Goal: Task Accomplishment & Management: Manage account settings

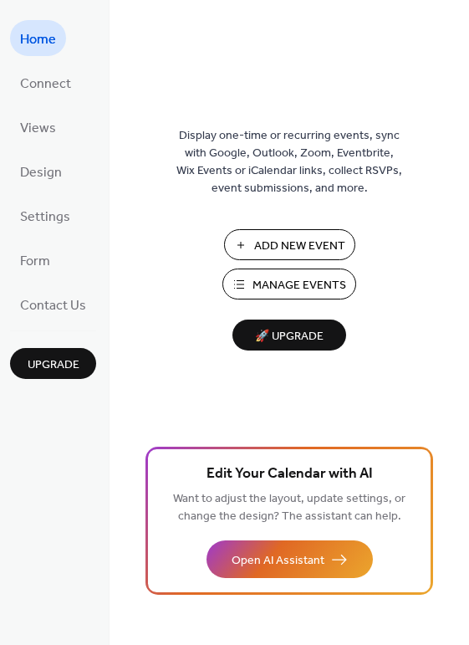
click at [312, 284] on span "Manage Events" at bounding box center [300, 286] width 94 height 18
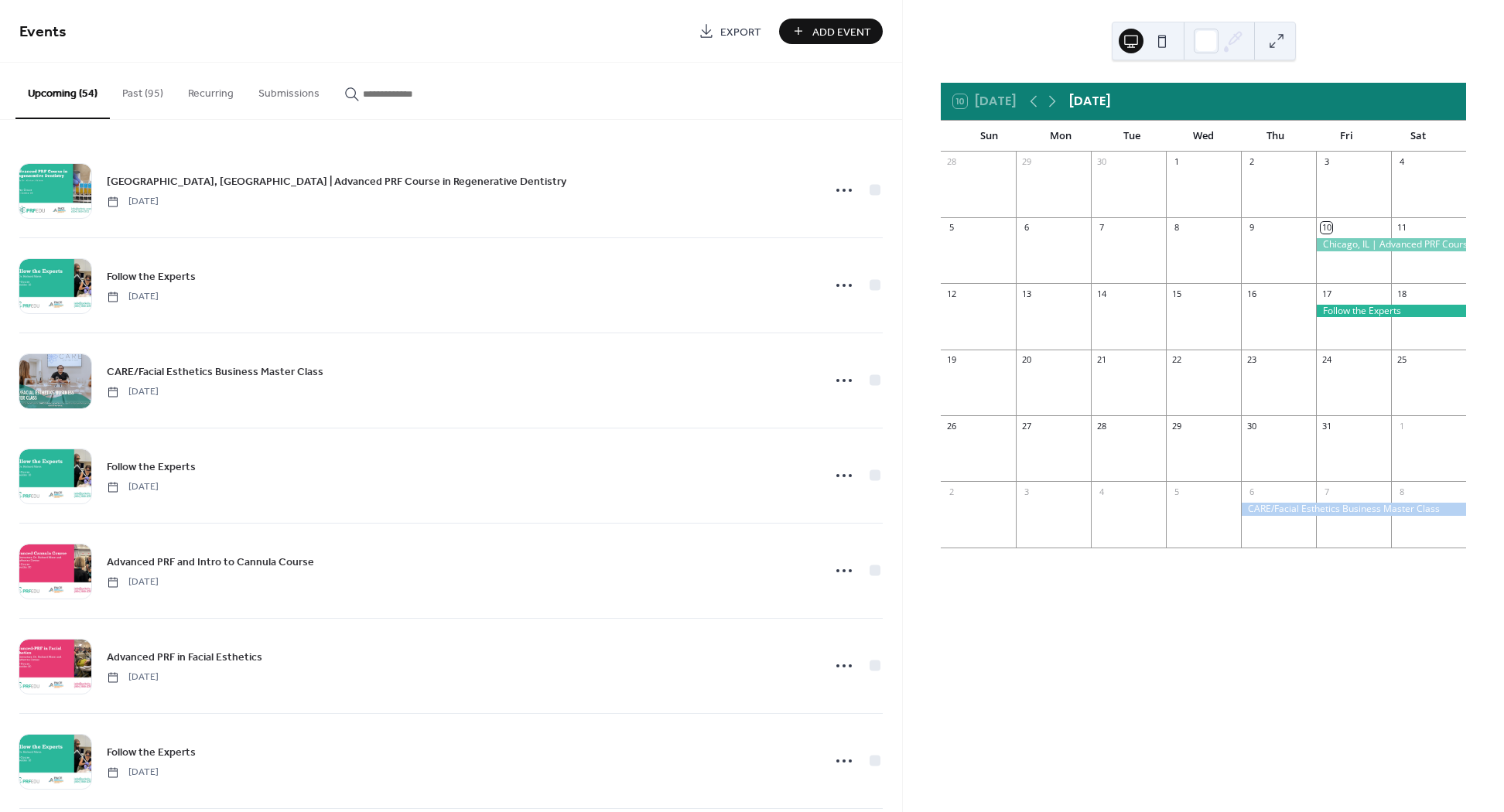
click at [406, 89] on input "button" at bounding box center [409, 94] width 92 height 17
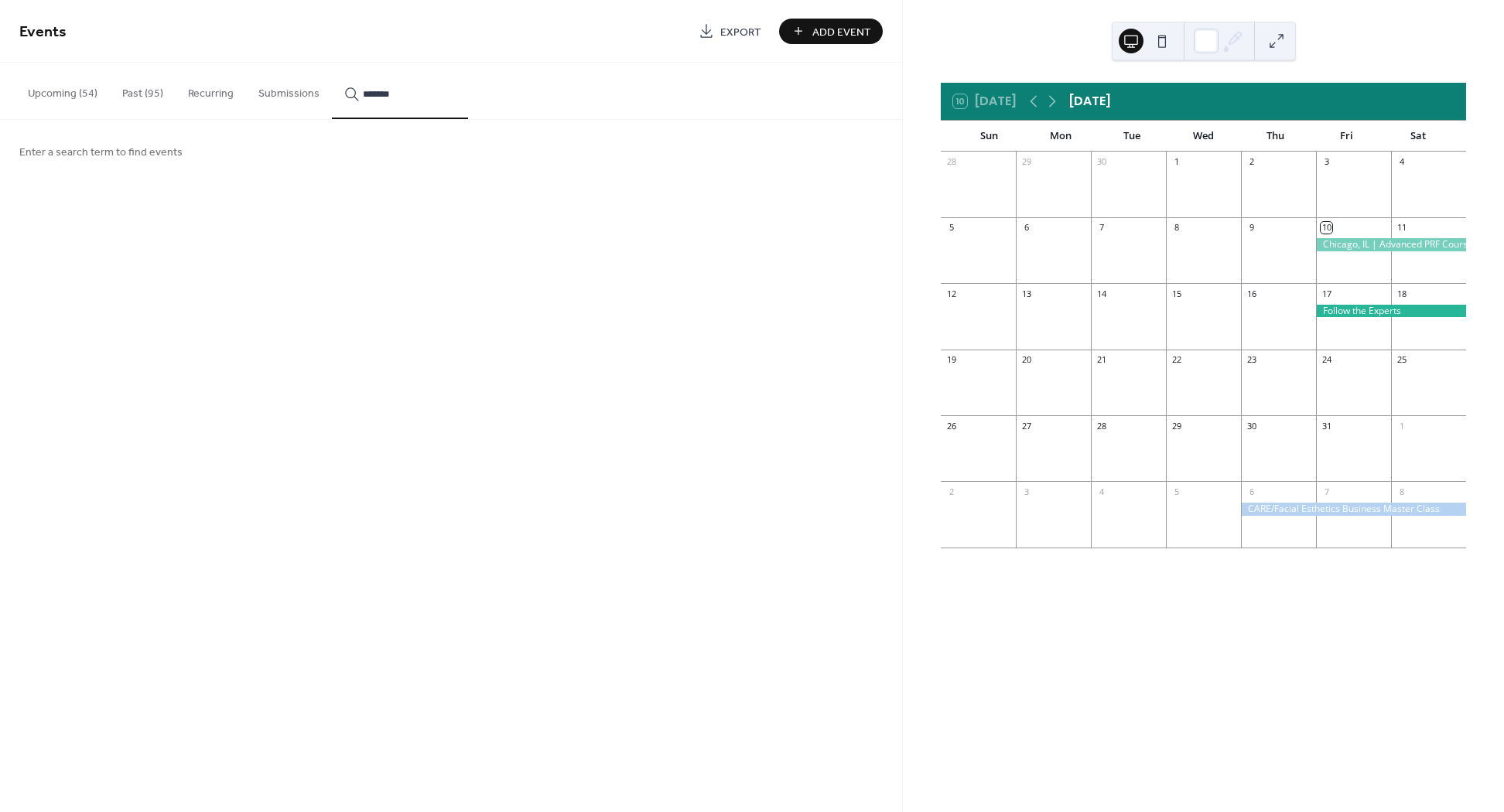
click at [332, 63] on button "******" at bounding box center [400, 91] width 136 height 56
click at [332, 63] on button "**********" at bounding box center [400, 91] width 136 height 56
type input "******"
click at [53, 95] on button "Upcoming (54)" at bounding box center [63, 90] width 94 height 55
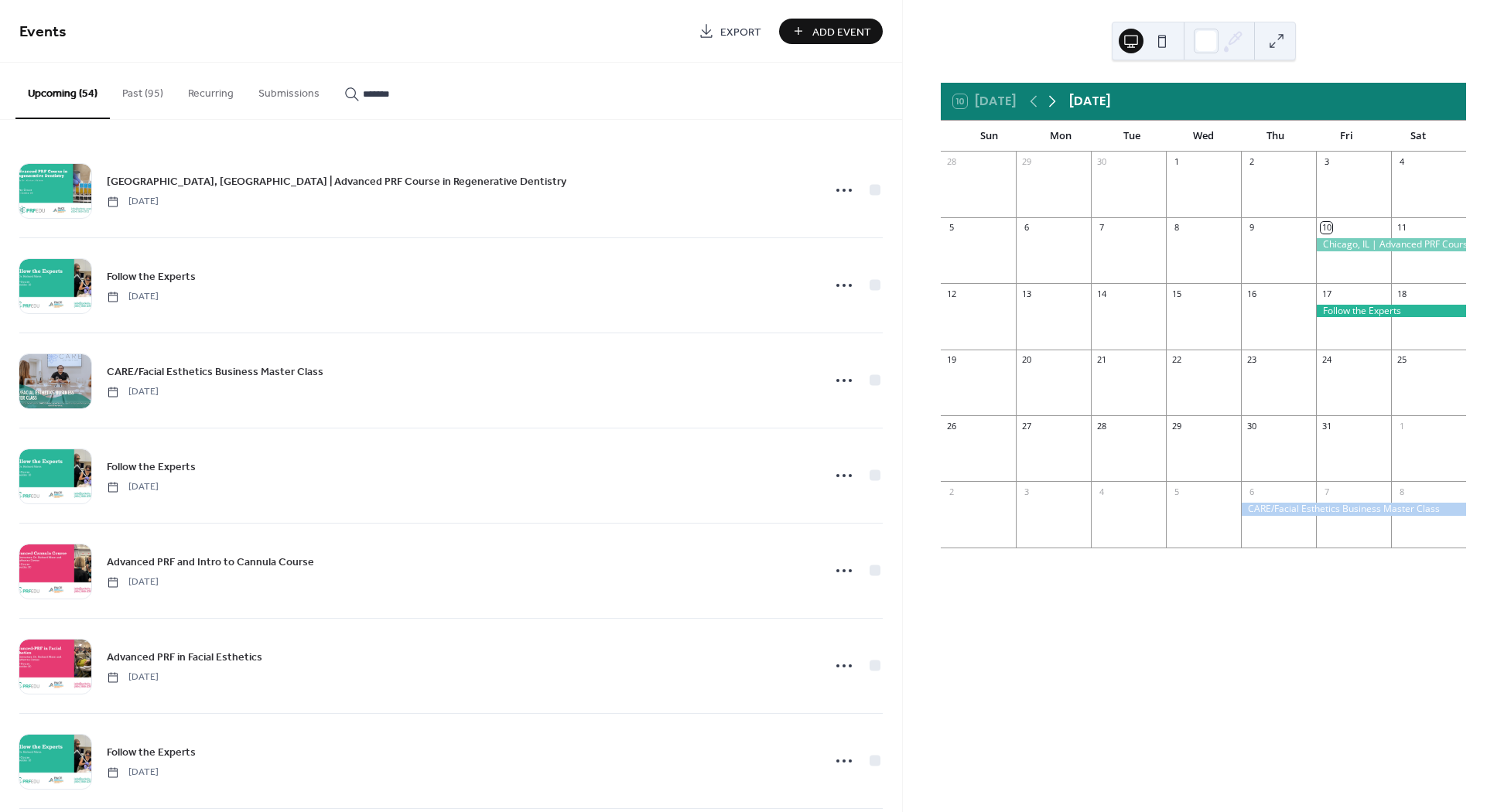
click at [1053, 102] on icon at bounding box center [1052, 102] width 18 height 18
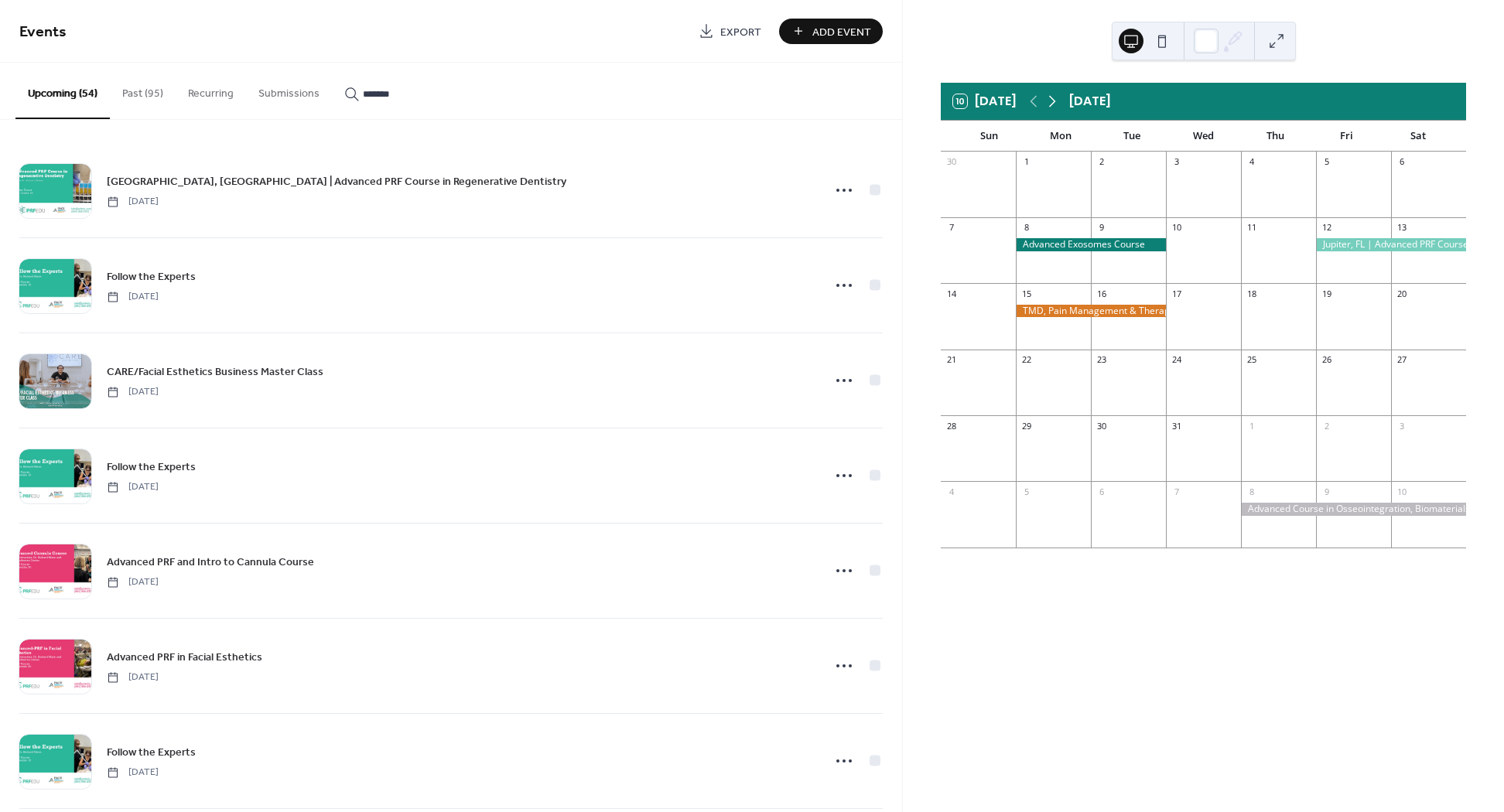
click at [1053, 102] on icon at bounding box center [1052, 102] width 18 height 18
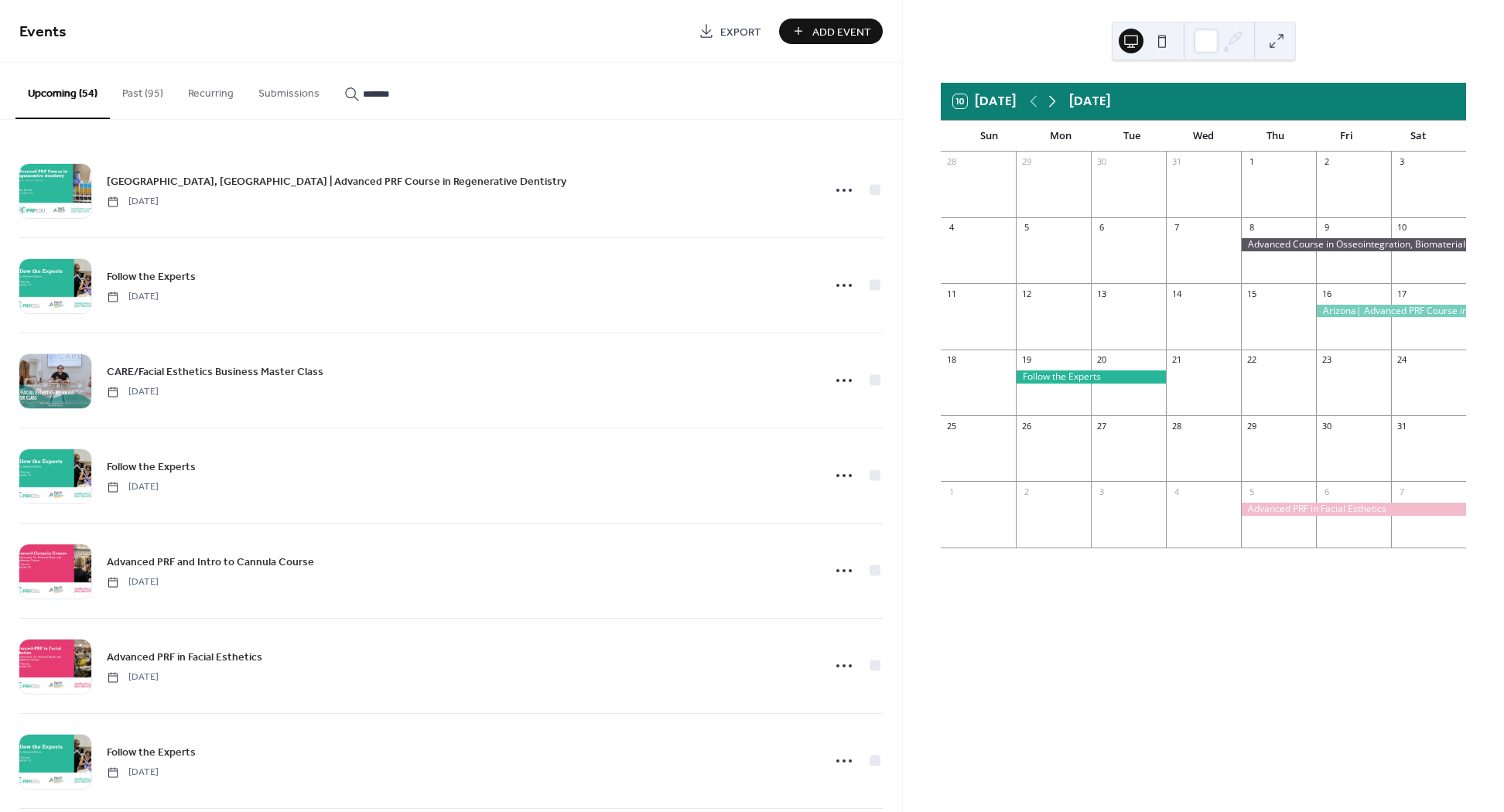
click at [1053, 102] on icon at bounding box center [1052, 102] width 18 height 18
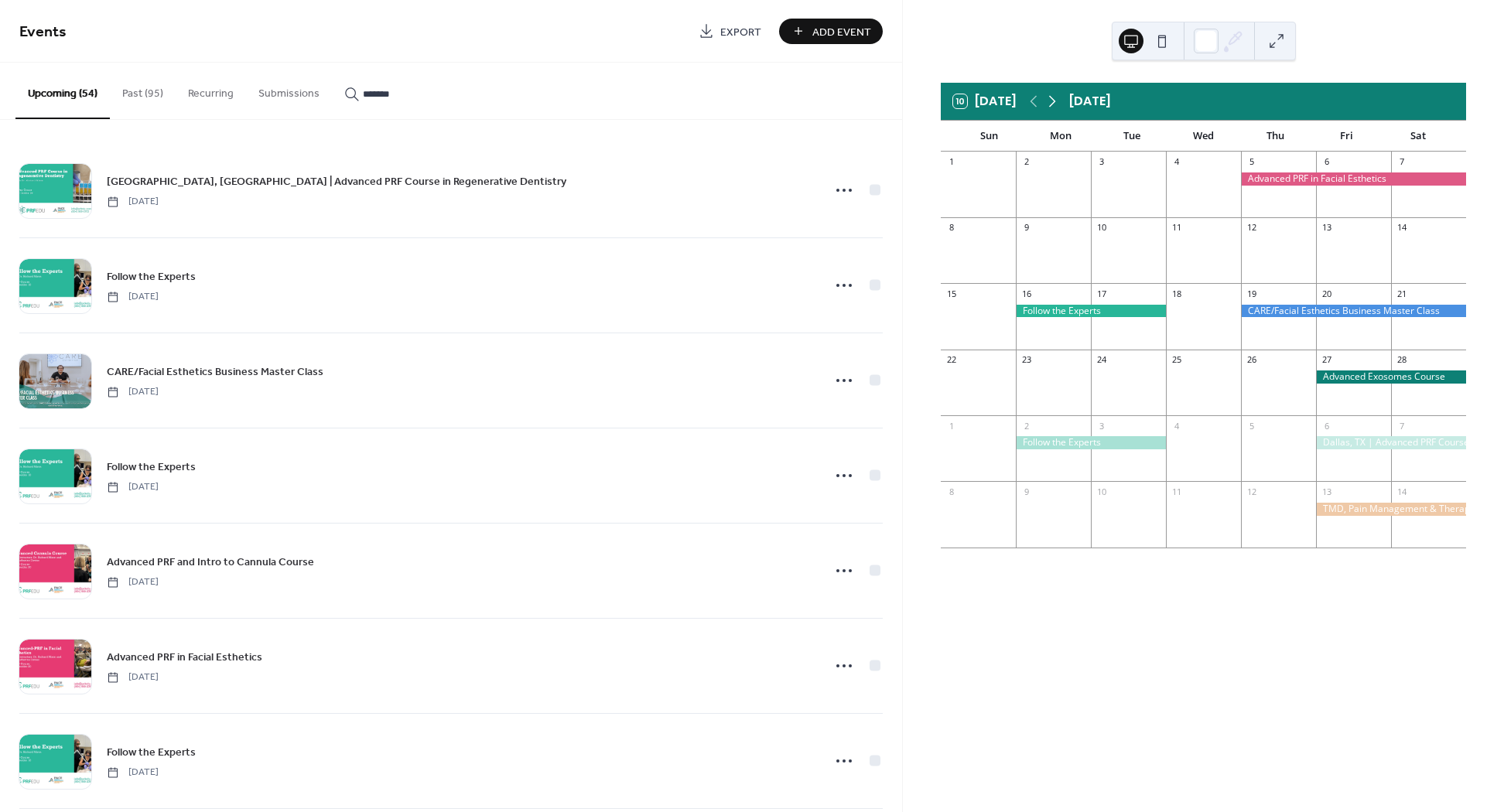
click at [1053, 102] on icon at bounding box center [1052, 102] width 18 height 18
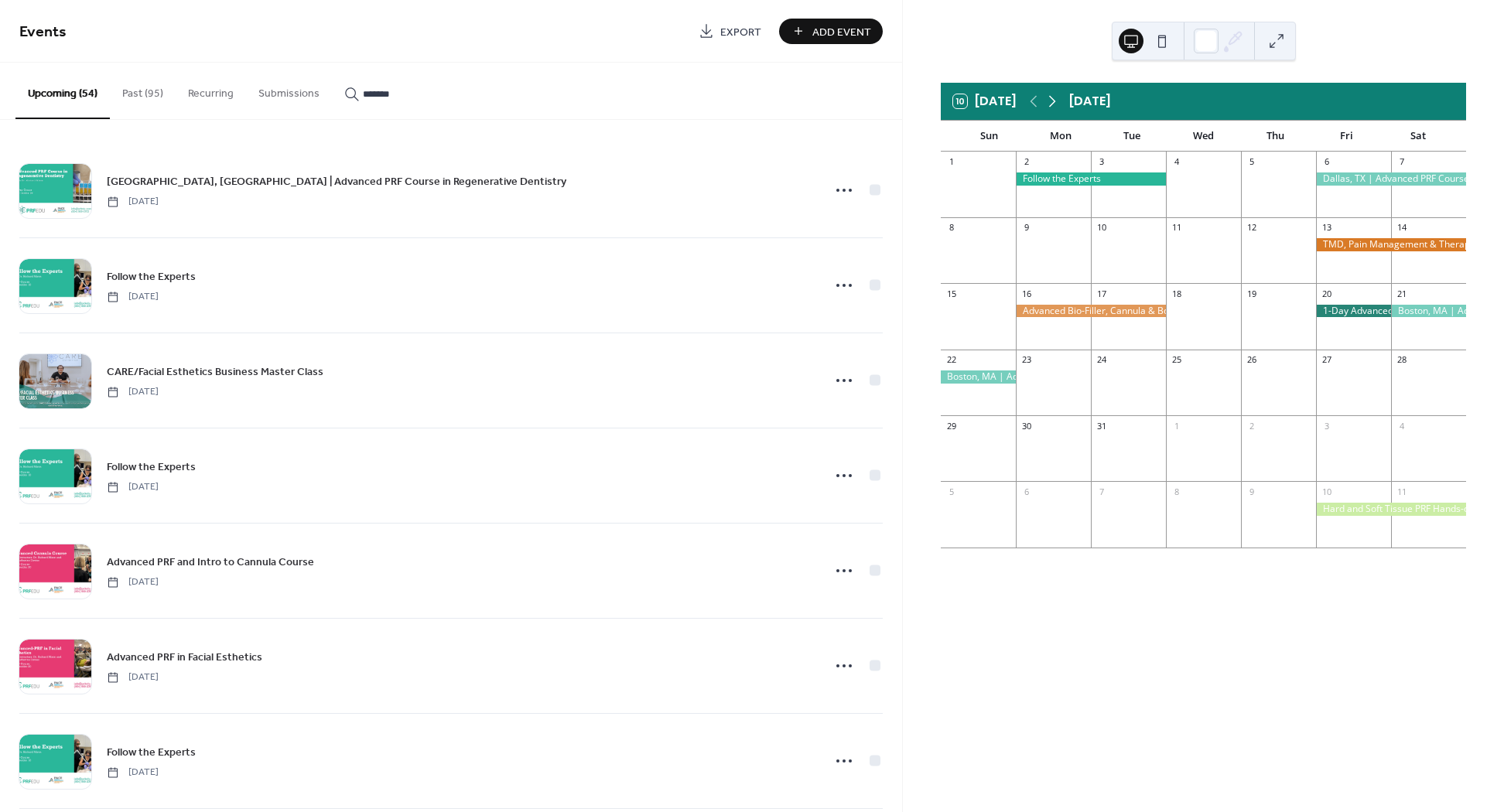
click at [1053, 102] on icon at bounding box center [1052, 102] width 18 height 18
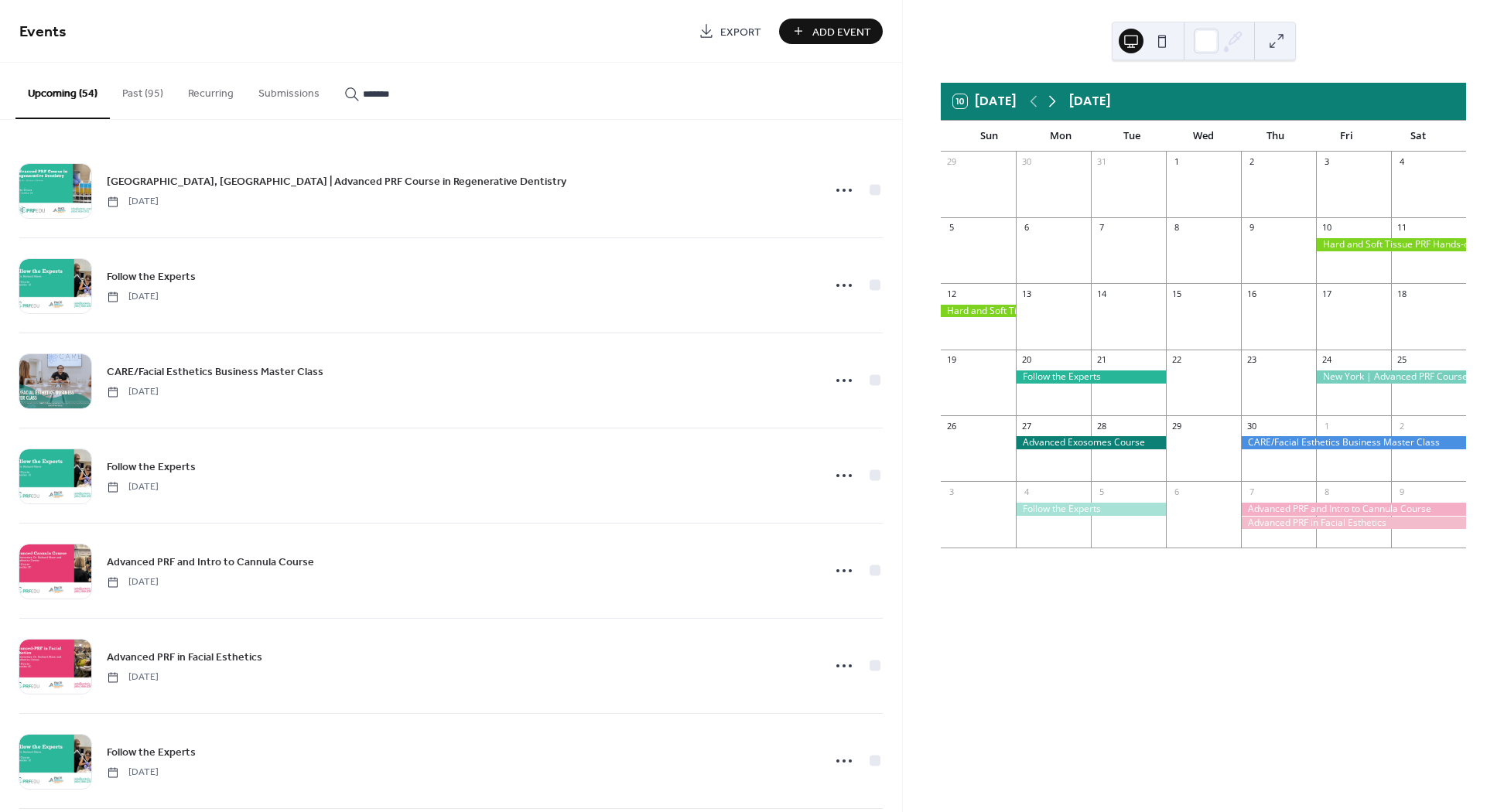
click at [1053, 102] on icon at bounding box center [1052, 102] width 18 height 18
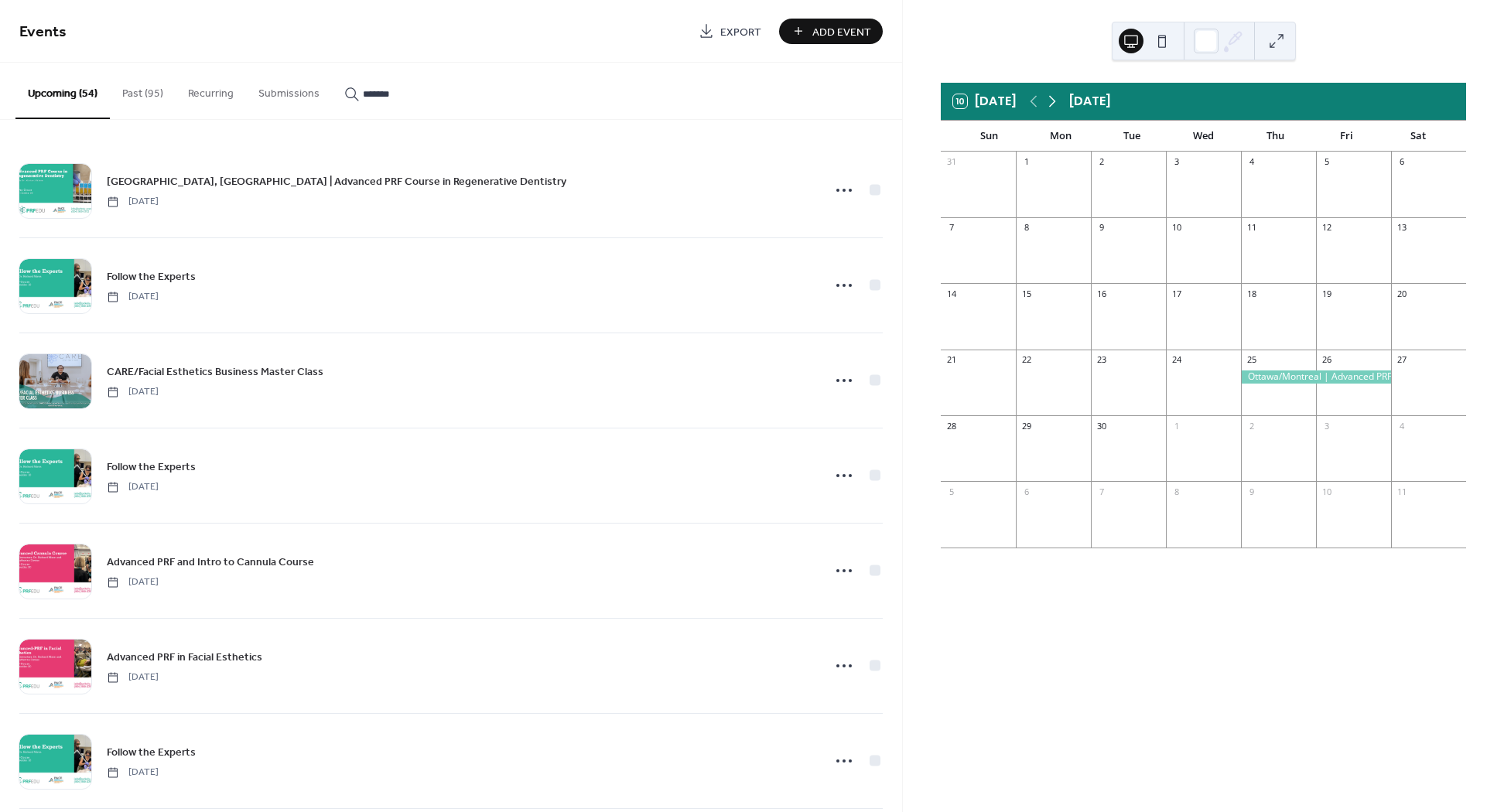
click at [1053, 102] on icon at bounding box center [1052, 102] width 18 height 18
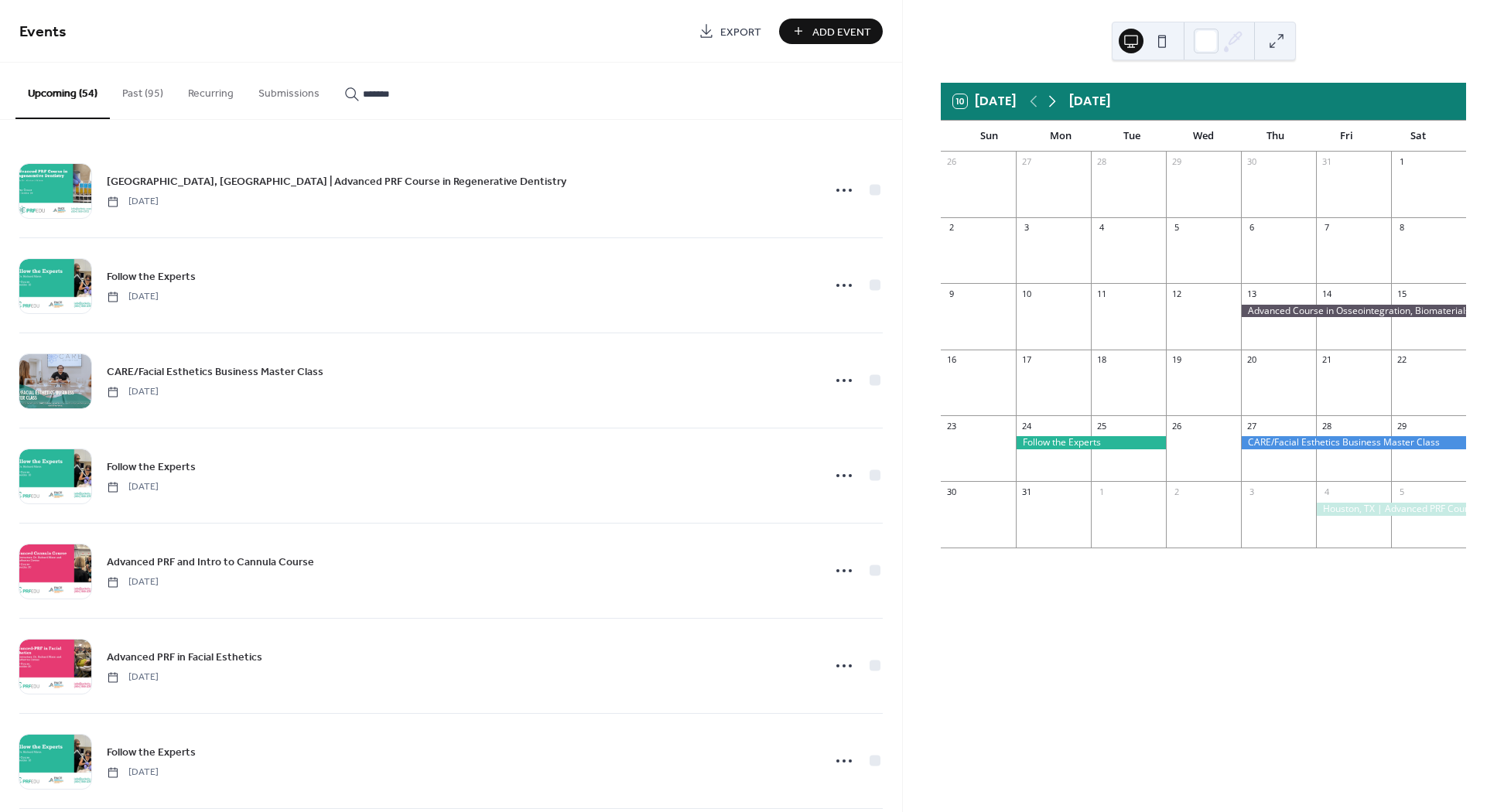
click at [1053, 102] on icon at bounding box center [1052, 102] width 18 height 18
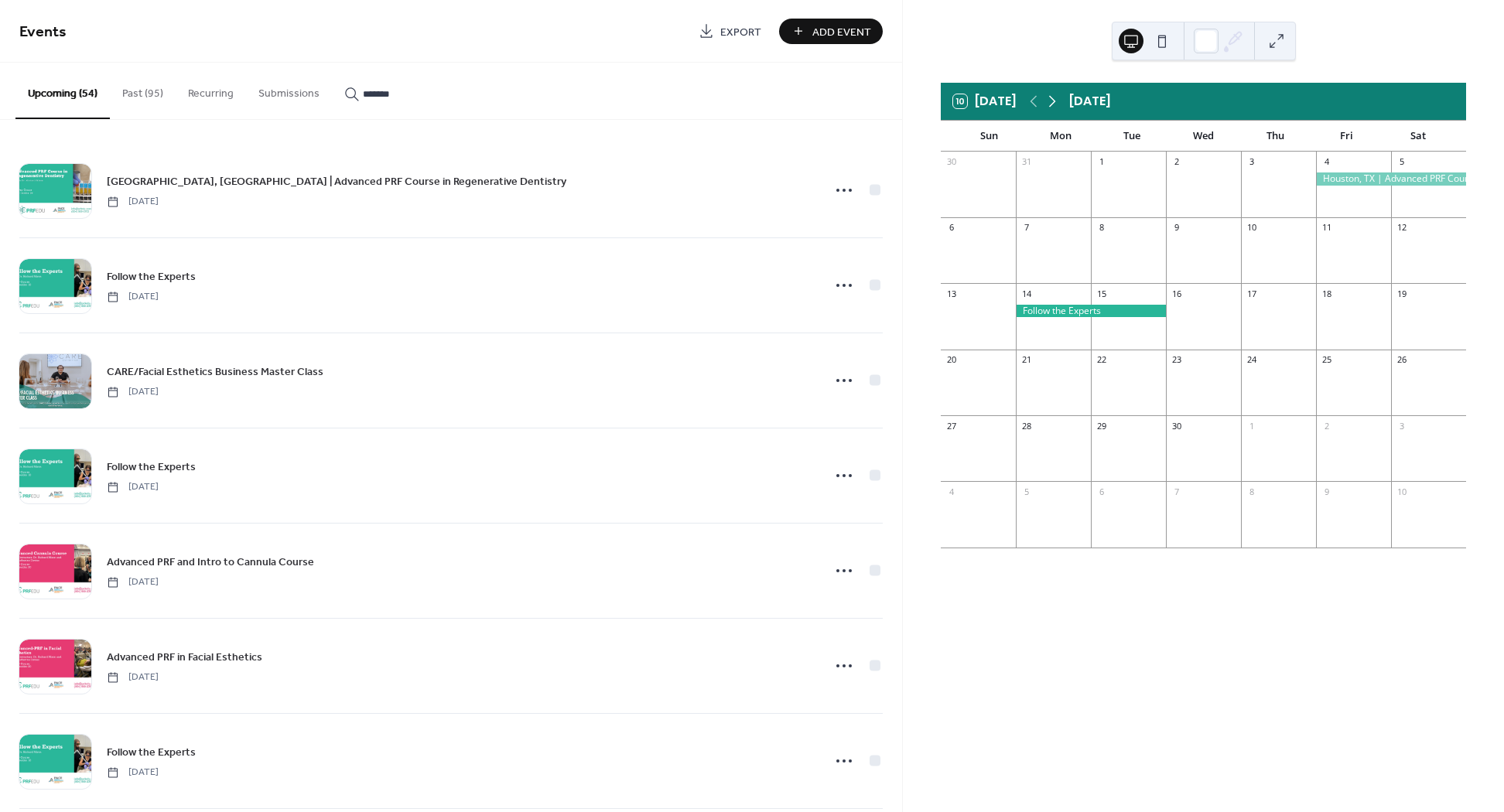
click at [1053, 102] on icon at bounding box center [1052, 102] width 18 height 18
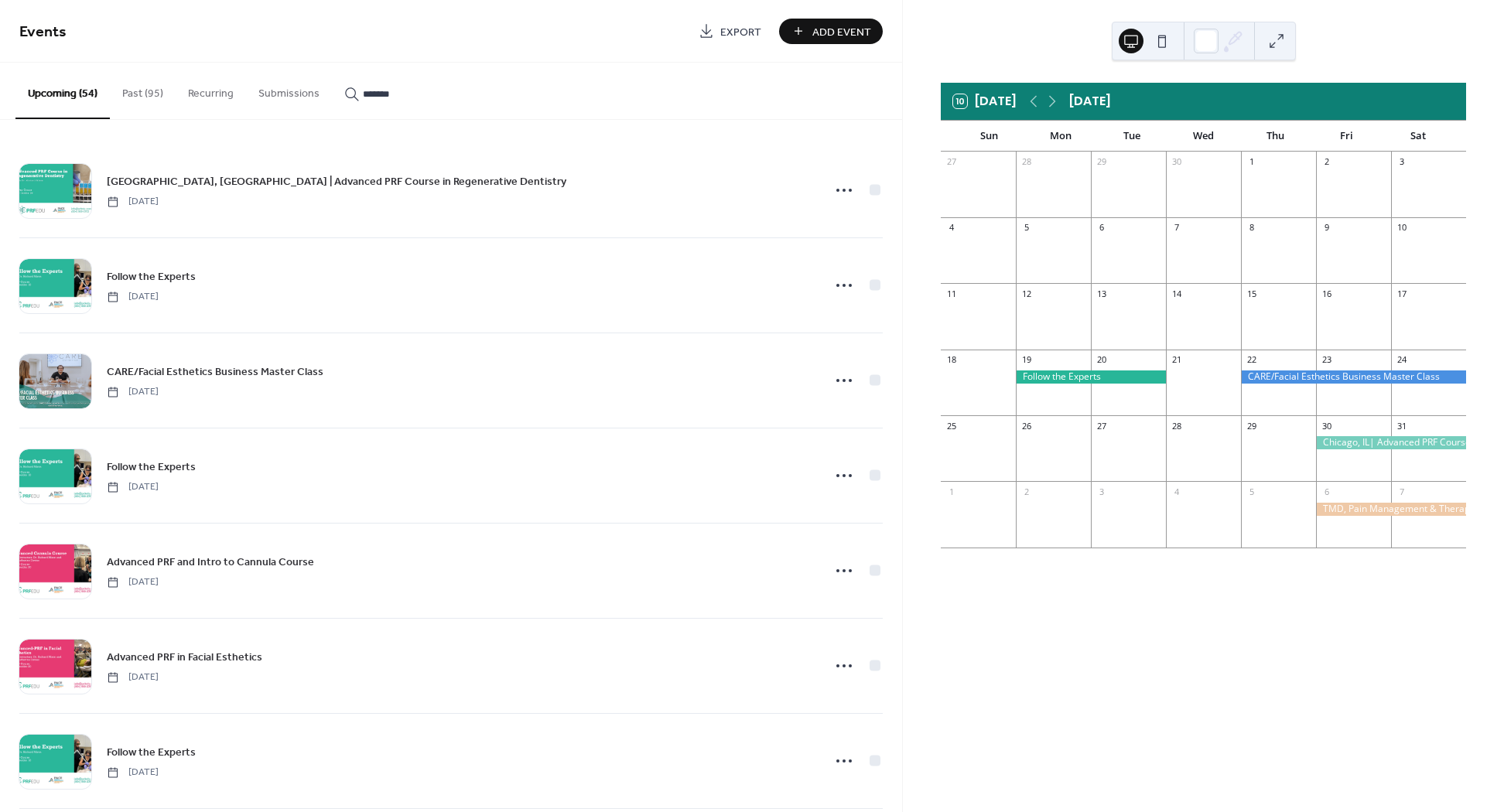
click at [1052, 375] on div at bounding box center [1091, 377] width 150 height 13
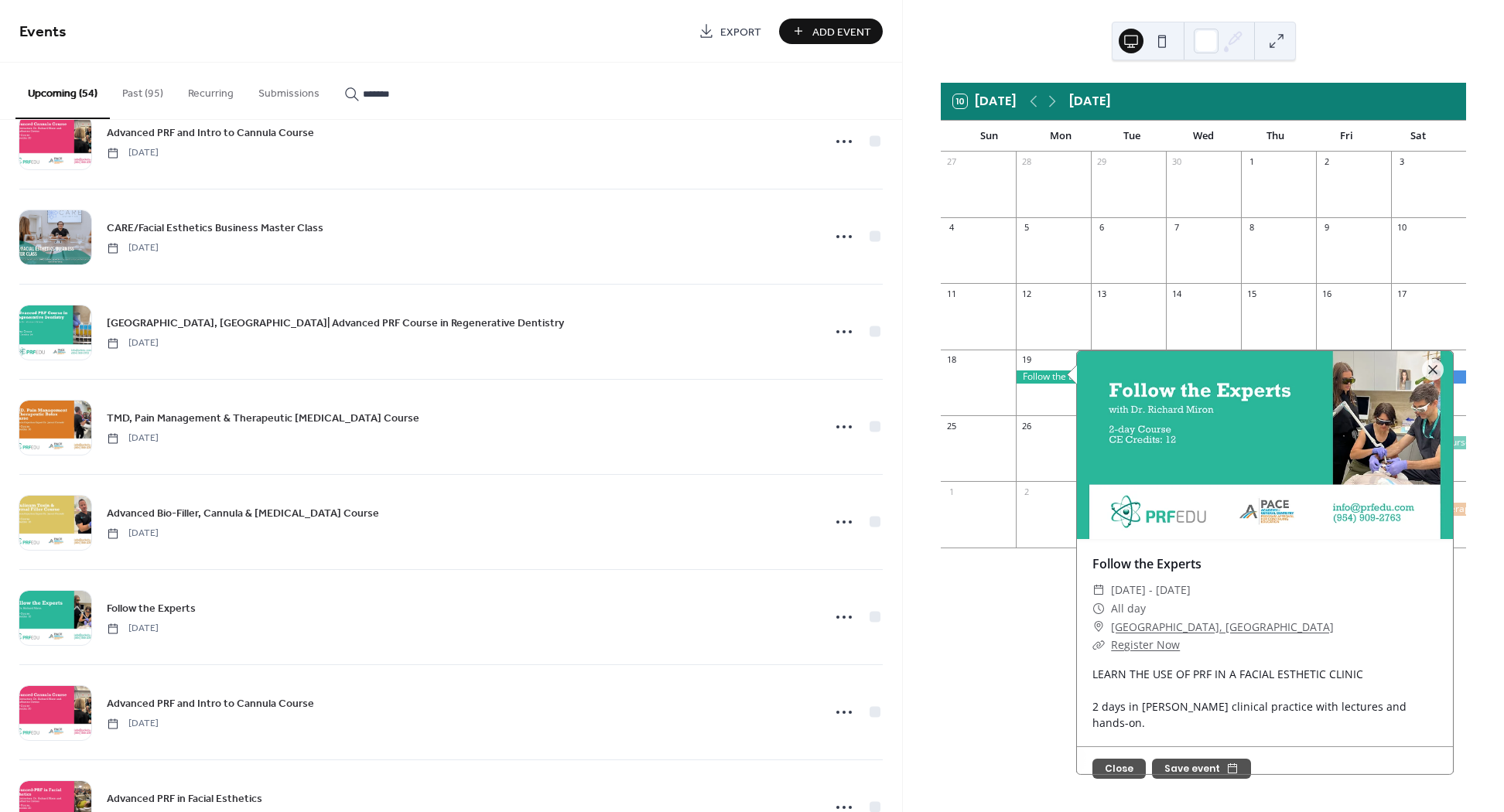
scroll to position [2813, 0]
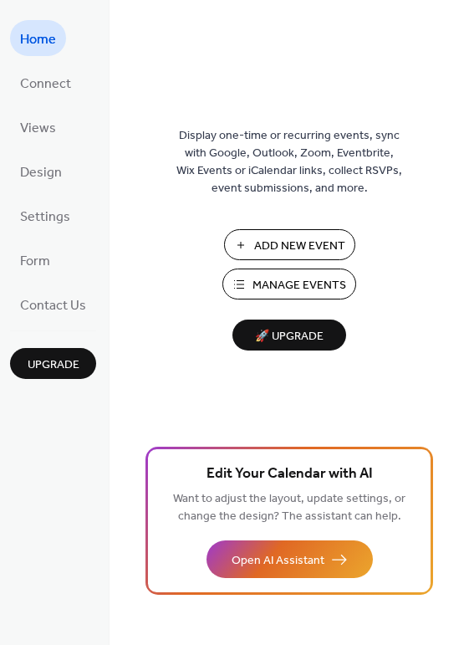
click at [238, 284] on button "Manage Events" at bounding box center [289, 283] width 134 height 31
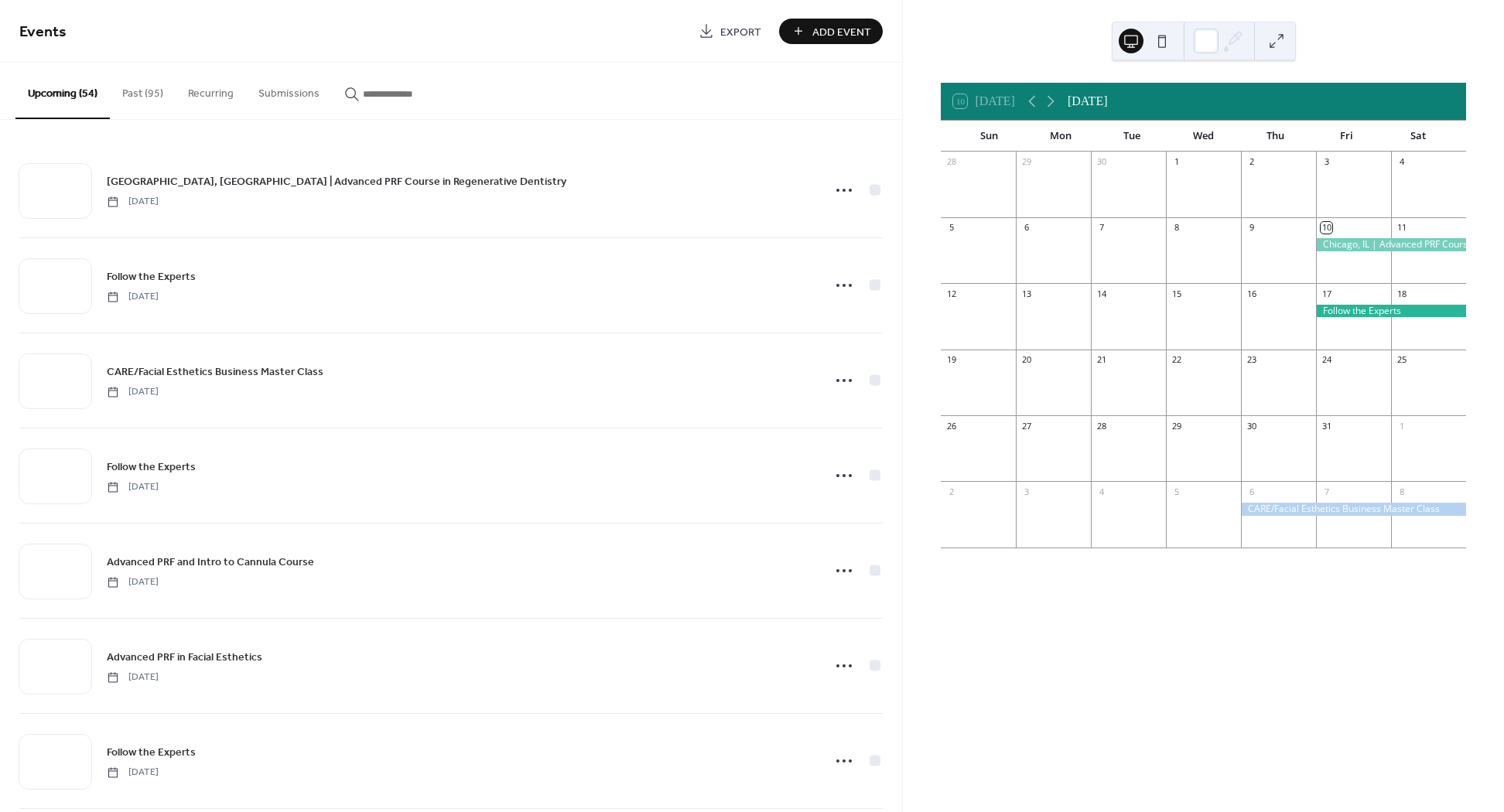
click at [447, 92] on input "button" at bounding box center [409, 94] width 92 height 17
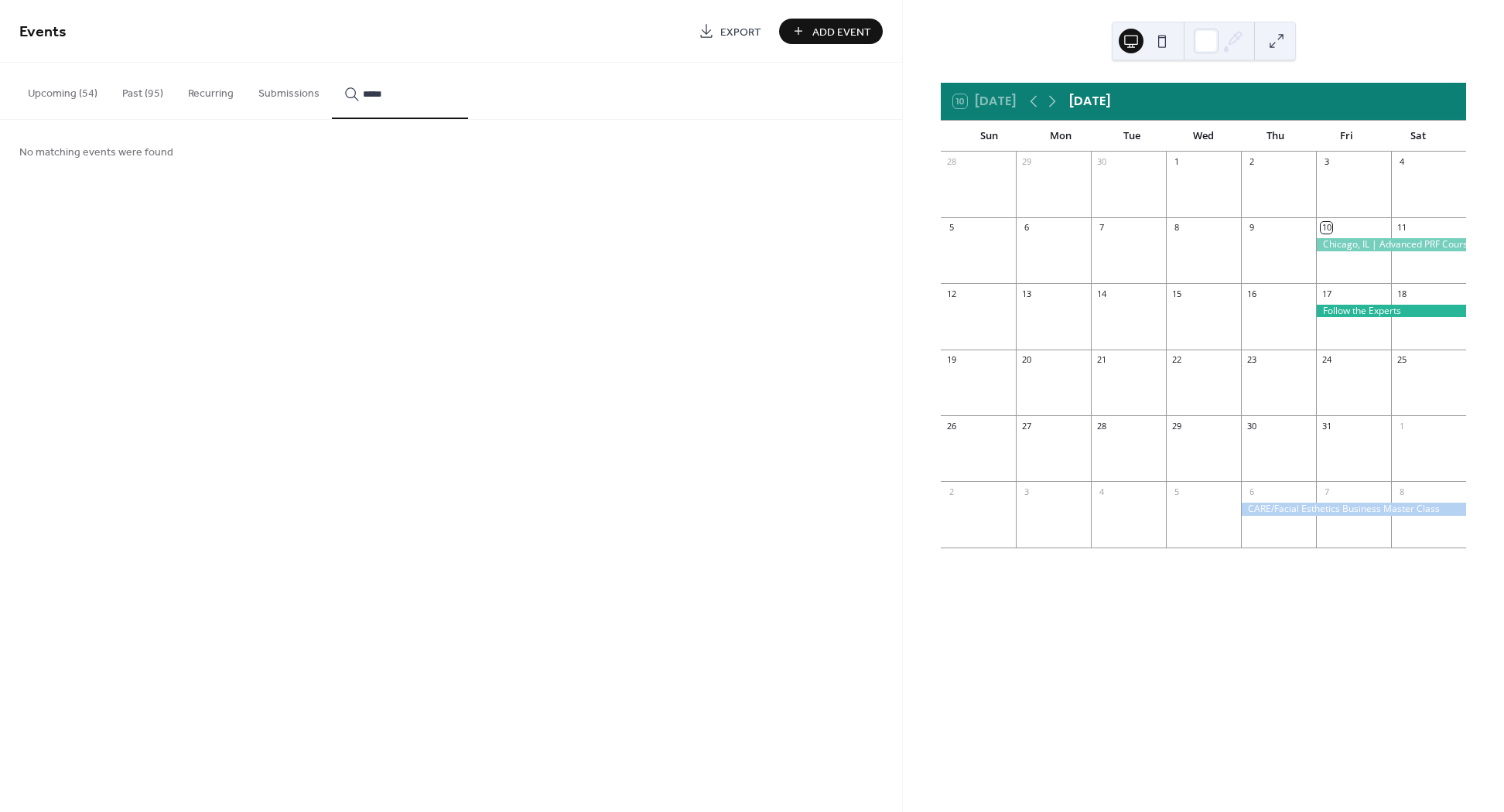
type input "*****"
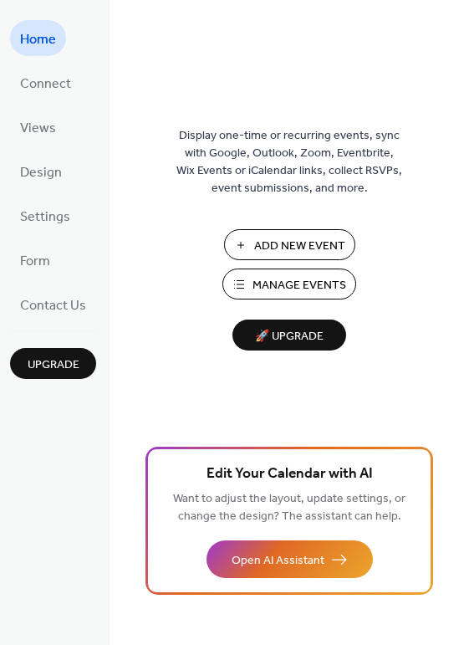
click at [253, 292] on span "Manage Events" at bounding box center [300, 286] width 94 height 18
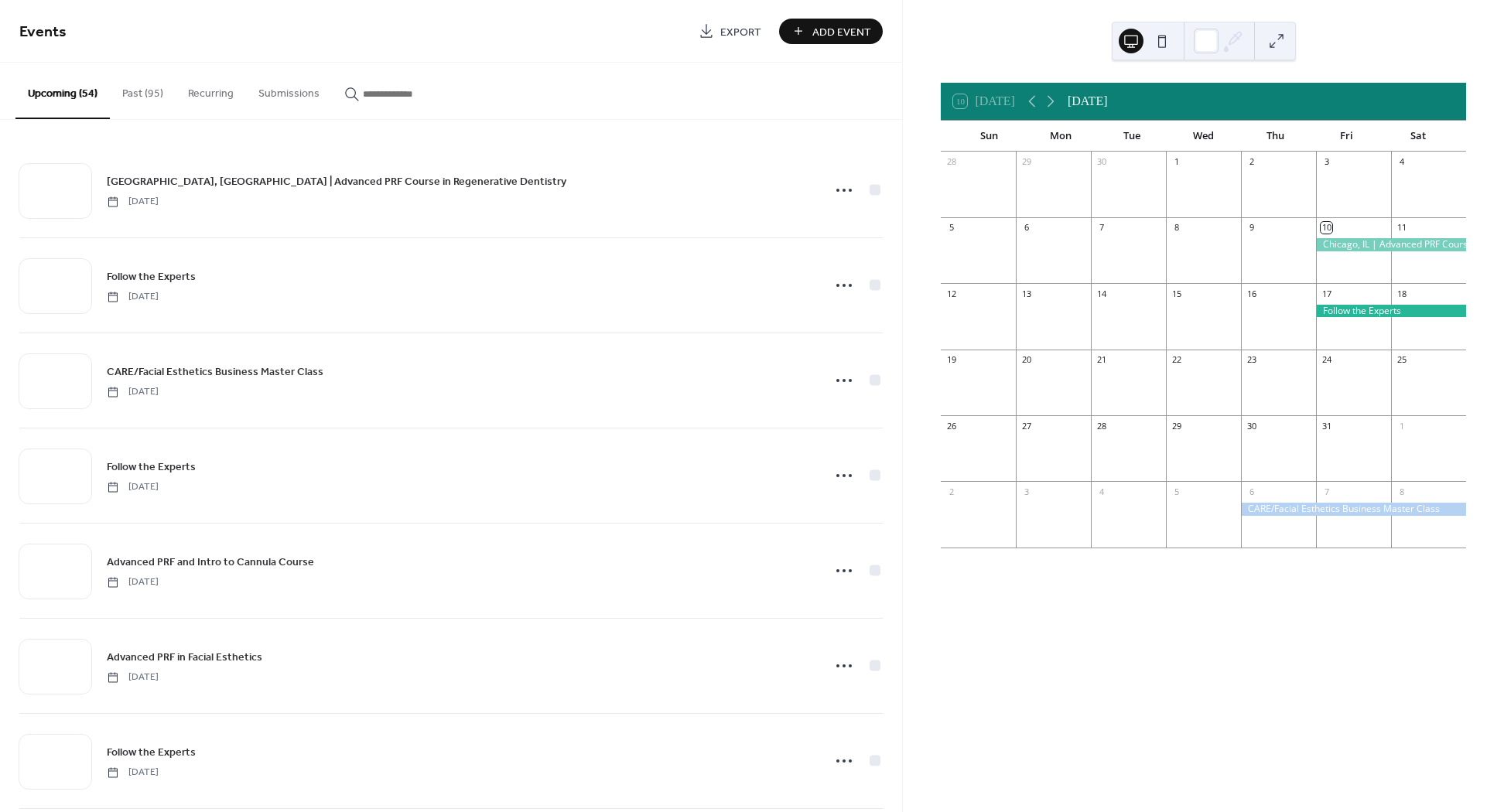
click at [428, 102] on input "button" at bounding box center [409, 94] width 92 height 17
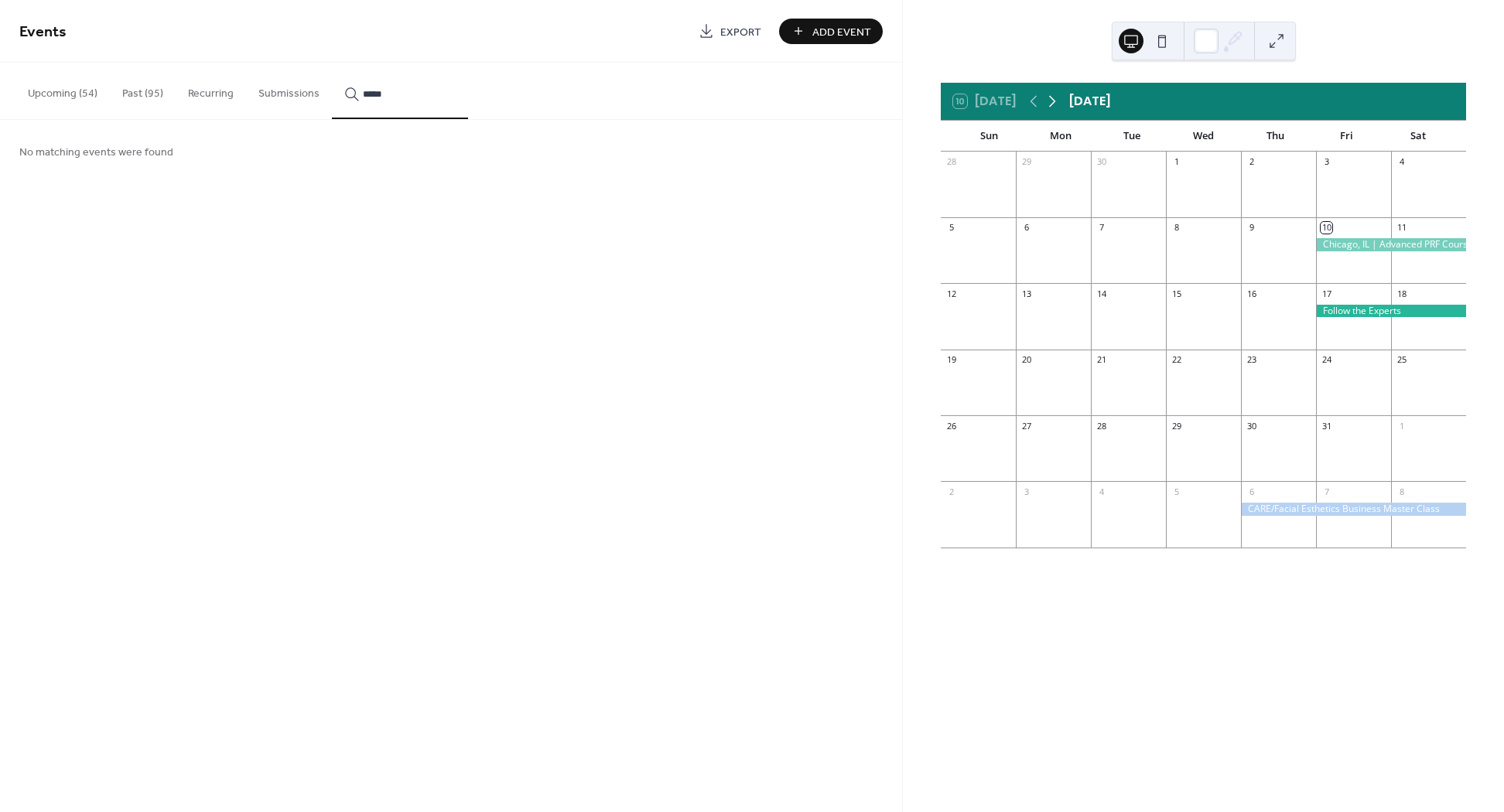
type input "*****"
click at [1052, 103] on icon at bounding box center [1052, 102] width 18 height 18
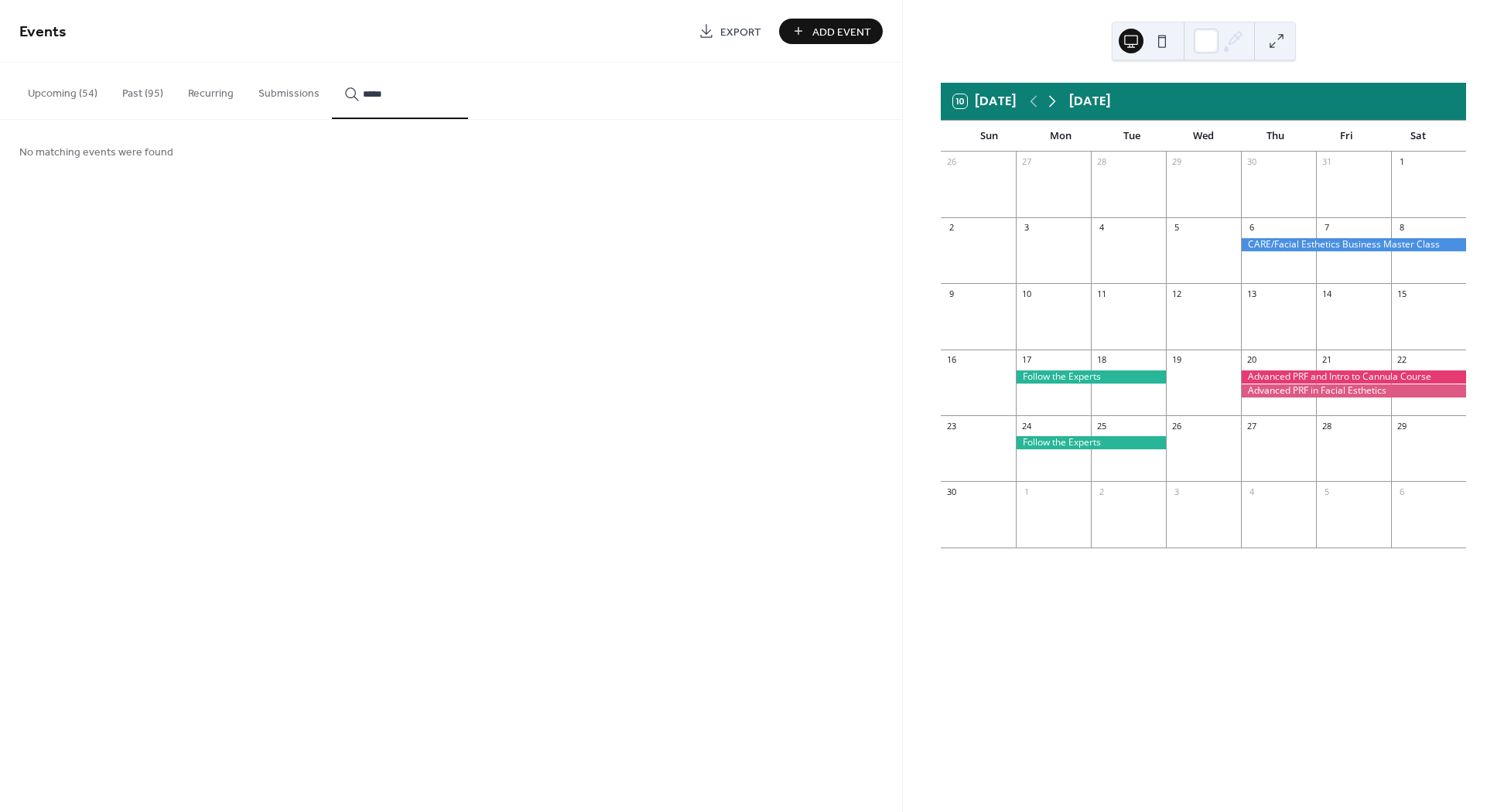
click at [1052, 103] on icon at bounding box center [1052, 102] width 18 height 18
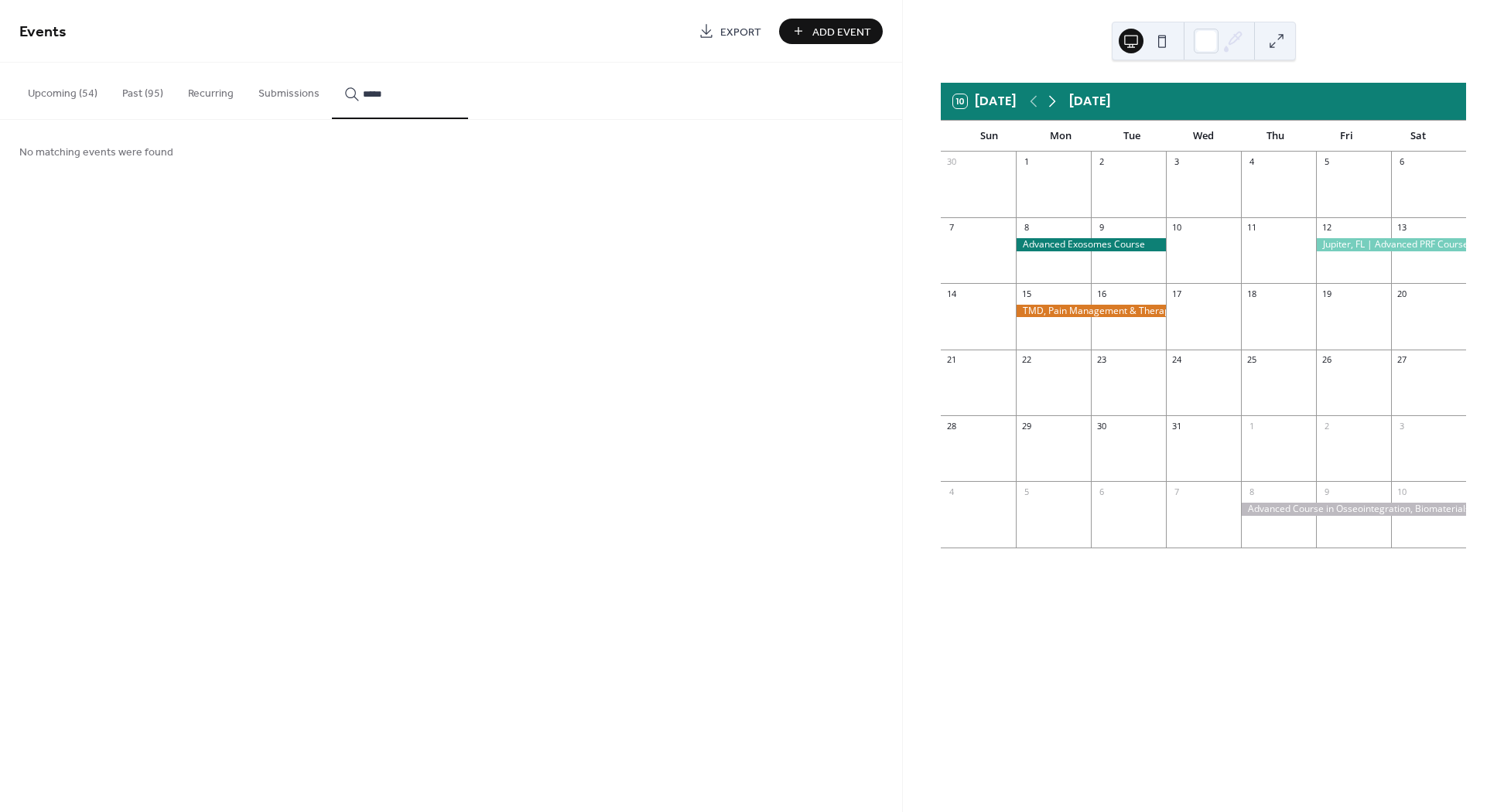
click at [1052, 103] on icon at bounding box center [1052, 102] width 18 height 18
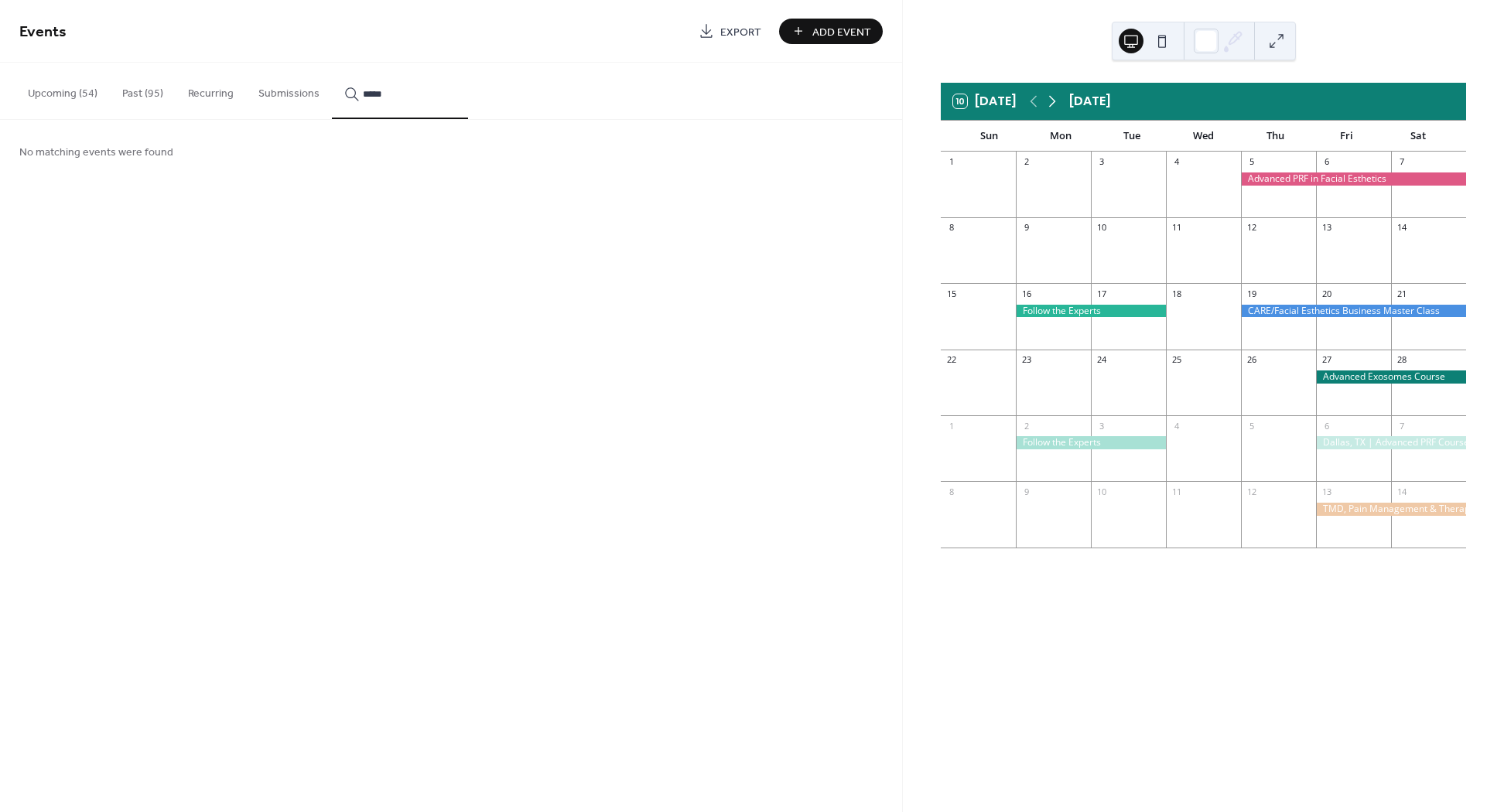
click at [1052, 103] on icon at bounding box center [1052, 102] width 18 height 18
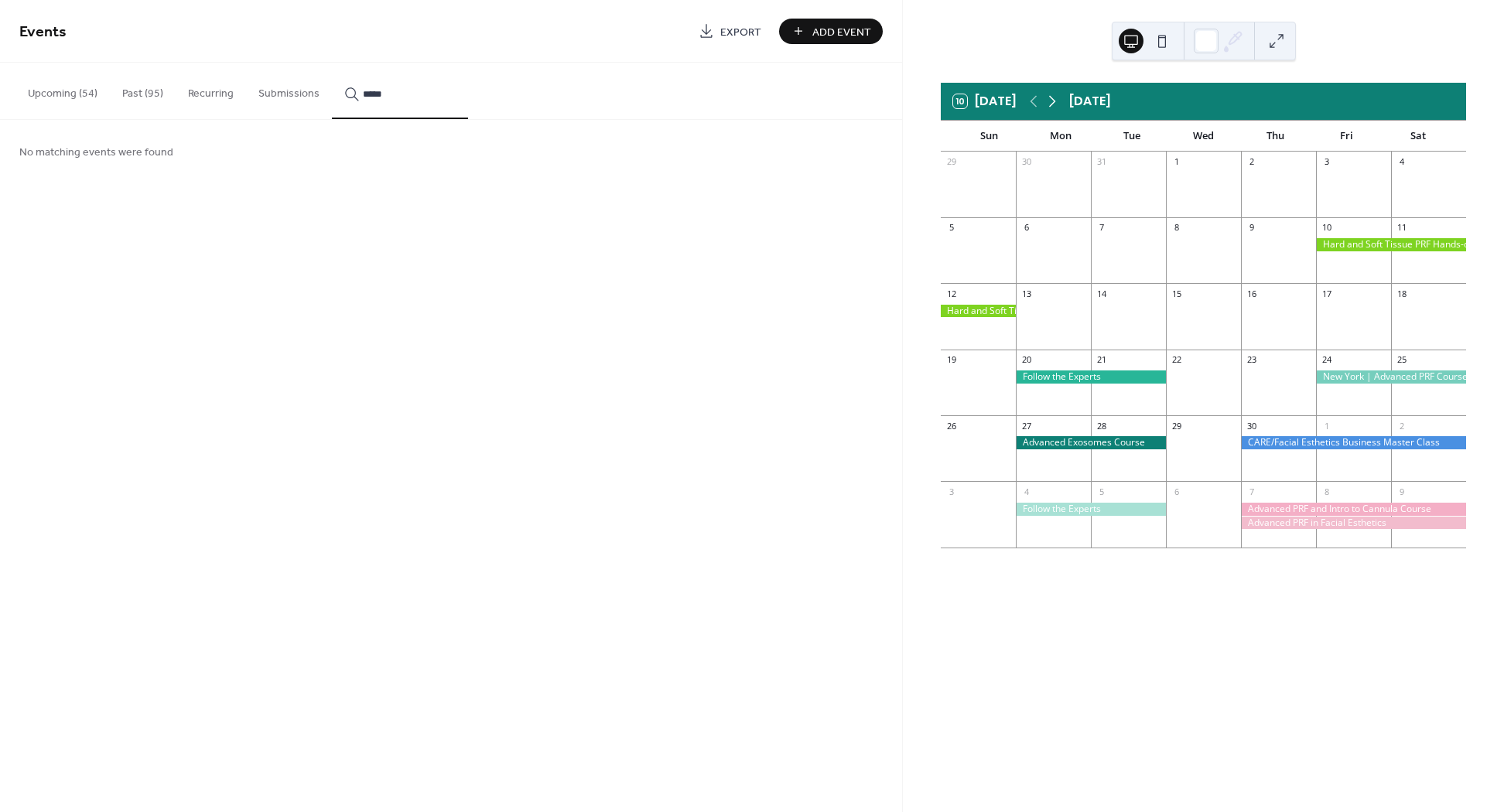
click at [1052, 103] on icon at bounding box center [1052, 102] width 18 height 18
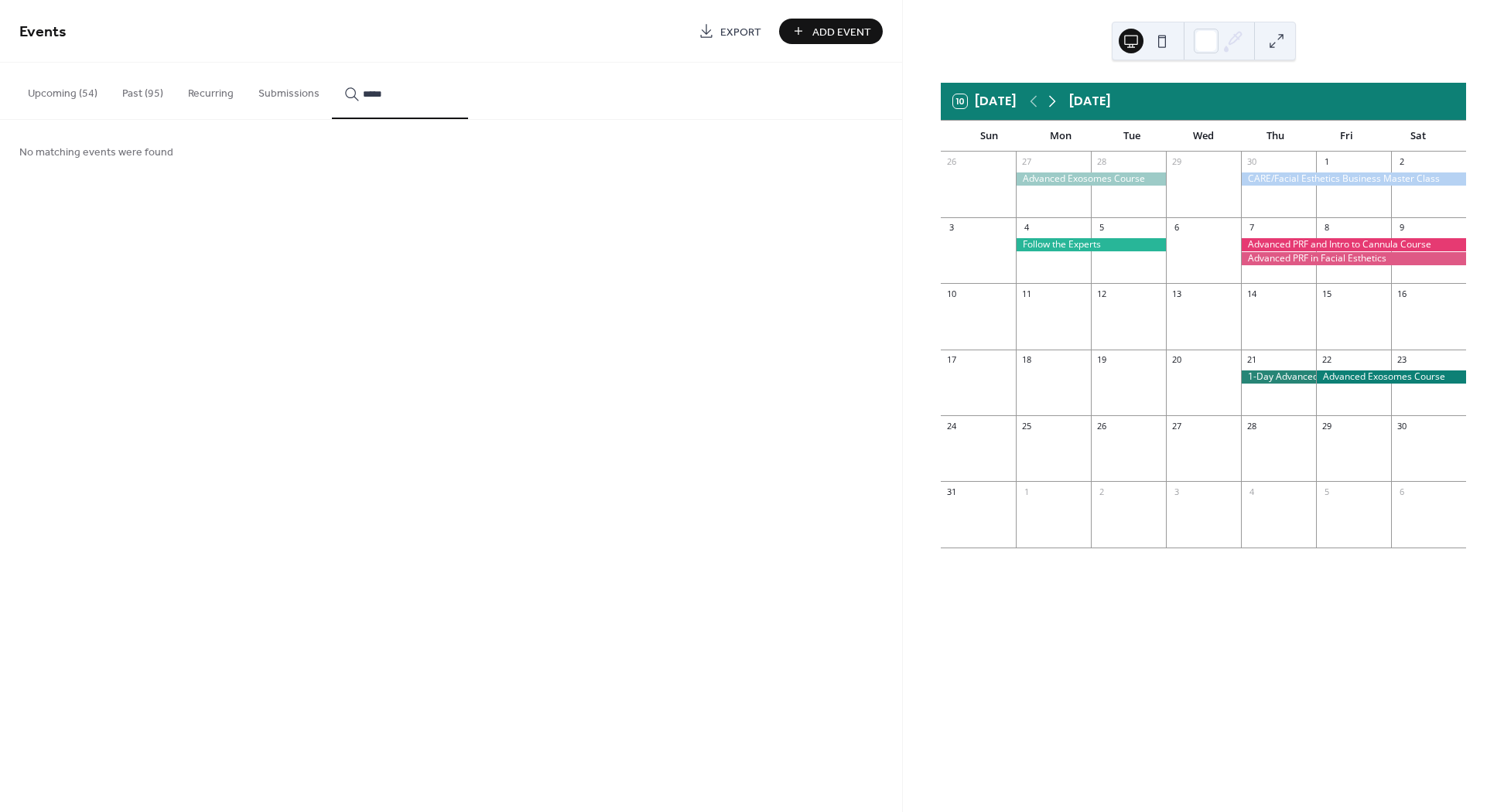
click at [1052, 103] on icon at bounding box center [1052, 102] width 18 height 18
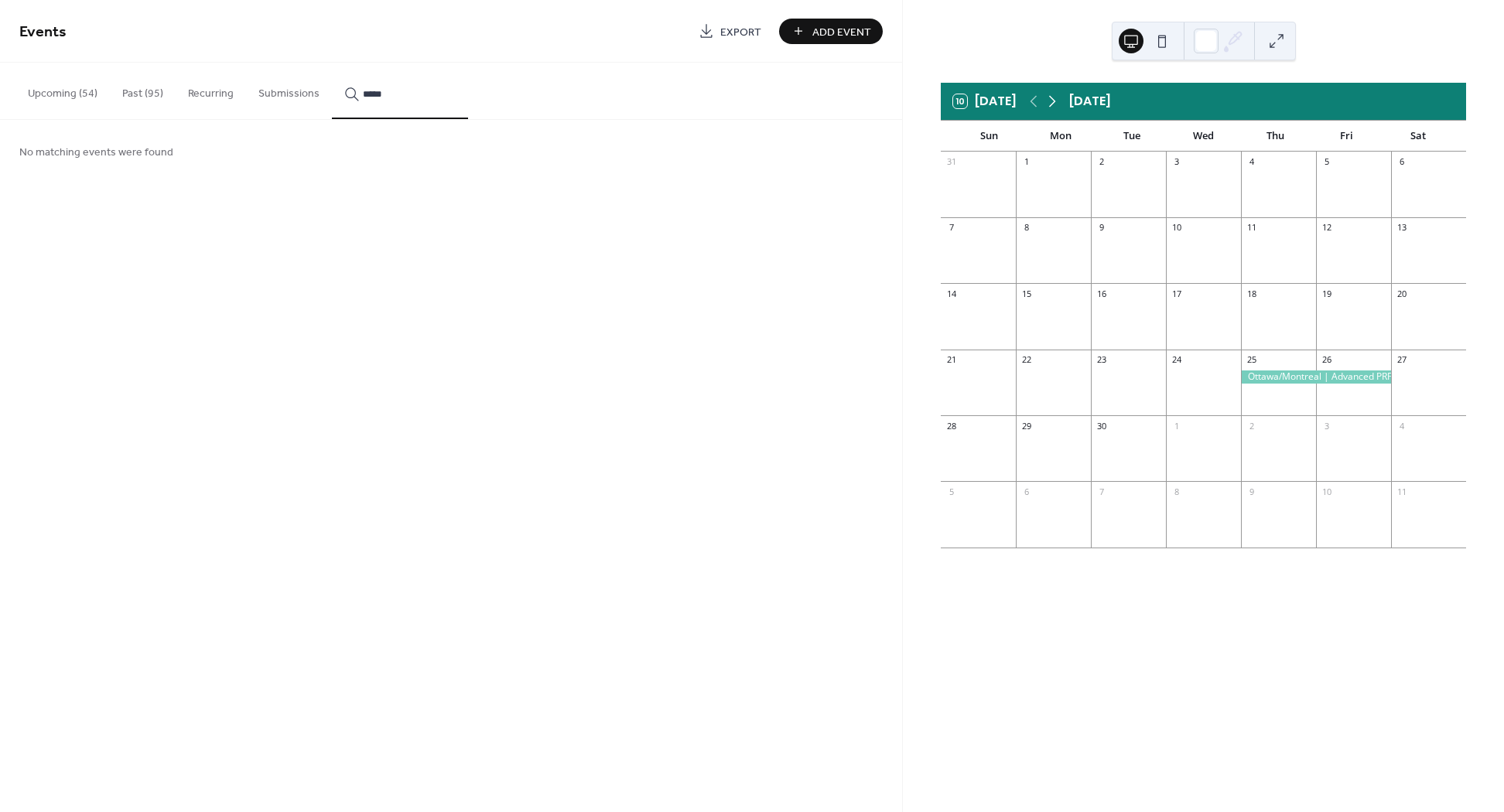
click at [1052, 103] on icon at bounding box center [1052, 102] width 18 height 18
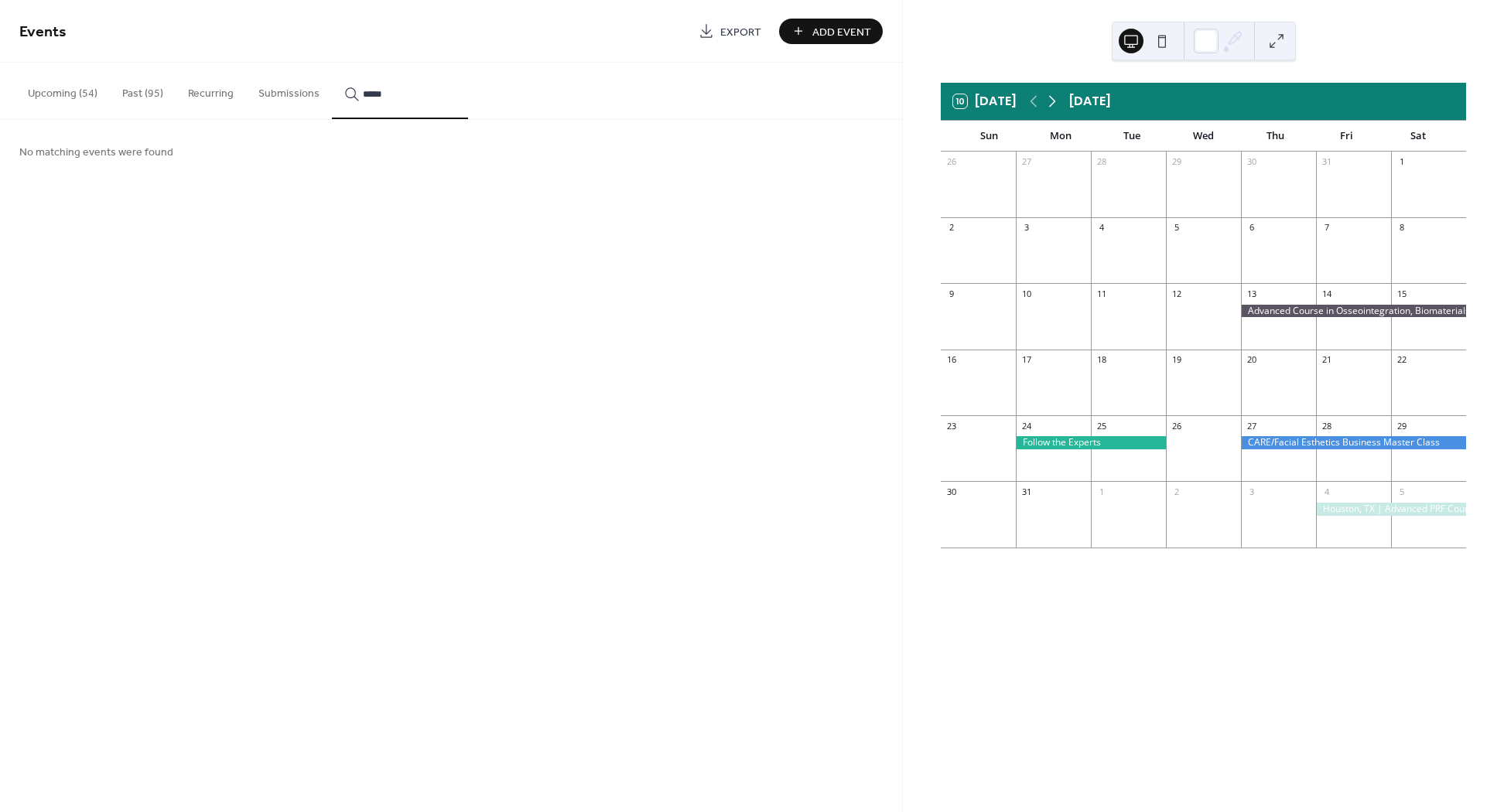
click at [1052, 103] on icon at bounding box center [1052, 102] width 18 height 18
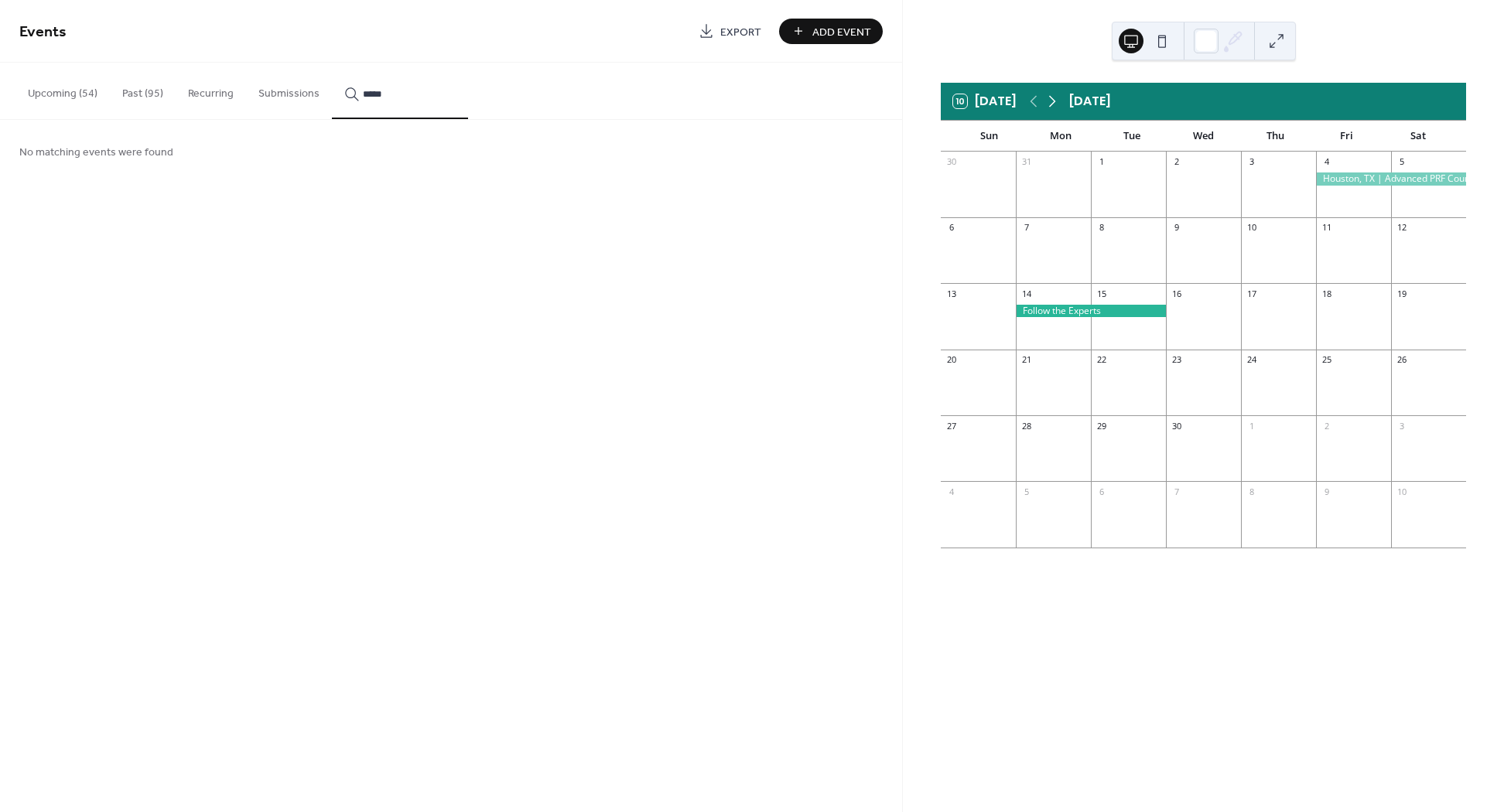
click at [1052, 103] on icon at bounding box center [1052, 102] width 18 height 18
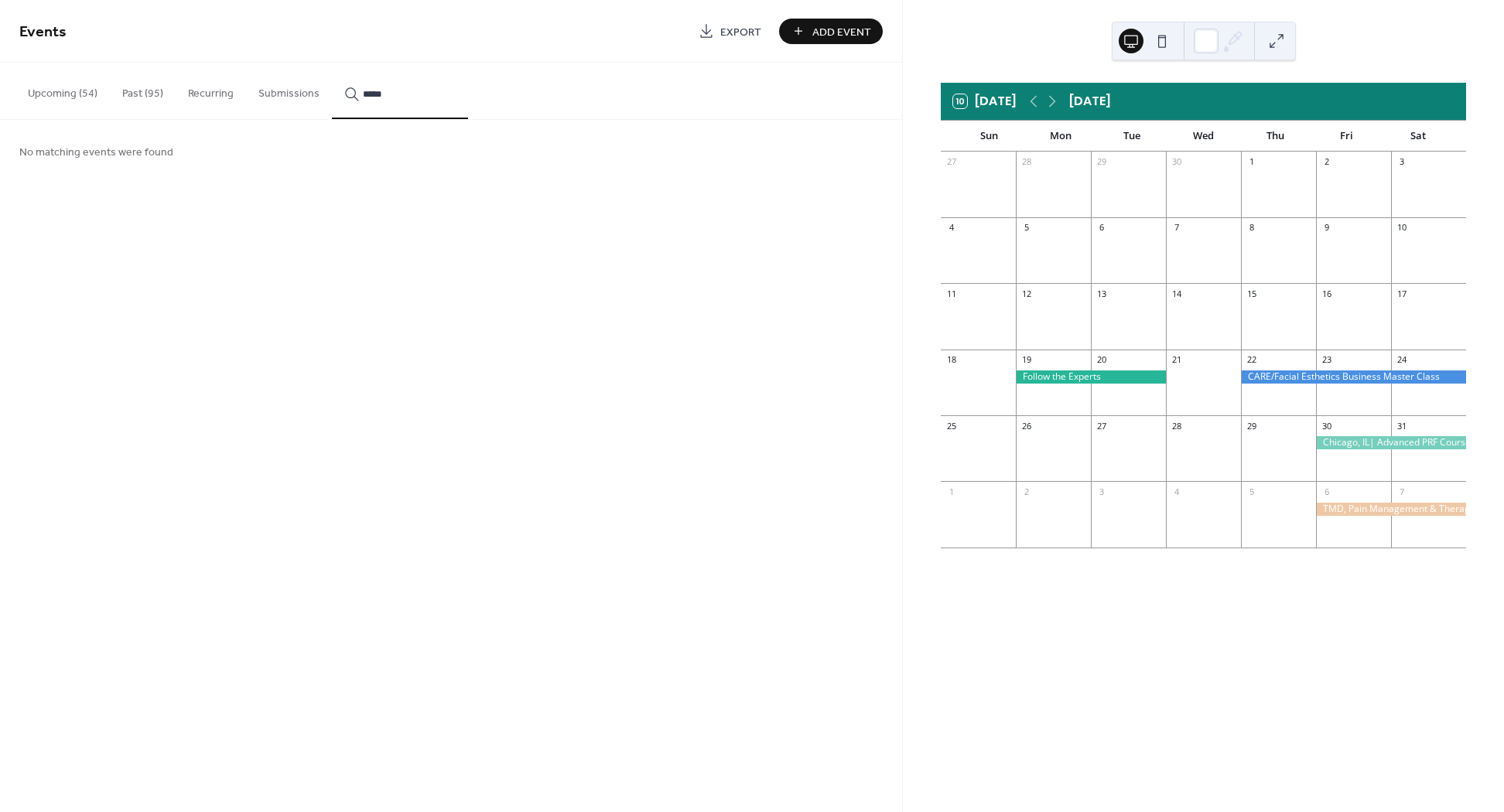
click at [1109, 375] on div at bounding box center [1091, 377] width 150 height 13
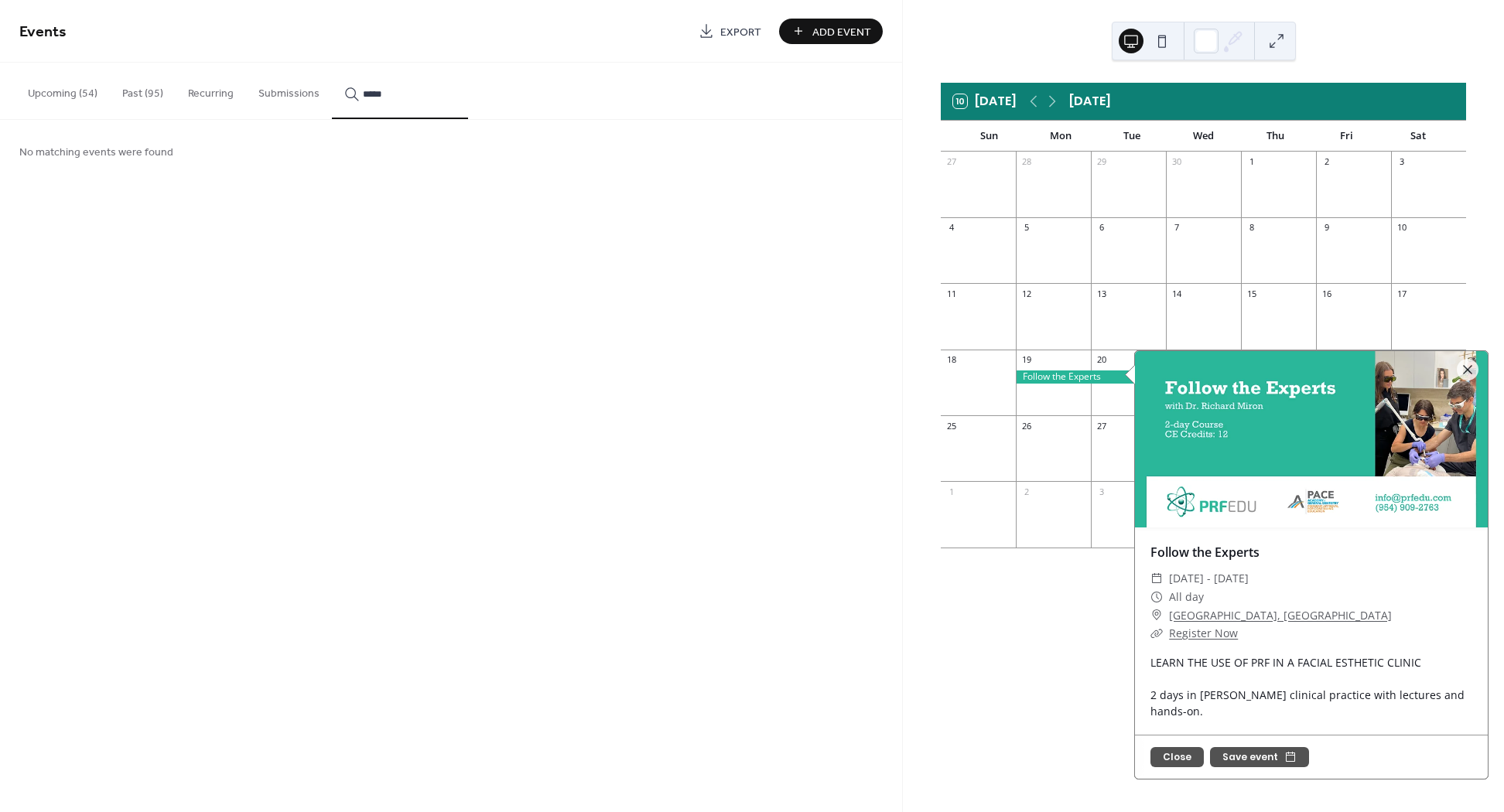
click at [1055, 376] on div at bounding box center [1091, 377] width 150 height 13
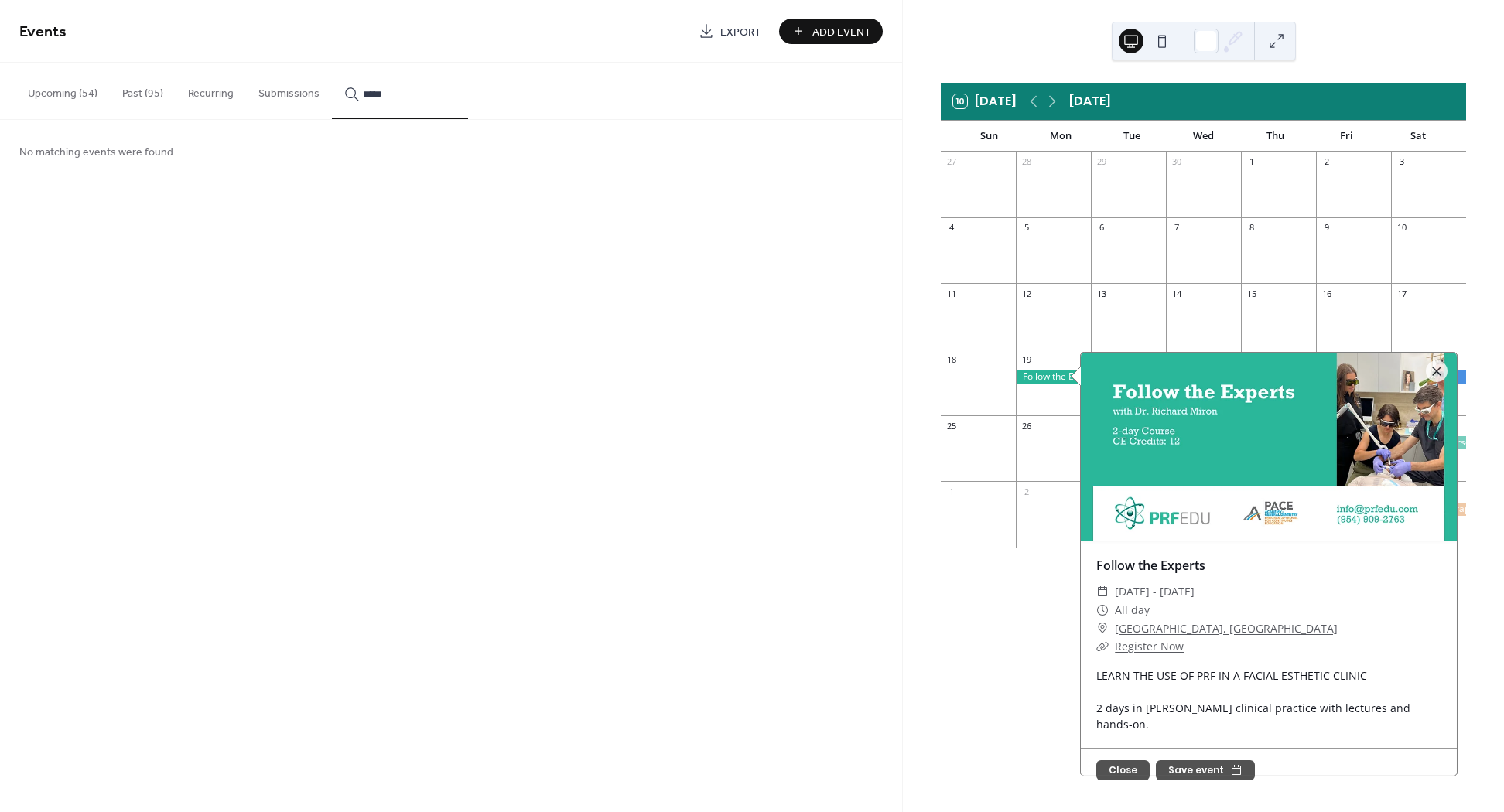
click at [1128, 241] on div at bounding box center [1128, 258] width 75 height 40
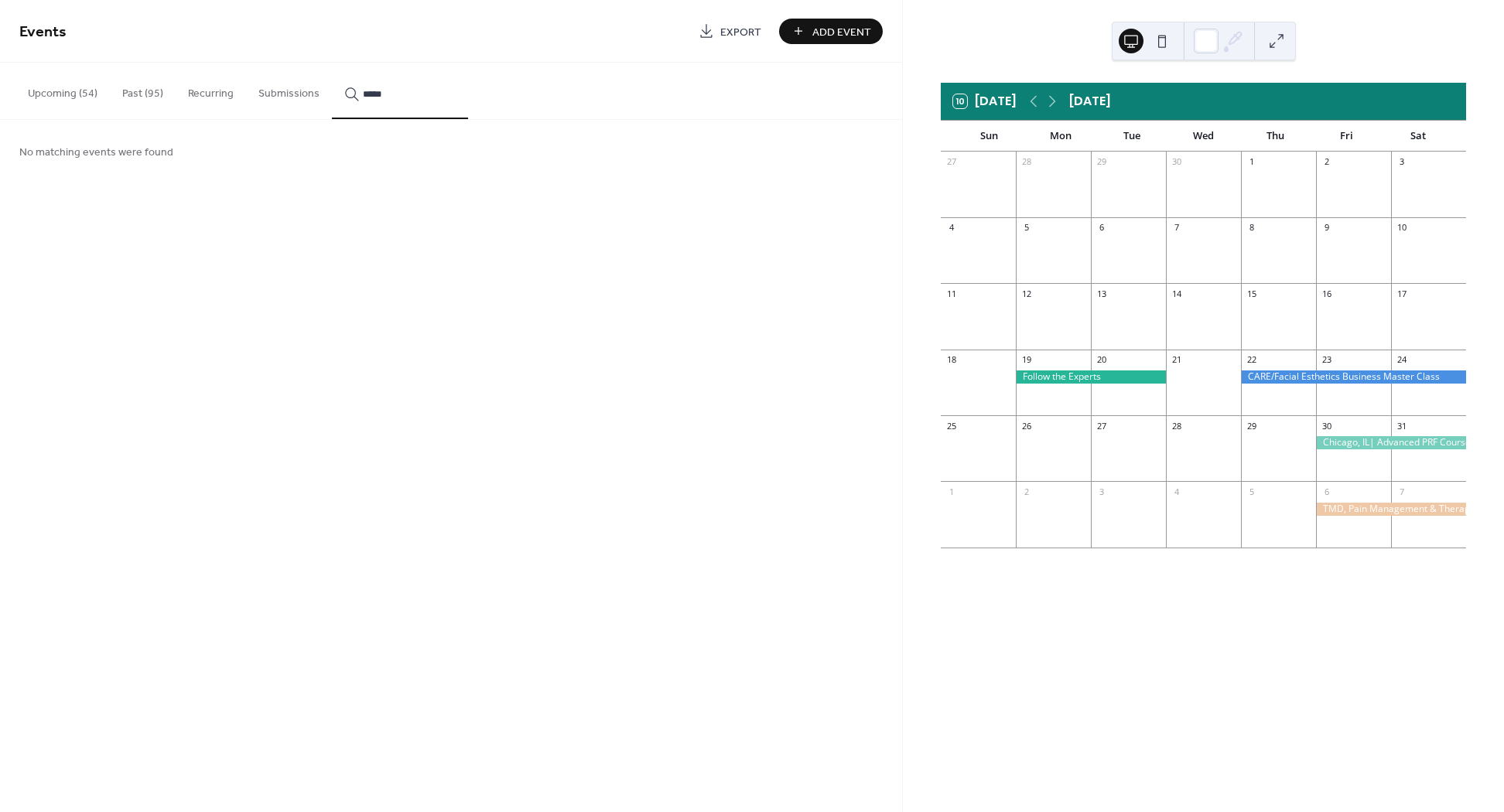
click at [1237, 39] on icon at bounding box center [1234, 38] width 12 height 12
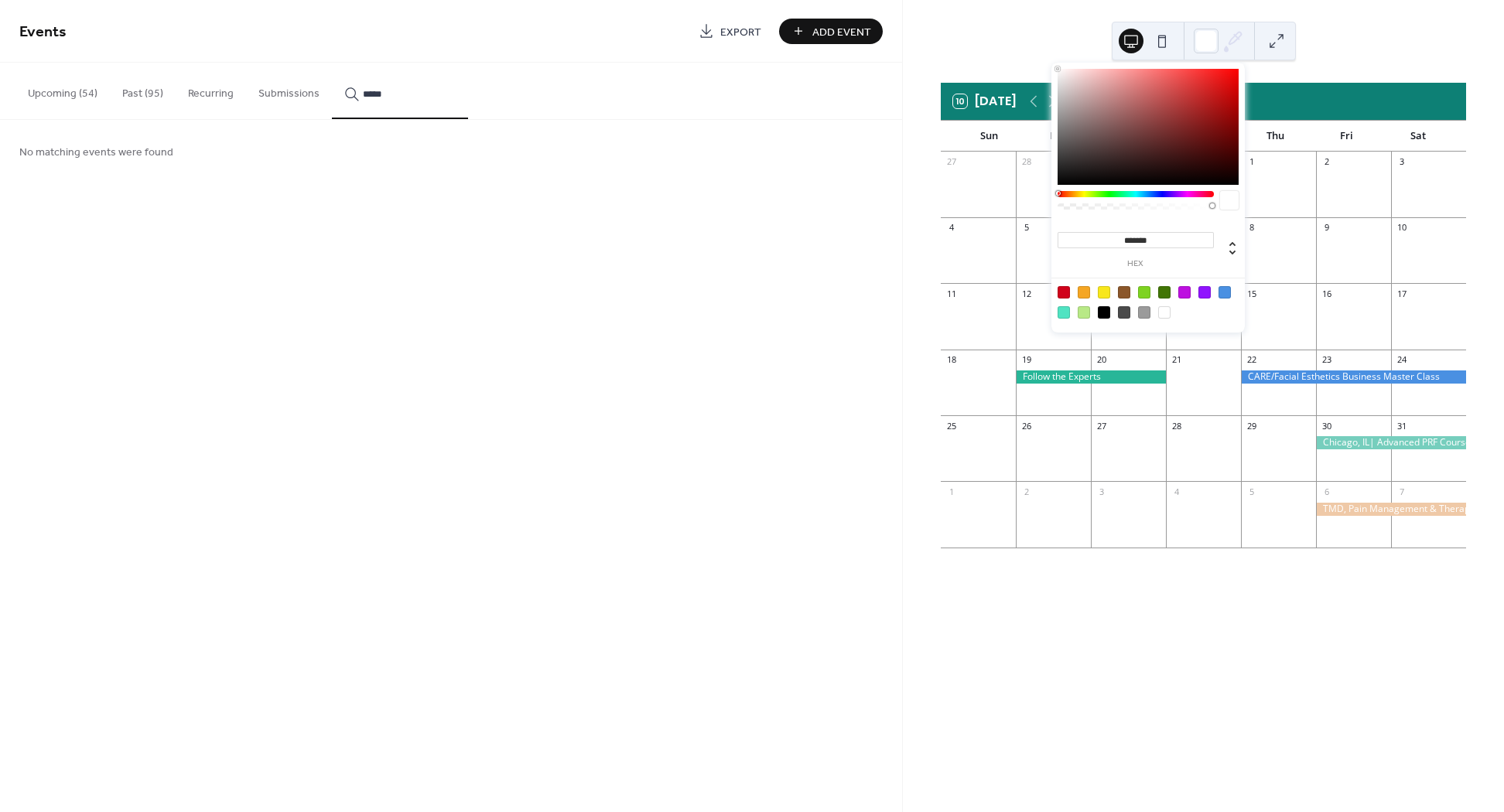
click at [1329, 63] on div "10 Today October 2026 Sun Mon Tue Wed Thu Fri Sat 27 28 29 30 1 2 3 4 5 6 7 8 9…" at bounding box center [1203, 406] width 601 height 812
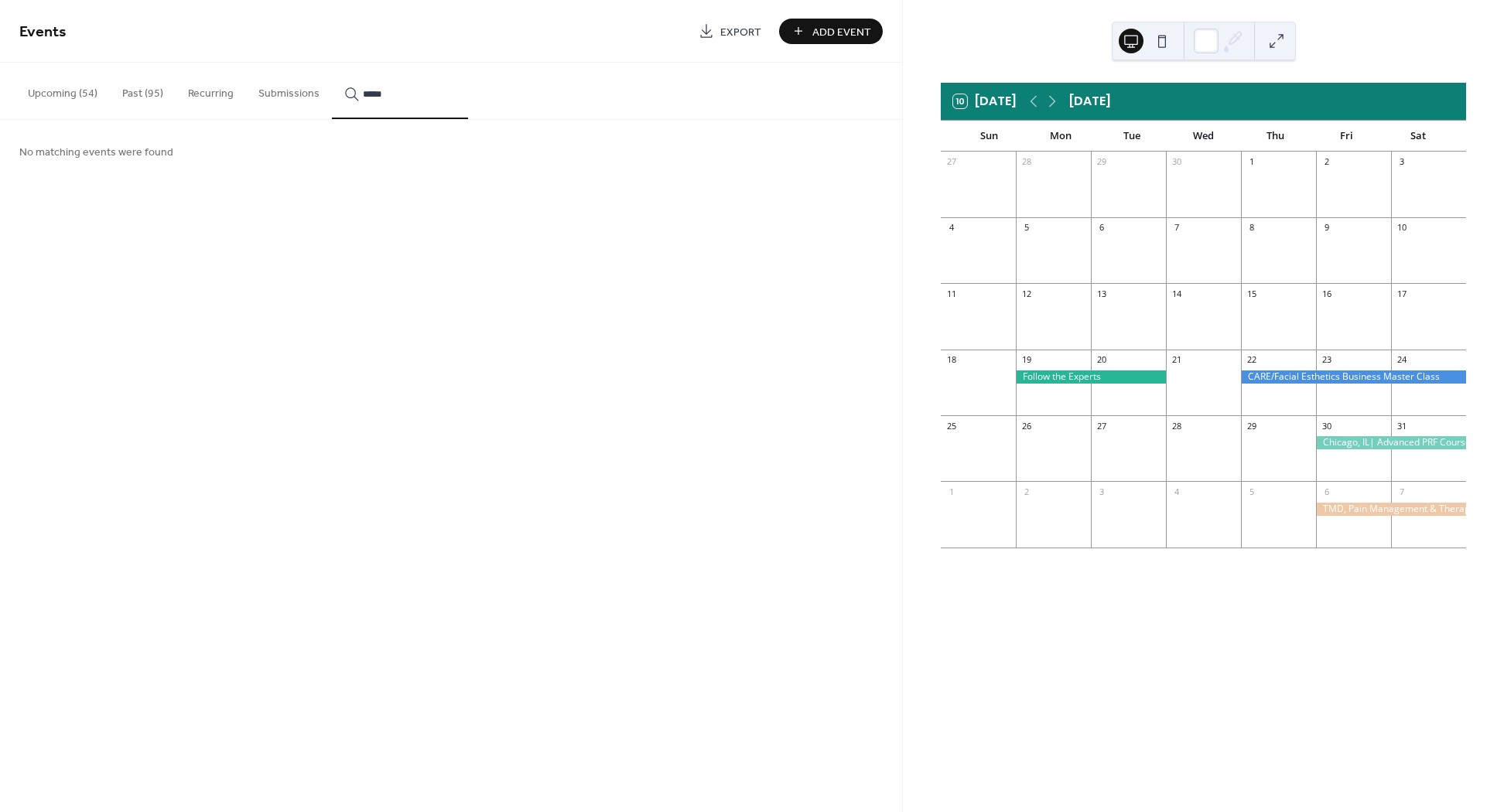
click at [156, 91] on button "Past (95)" at bounding box center [142, 90] width 66 height 55
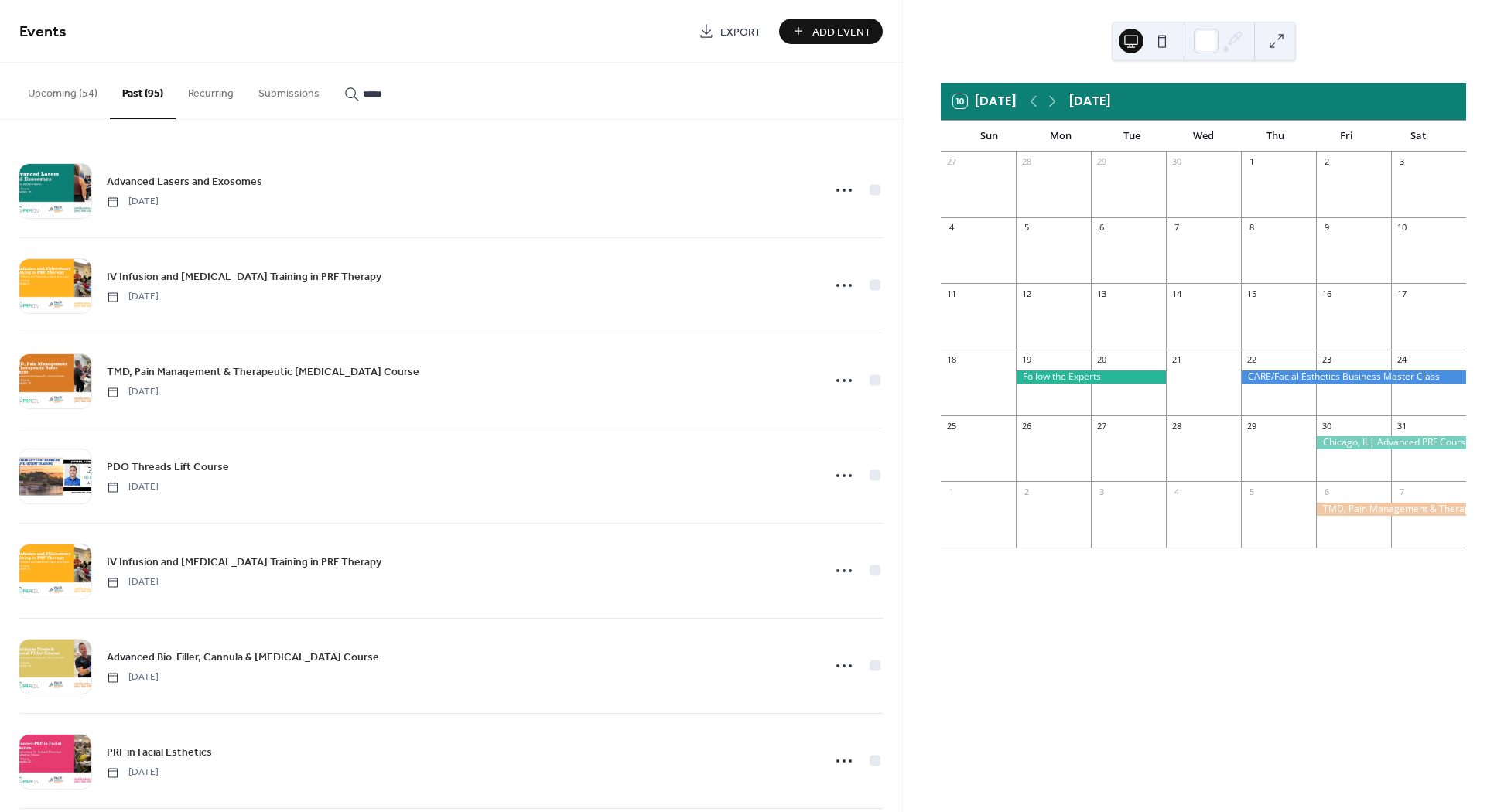
click at [78, 92] on button "Upcoming (54)" at bounding box center [63, 90] width 94 height 55
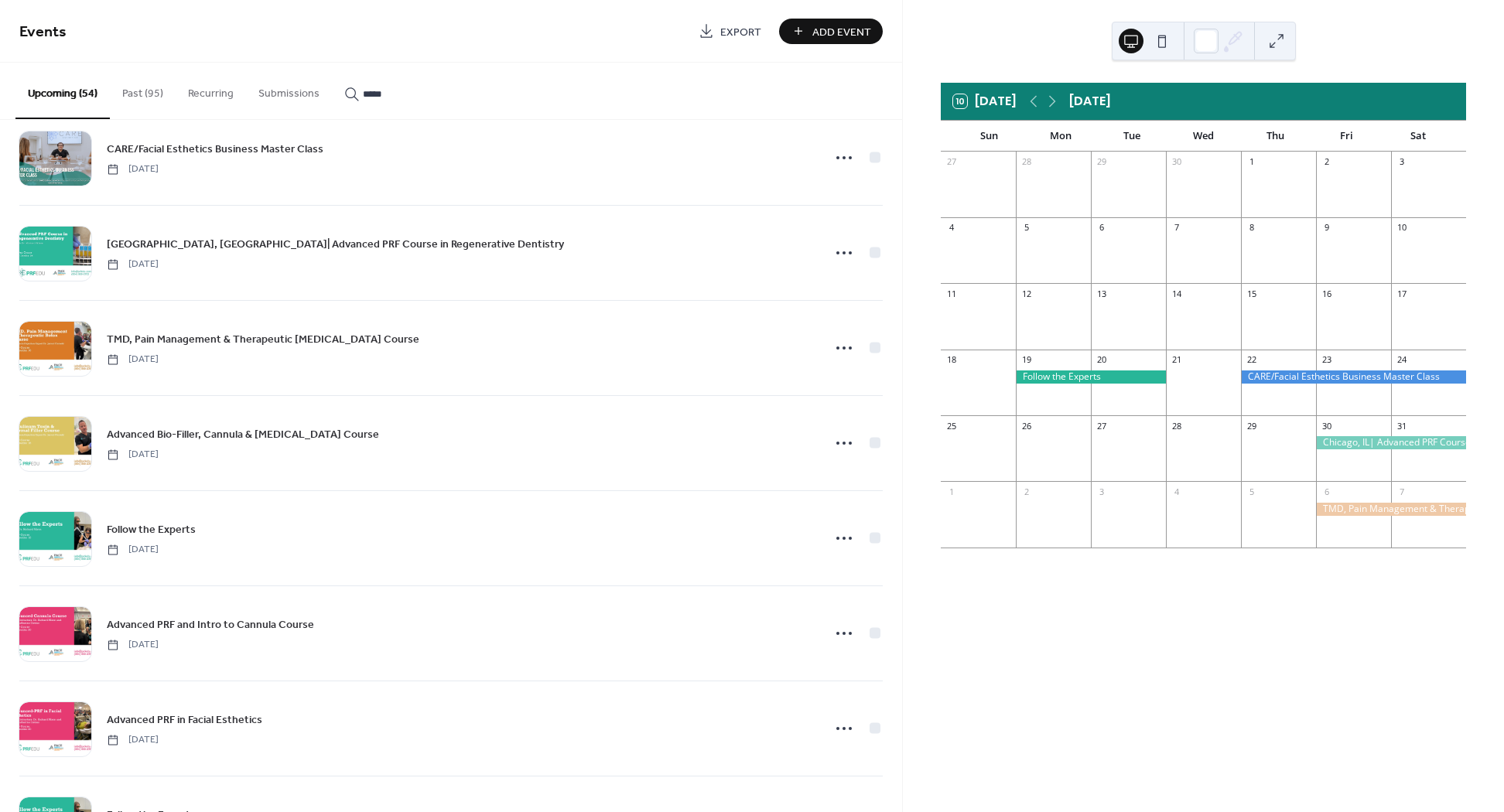
scroll to position [2890, 0]
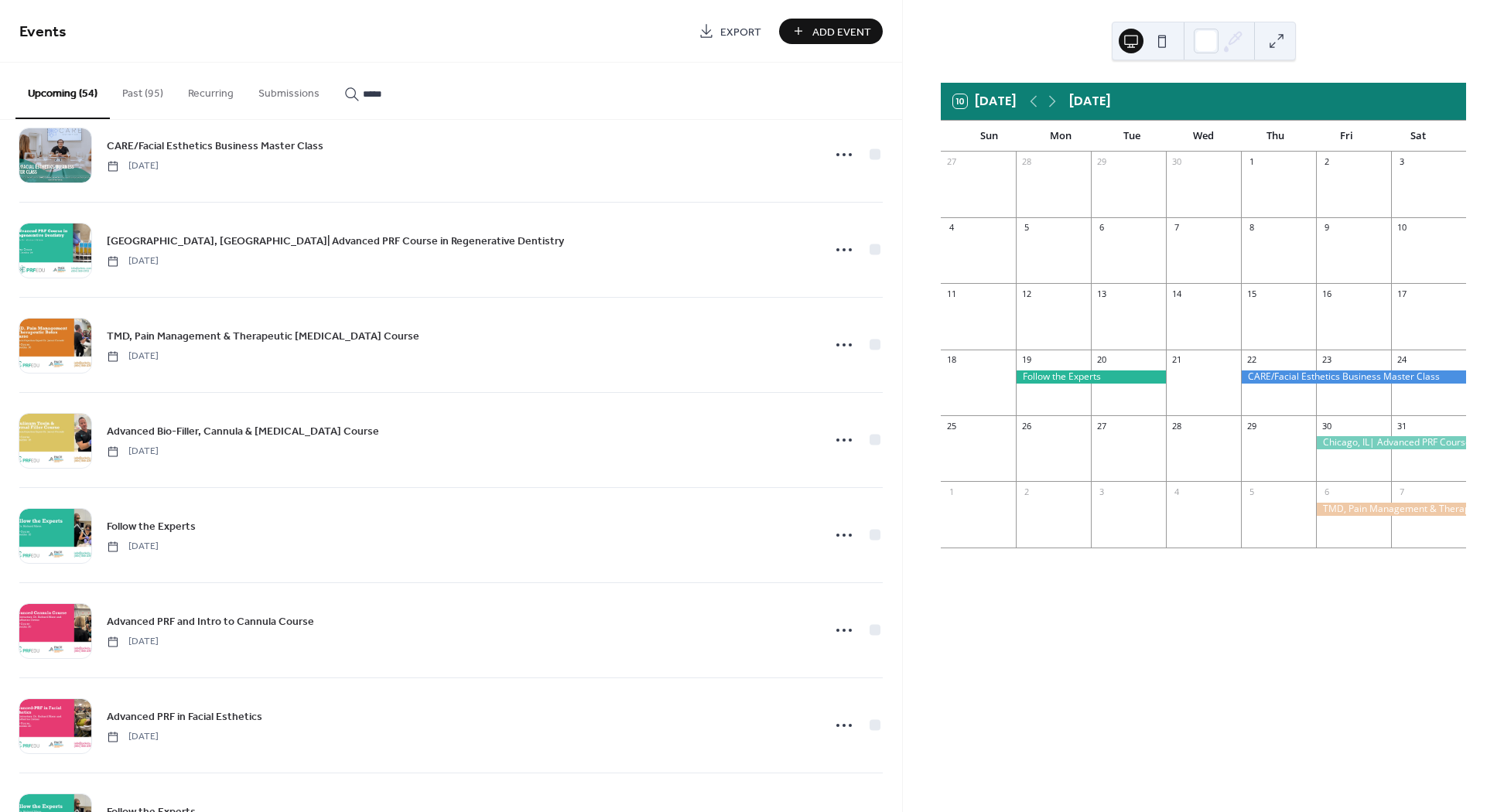
click at [1042, 366] on div "19" at bounding box center [1053, 360] width 75 height 21
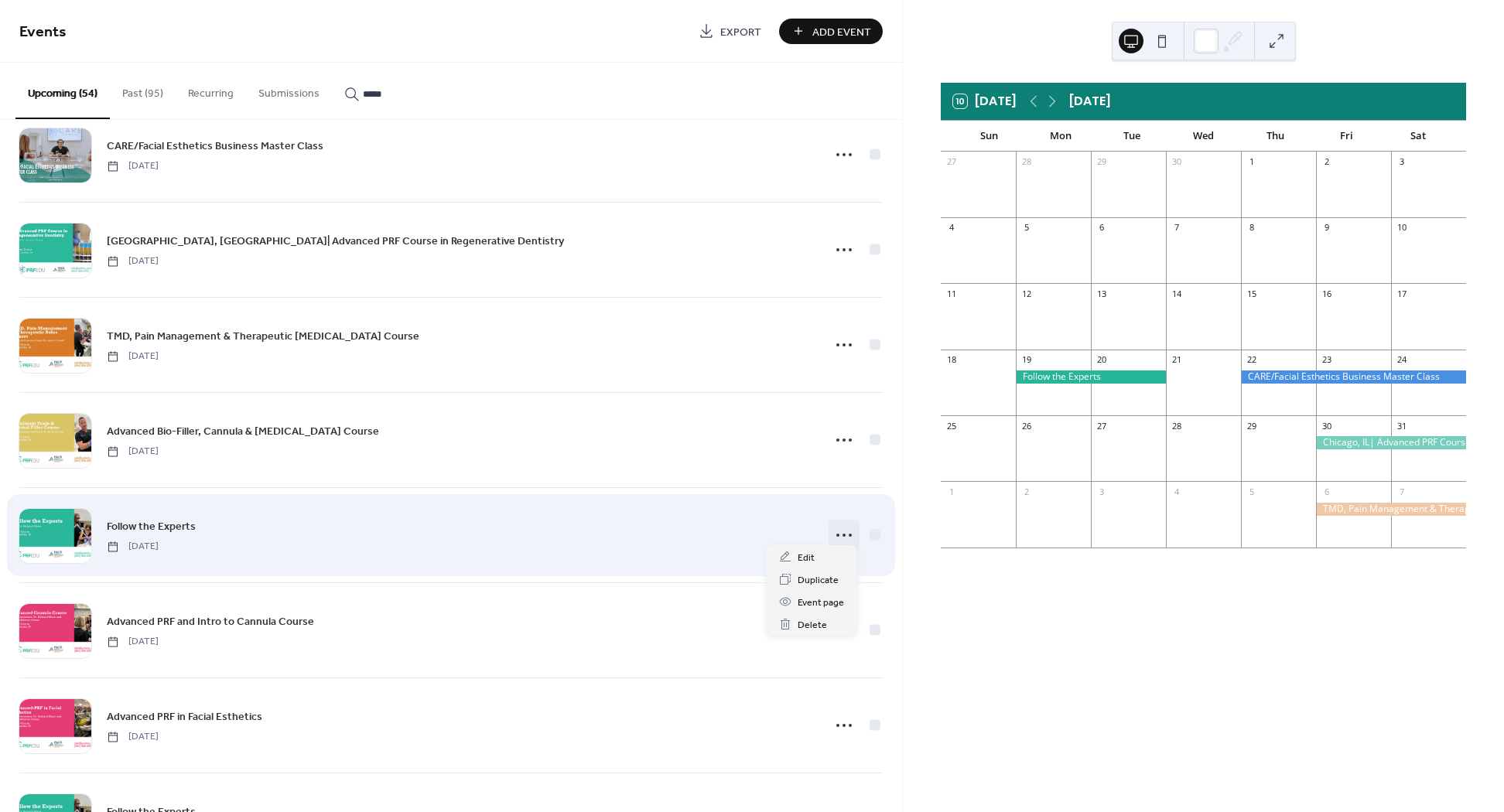
click at [854, 523] on div at bounding box center [844, 535] width 31 height 31
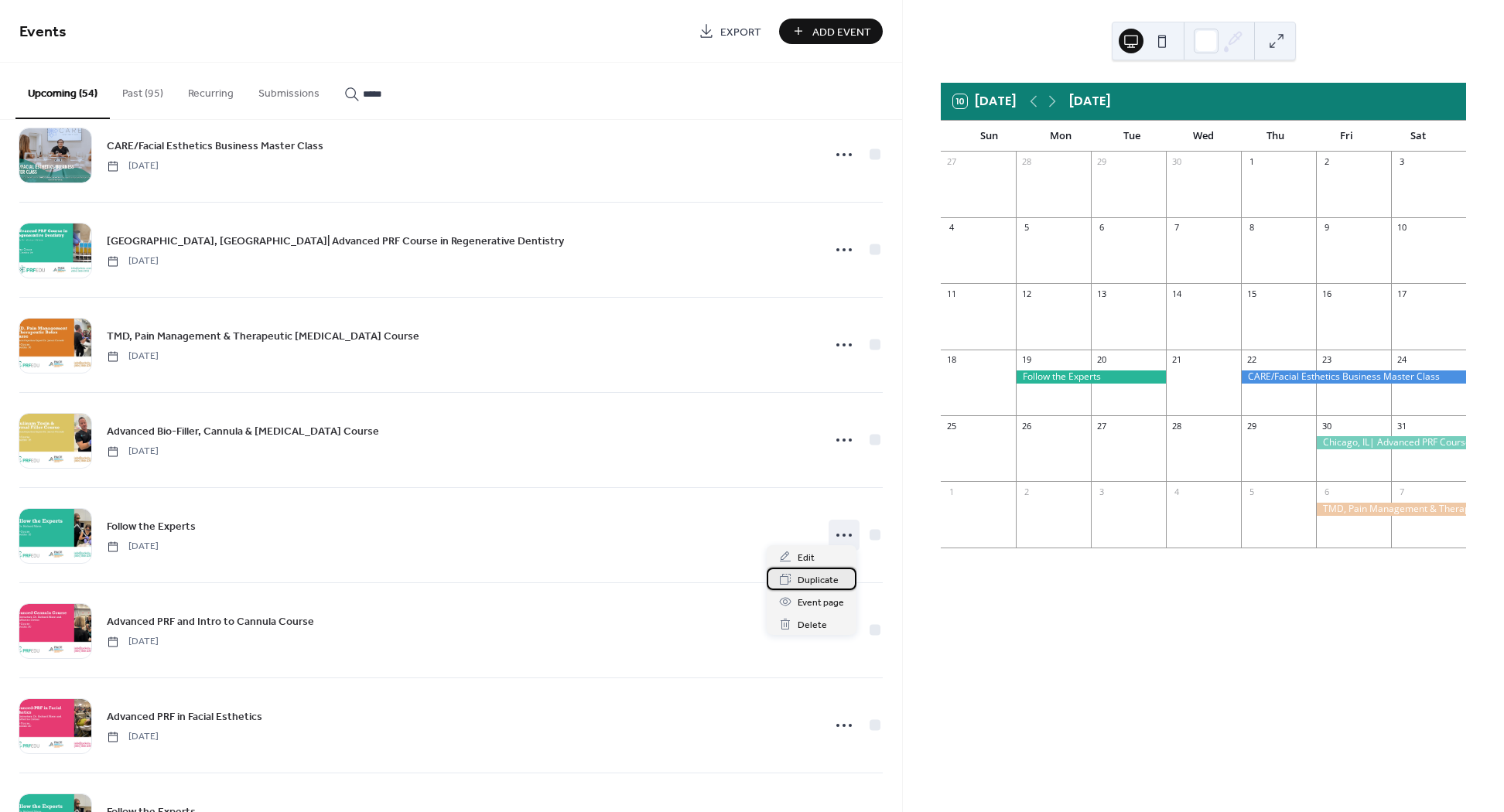
click at [819, 584] on span "Duplicate" at bounding box center [818, 581] width 41 height 17
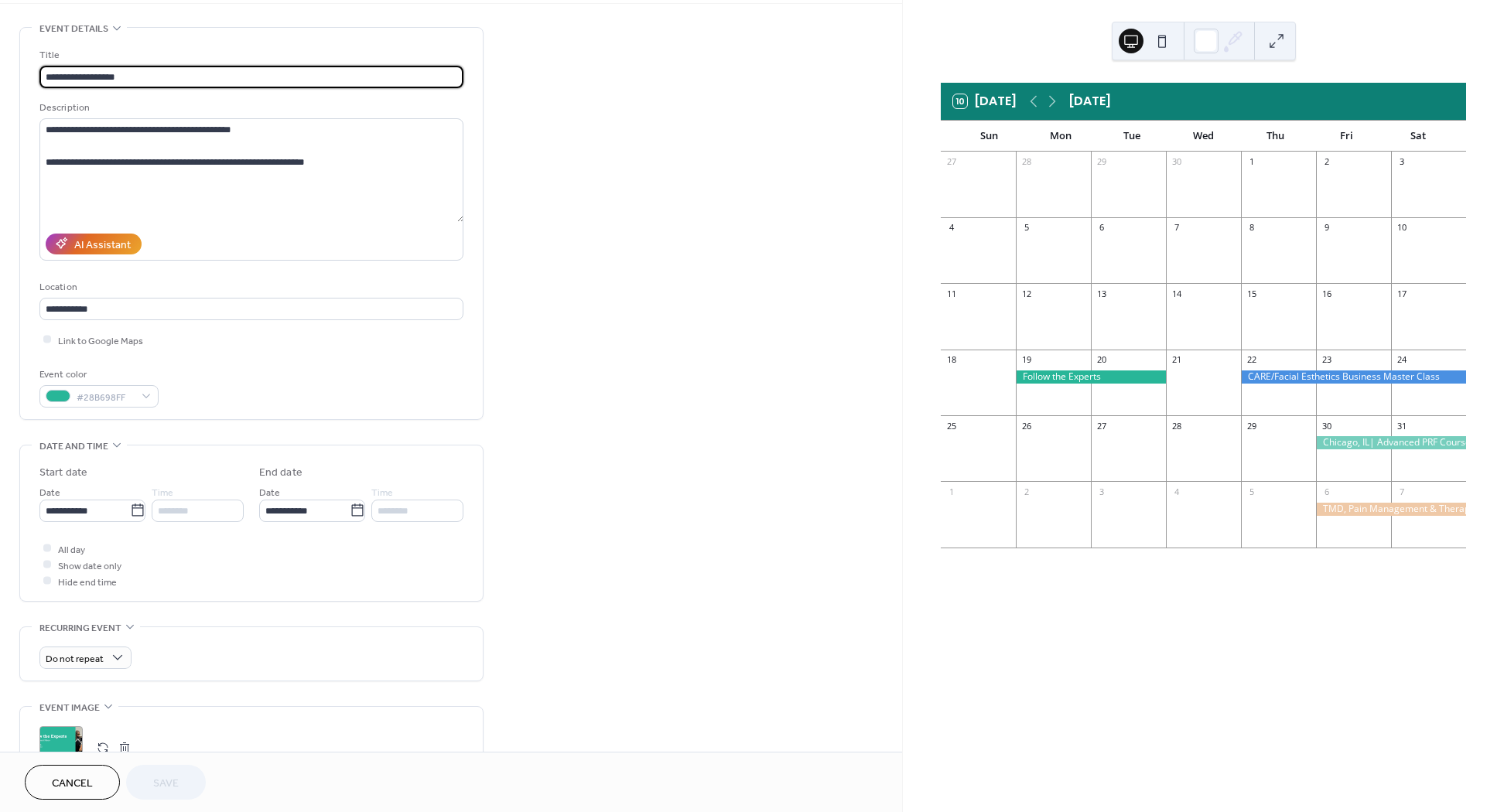
scroll to position [60, 0]
click at [133, 510] on icon at bounding box center [138, 509] width 16 height 16
click at [130, 510] on input "**********" at bounding box center [85, 510] width 91 height 22
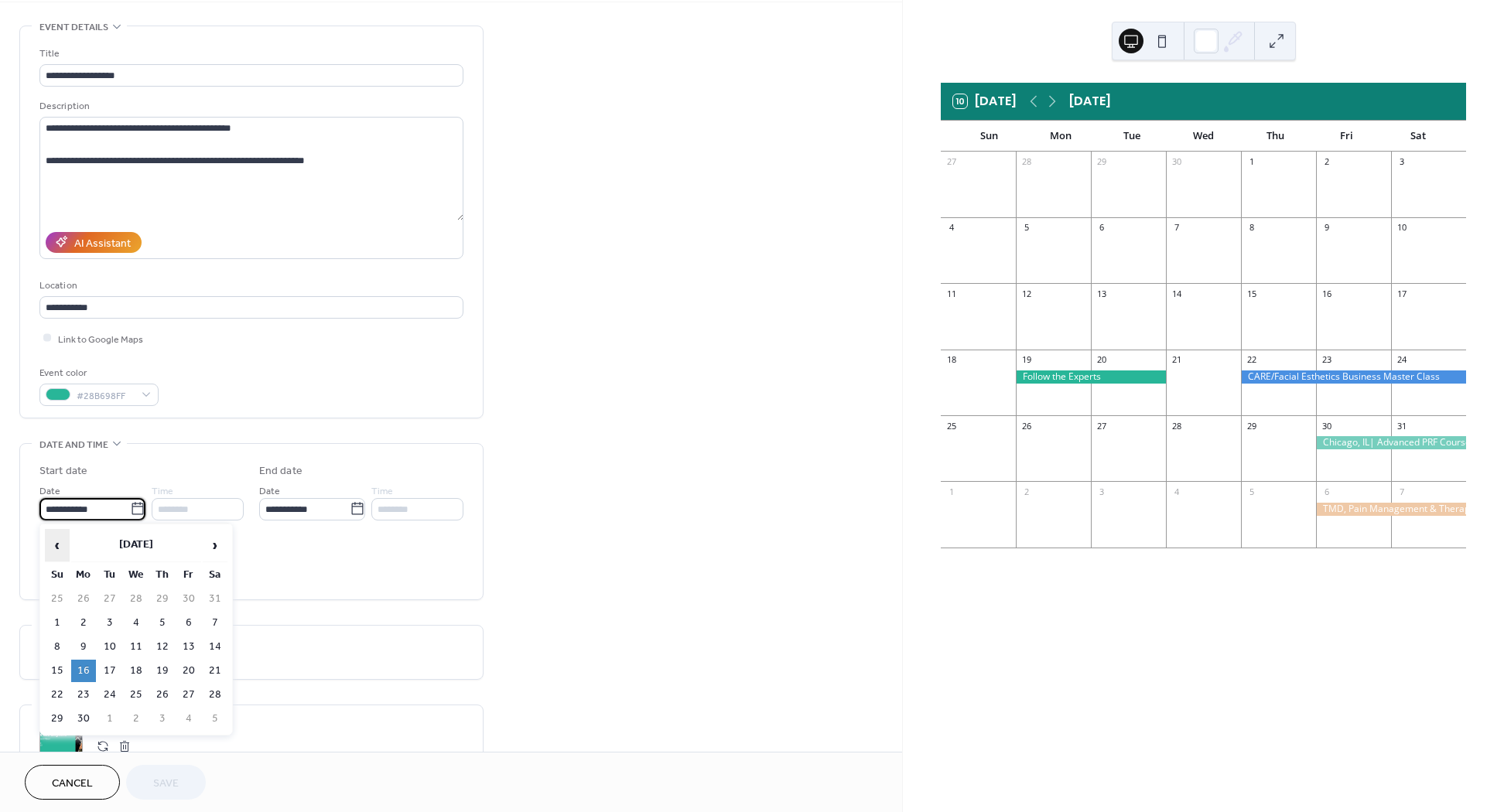
click at [54, 535] on span "‹" at bounding box center [56, 545] width 23 height 31
click at [85, 646] on td "12" at bounding box center [83, 647] width 25 height 22
type input "**********"
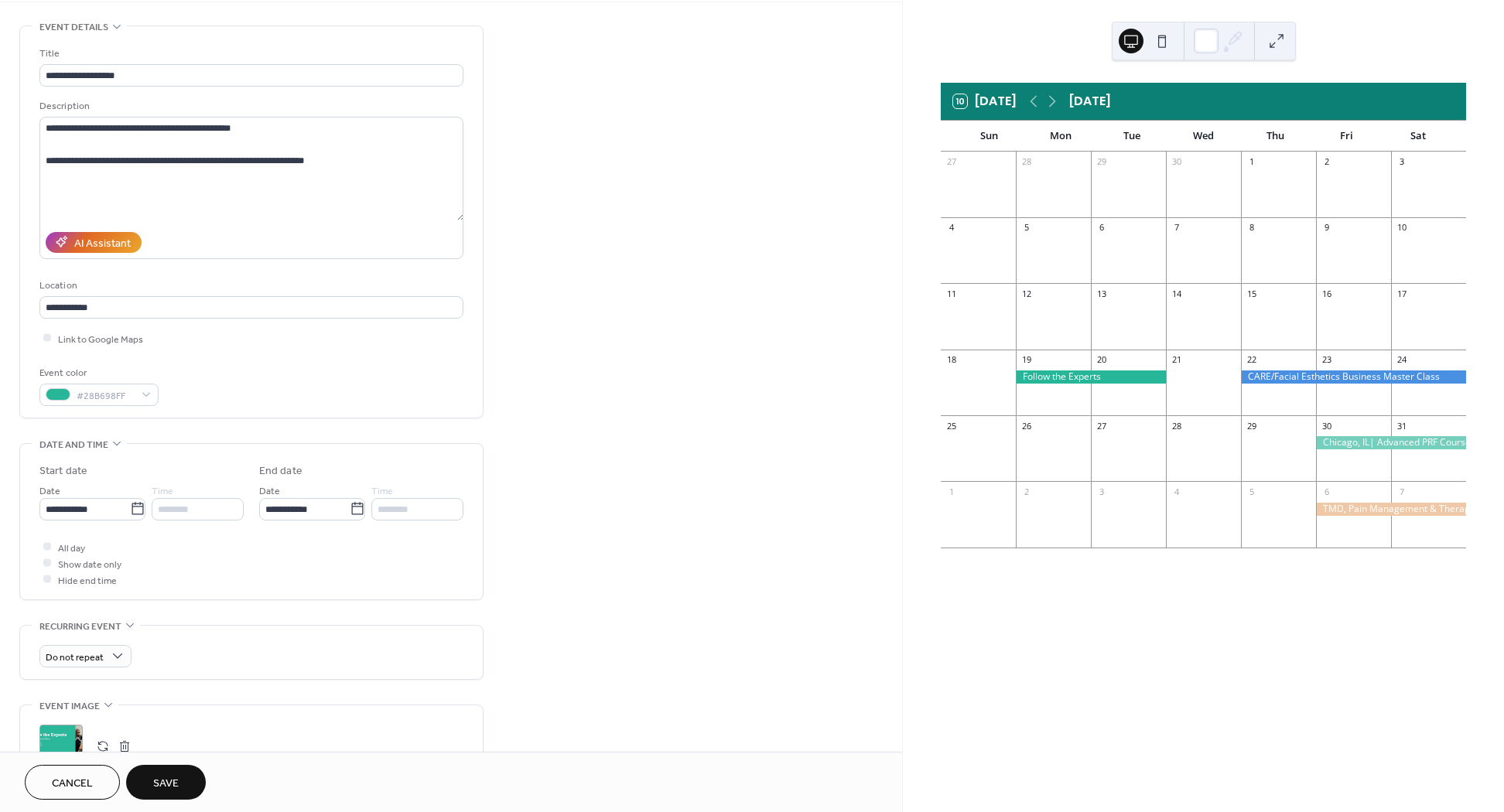
click at [169, 780] on span "Save" at bounding box center [166, 784] width 26 height 17
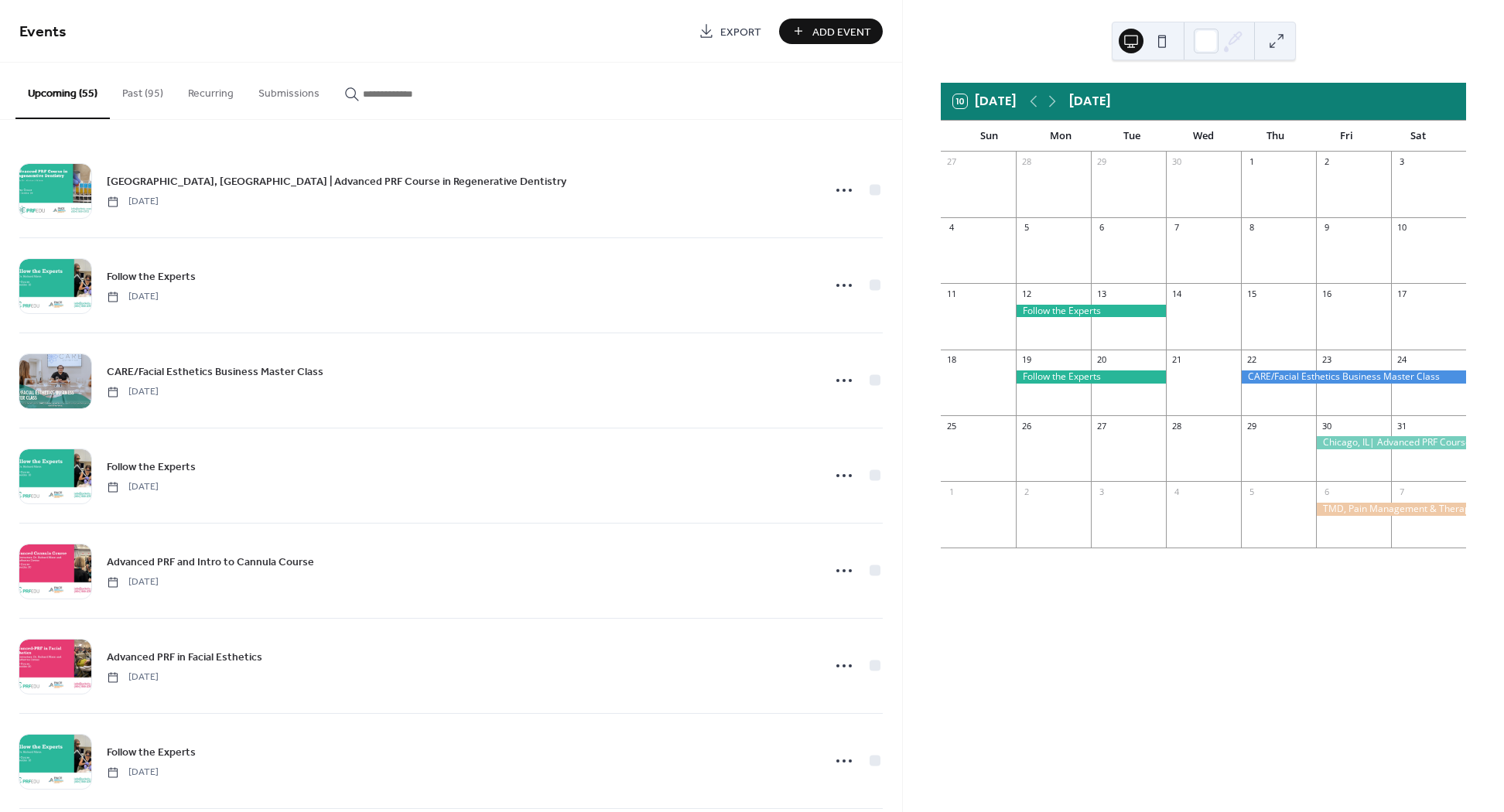
click at [385, 96] on input "button" at bounding box center [409, 94] width 92 height 17
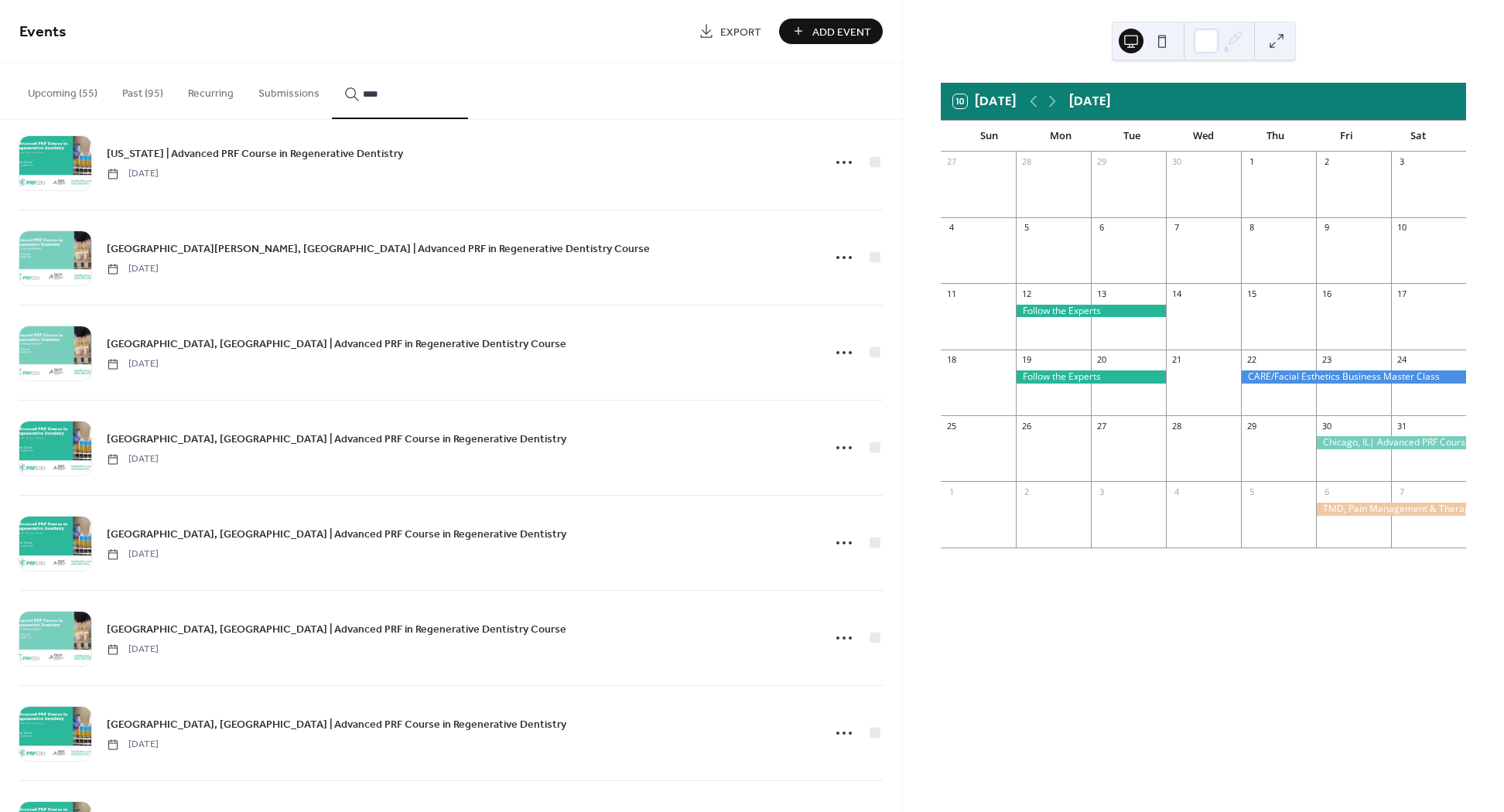
scroll to position [1822, 0]
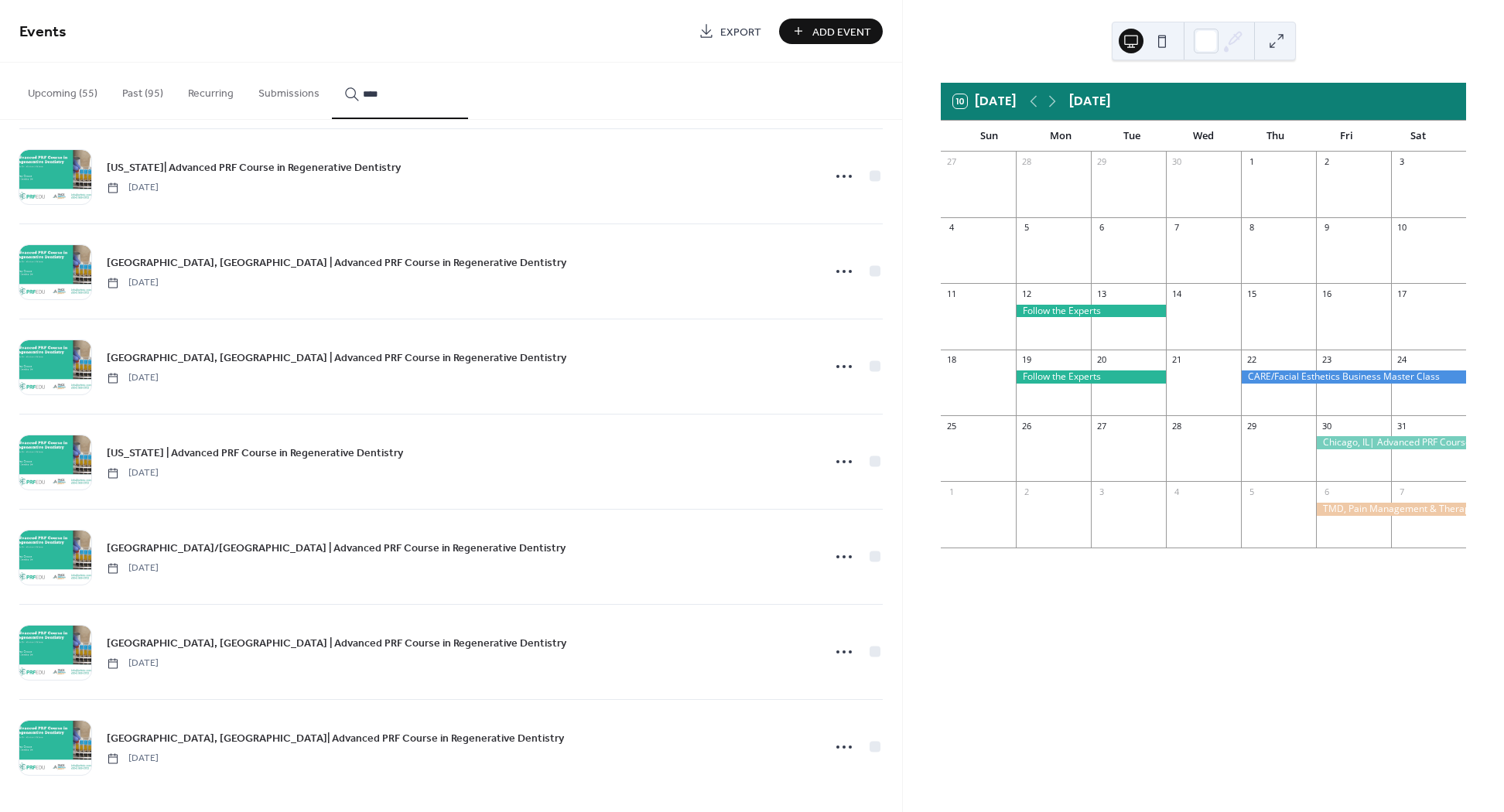
type input "****"
click at [834, 740] on icon at bounding box center [844, 747] width 25 height 25
click at [802, 669] on span "Duplicate" at bounding box center [818, 672] width 41 height 17
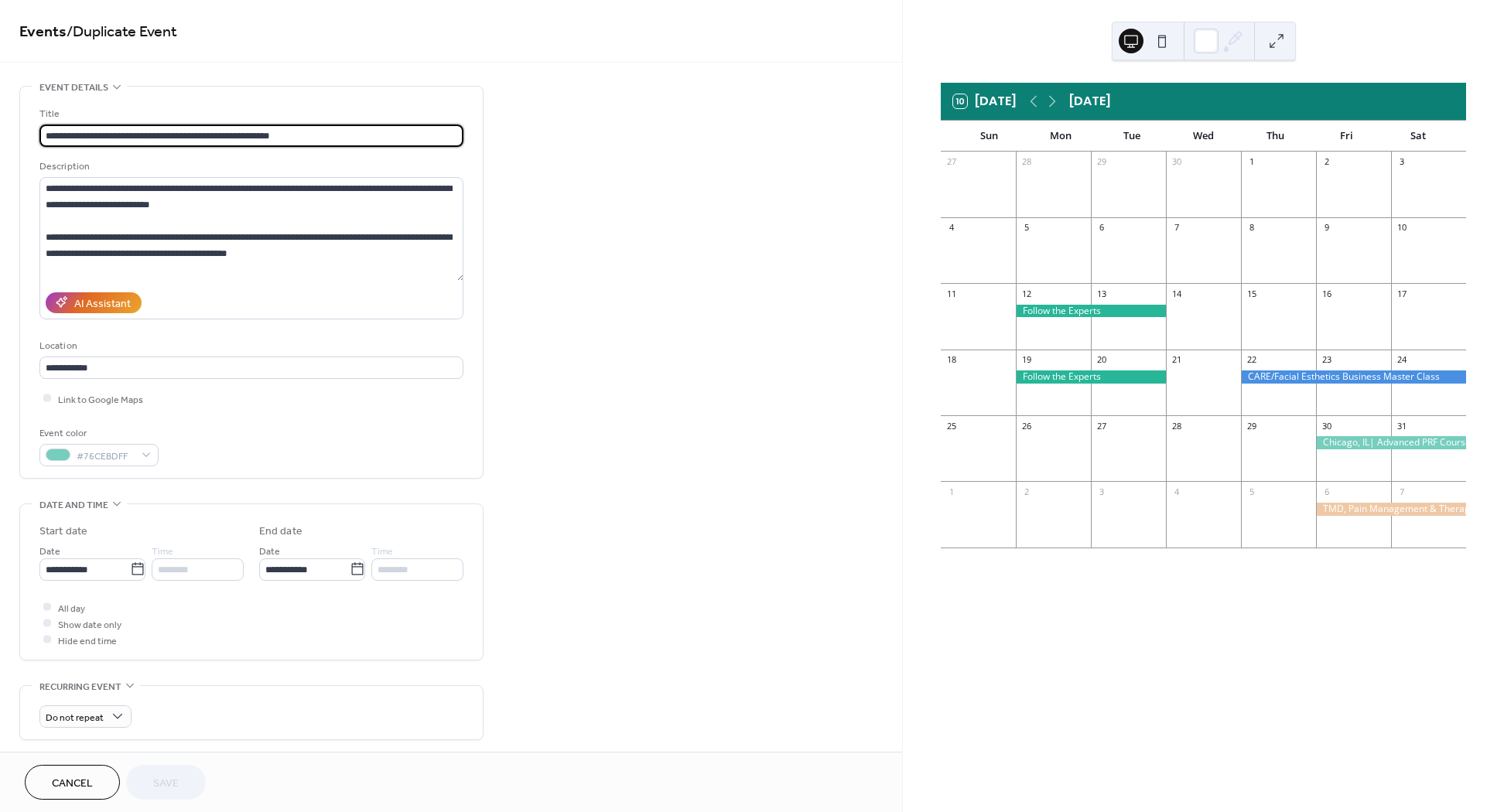
drag, startPoint x: 89, startPoint y: 135, endPoint x: 17, endPoint y: 135, distance: 72.0
click at [17, 135] on div "**********" at bounding box center [450, 619] width 902 height 1066
type input "**********"
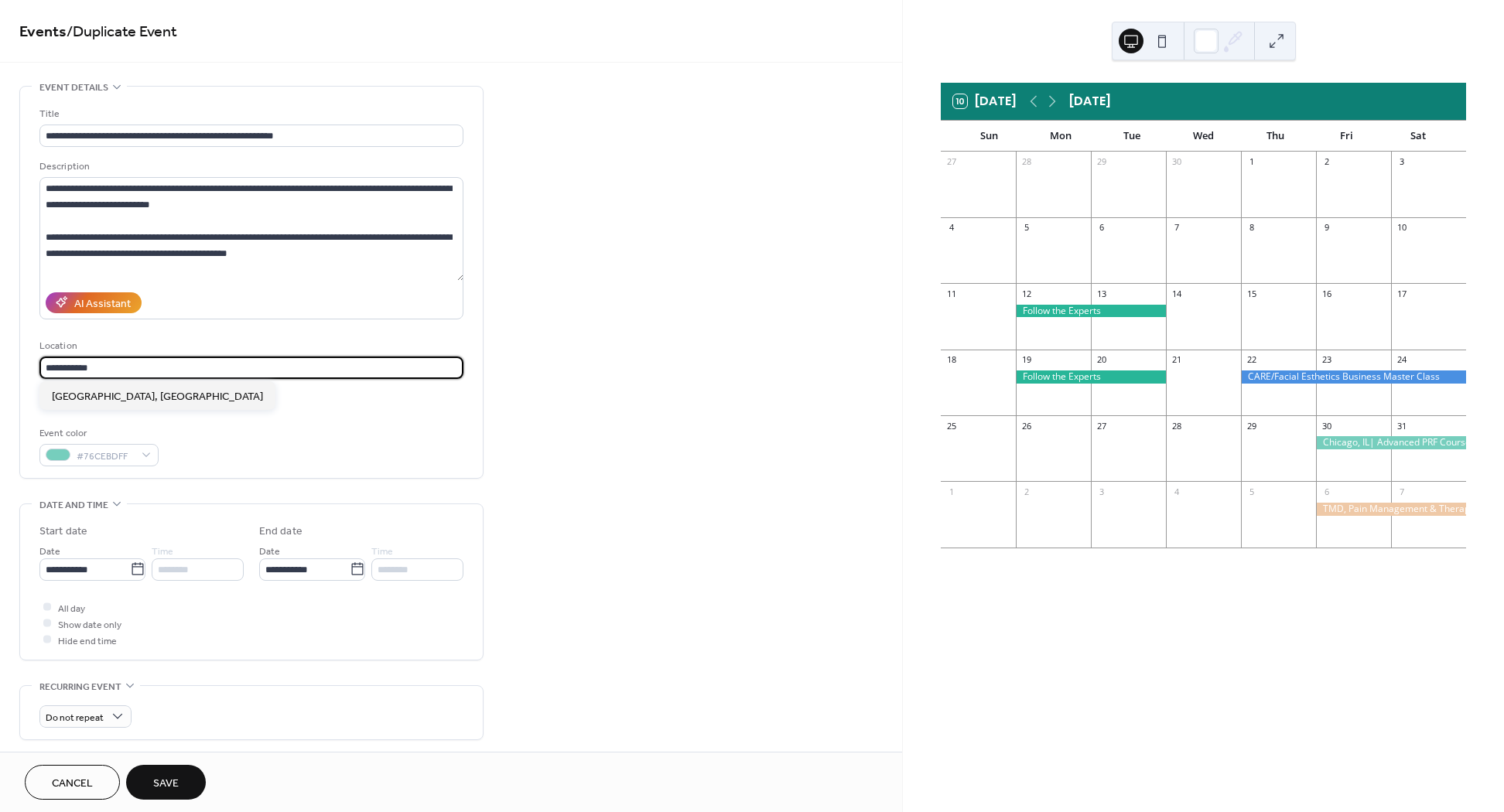
drag, startPoint x: 98, startPoint y: 363, endPoint x: -37, endPoint y: 363, distance: 135.0
click at [0, 363] on html "**********" at bounding box center [752, 406] width 1504 height 812
click at [61, 398] on span "Vancouver, CA" at bounding box center [157, 398] width 211 height 17
type input "**********"
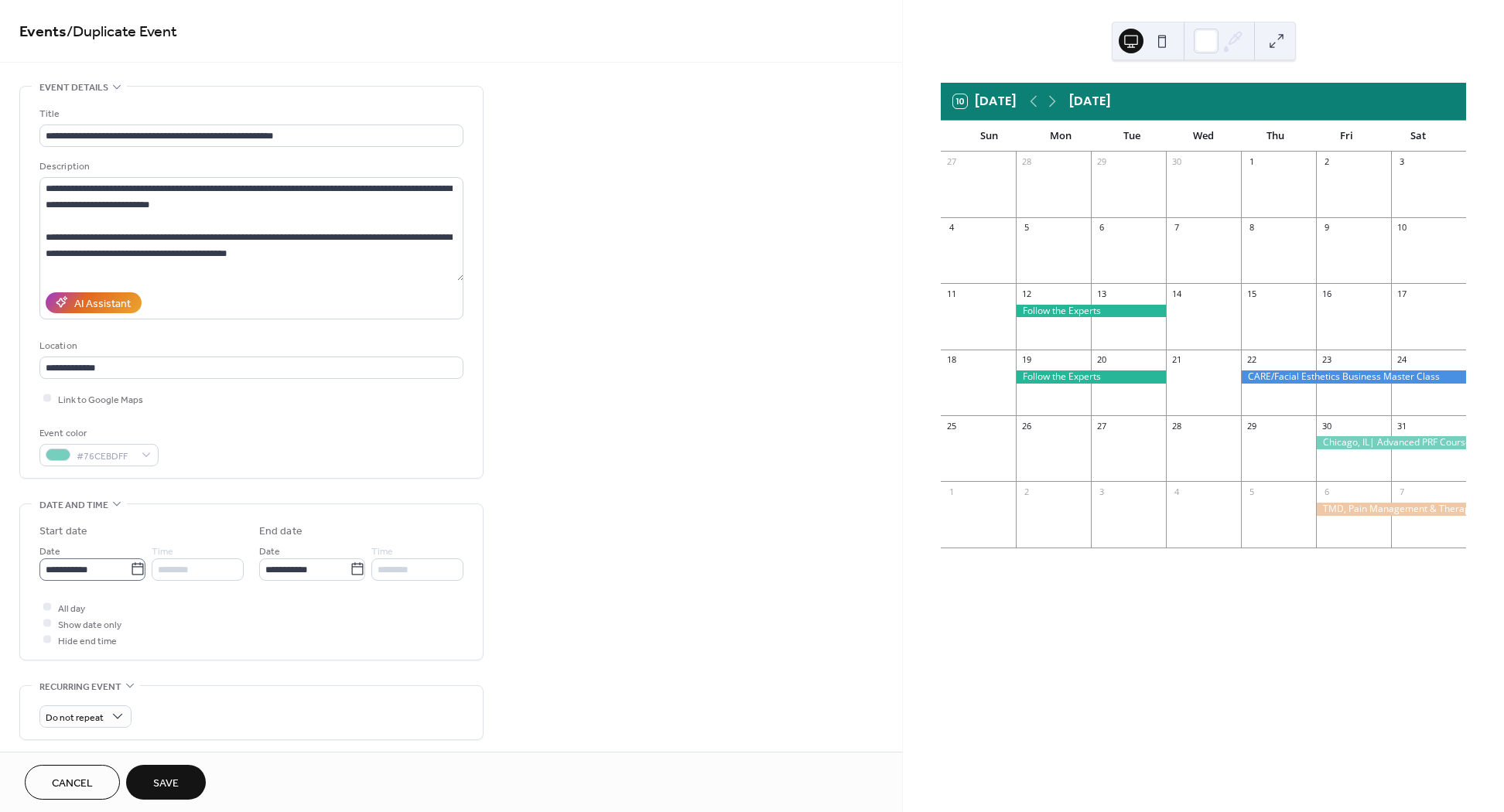
click at [138, 579] on body "**********" at bounding box center [752, 406] width 1504 height 812
click at [206, 705] on td "17" at bounding box center [215, 707] width 25 height 22
type input "**********"
click at [158, 781] on span "Save" at bounding box center [166, 784] width 26 height 17
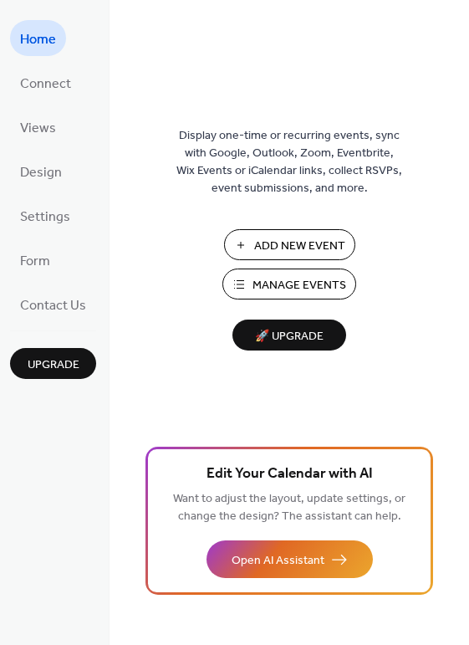
click at [263, 285] on span "Manage Events" at bounding box center [300, 286] width 94 height 18
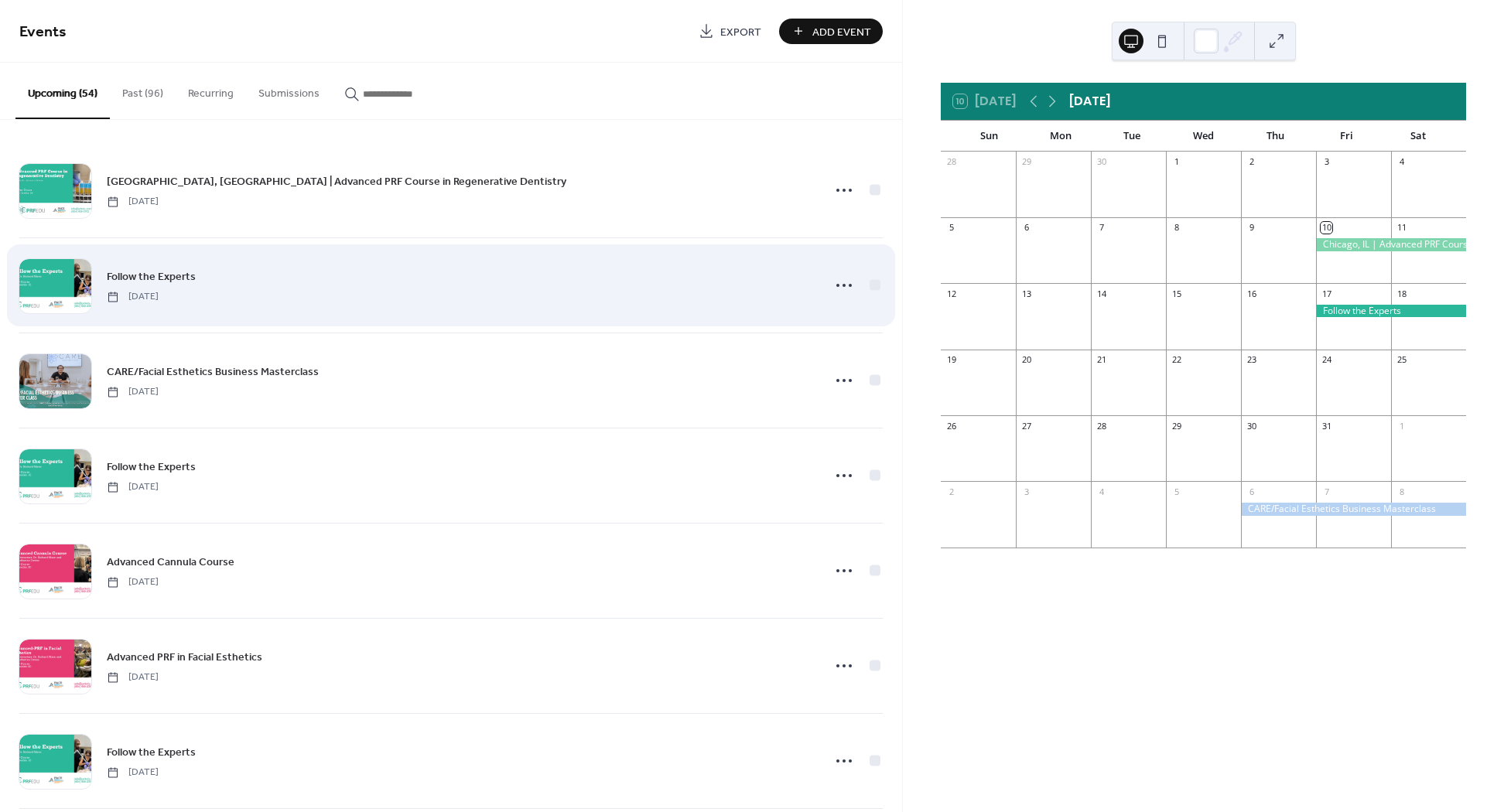
click at [536, 256] on div "Follow the Experts Friday, October 17, 2025" at bounding box center [450, 286] width 863 height 94
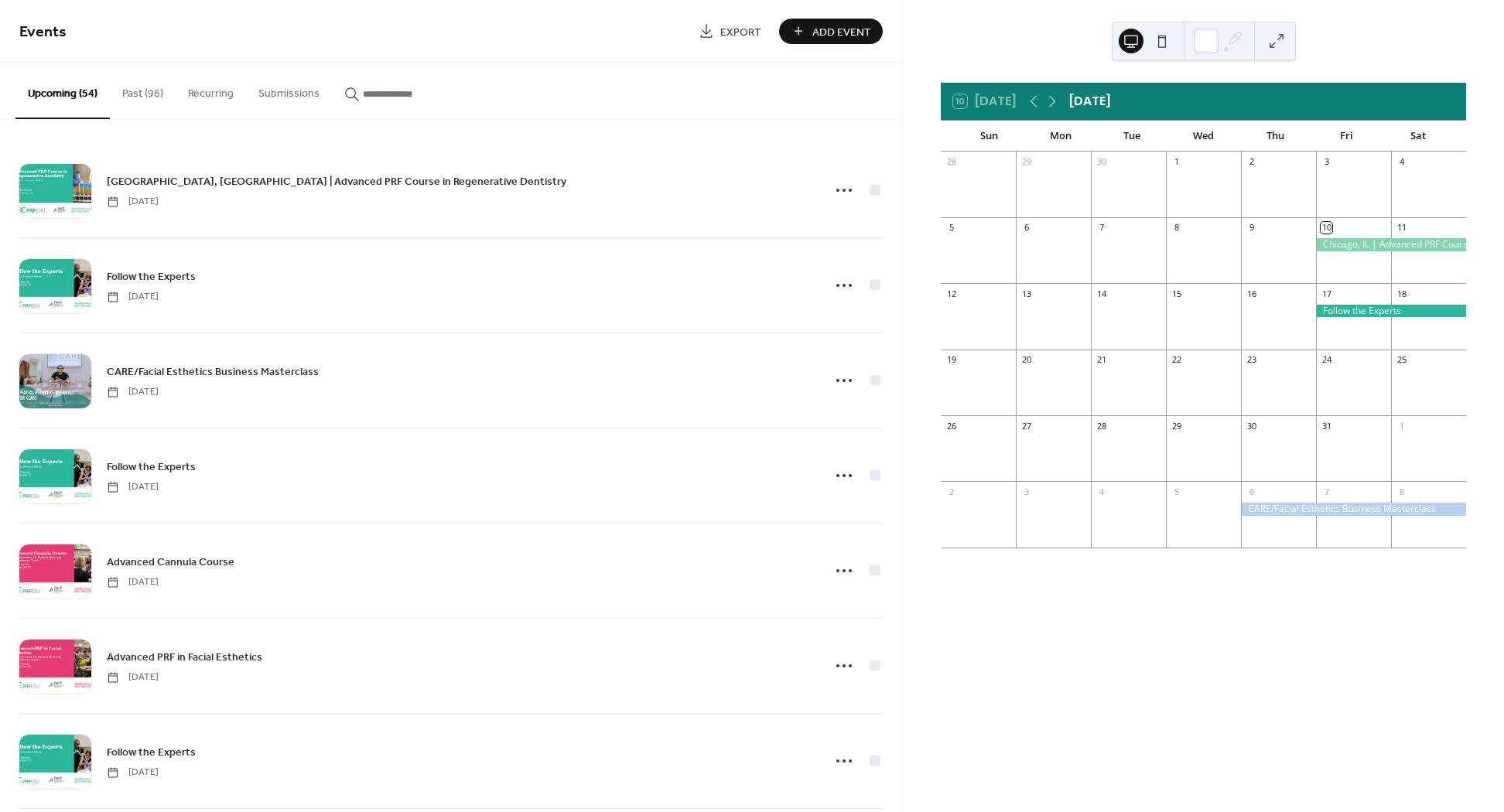
click at [385, 96] on input "button" at bounding box center [409, 94] width 92 height 17
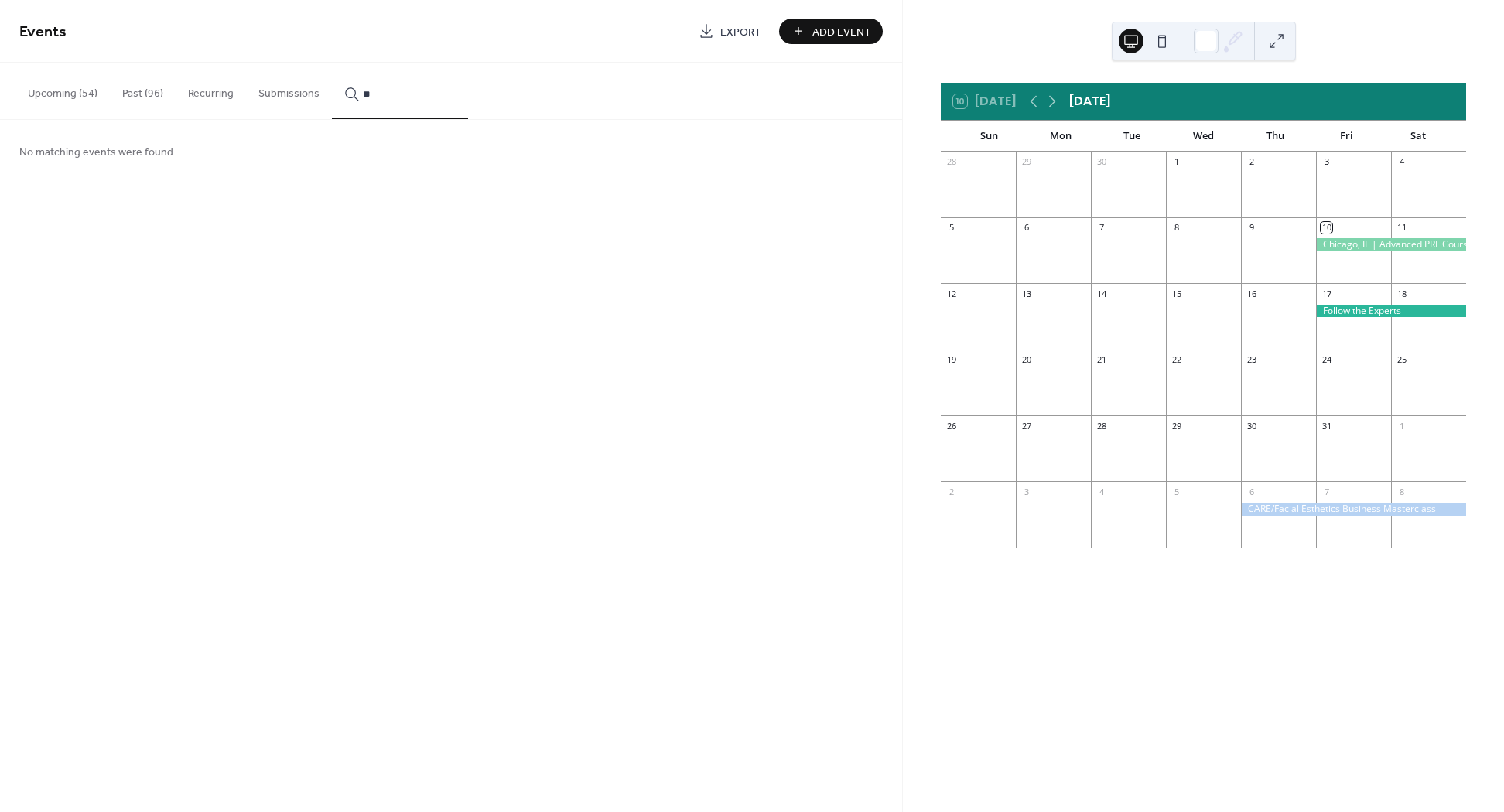
type input "*"
click at [77, 99] on button "Upcoming (54)" at bounding box center [63, 90] width 94 height 55
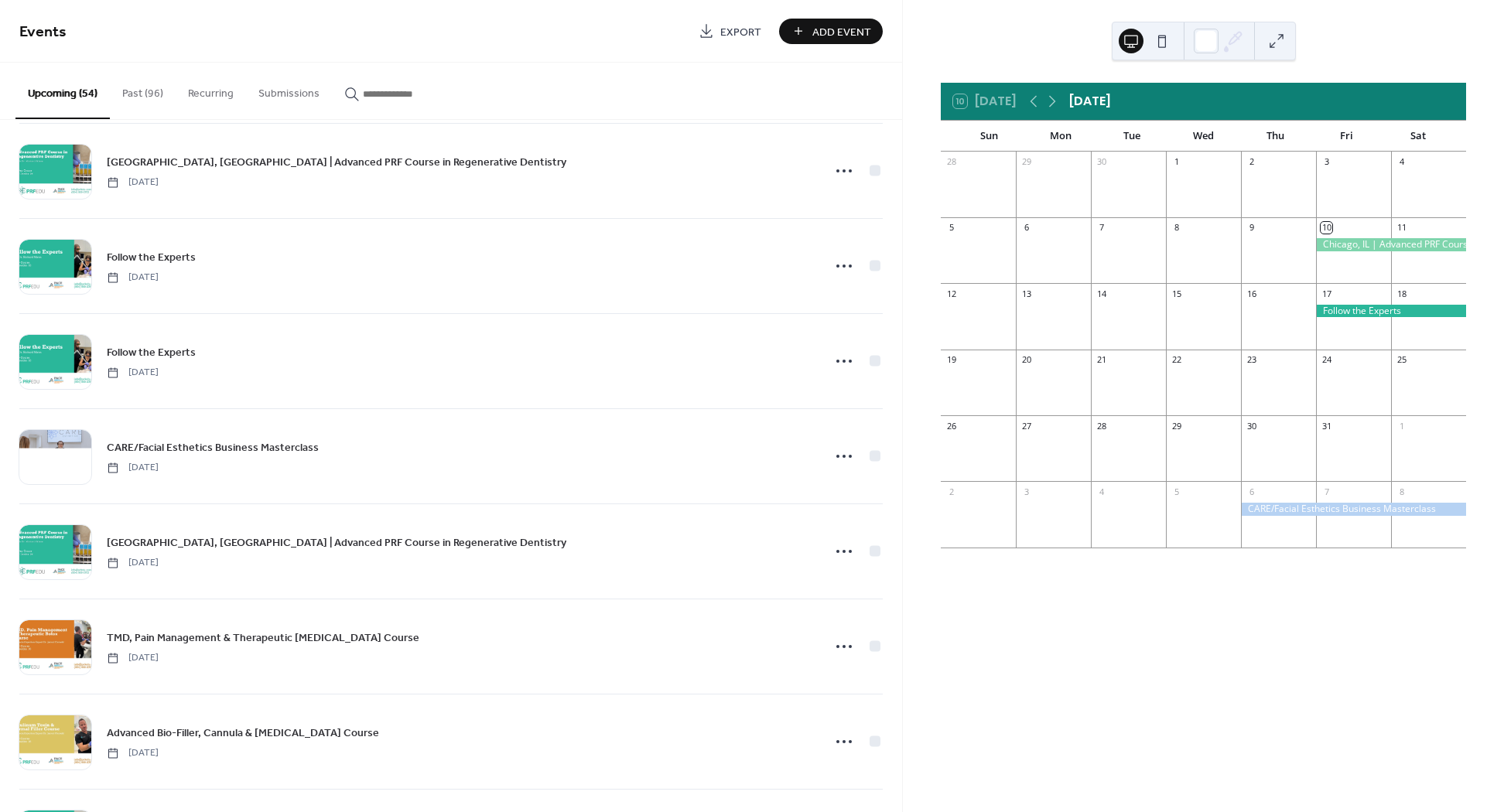
scroll to position [3544, 0]
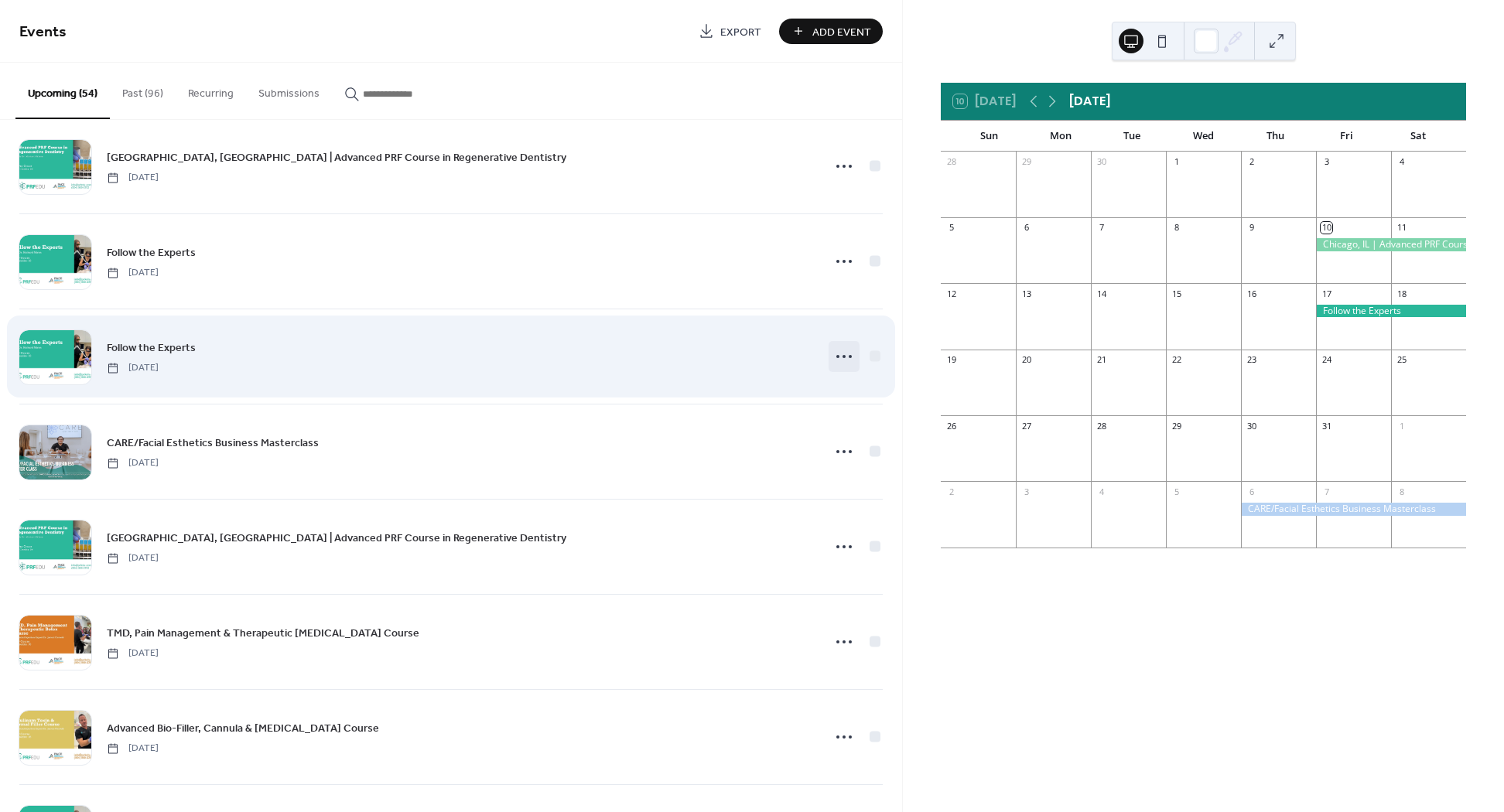
click at [832, 348] on icon at bounding box center [844, 356] width 25 height 25
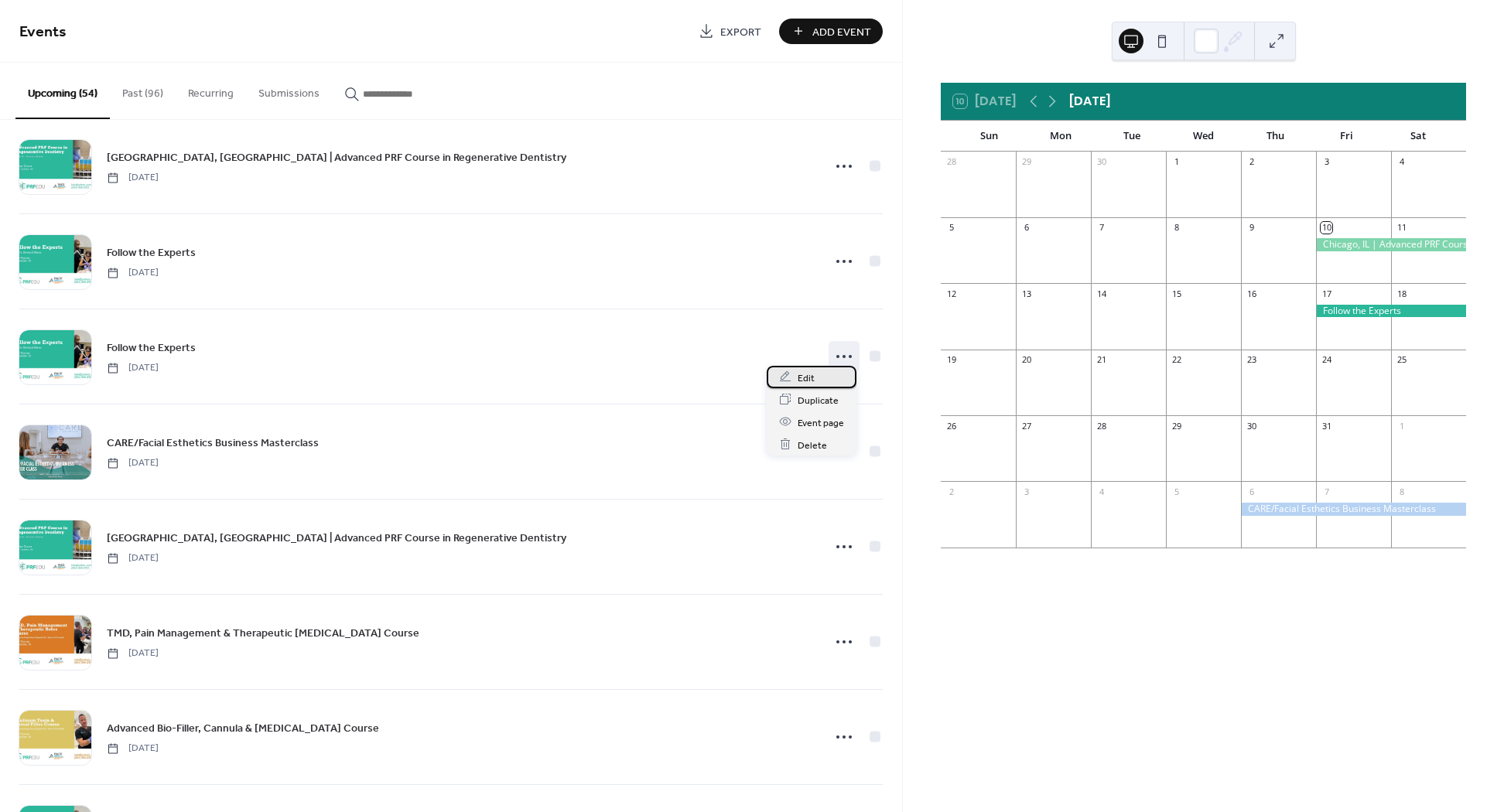
click at [807, 375] on span "Edit" at bounding box center [806, 378] width 17 height 17
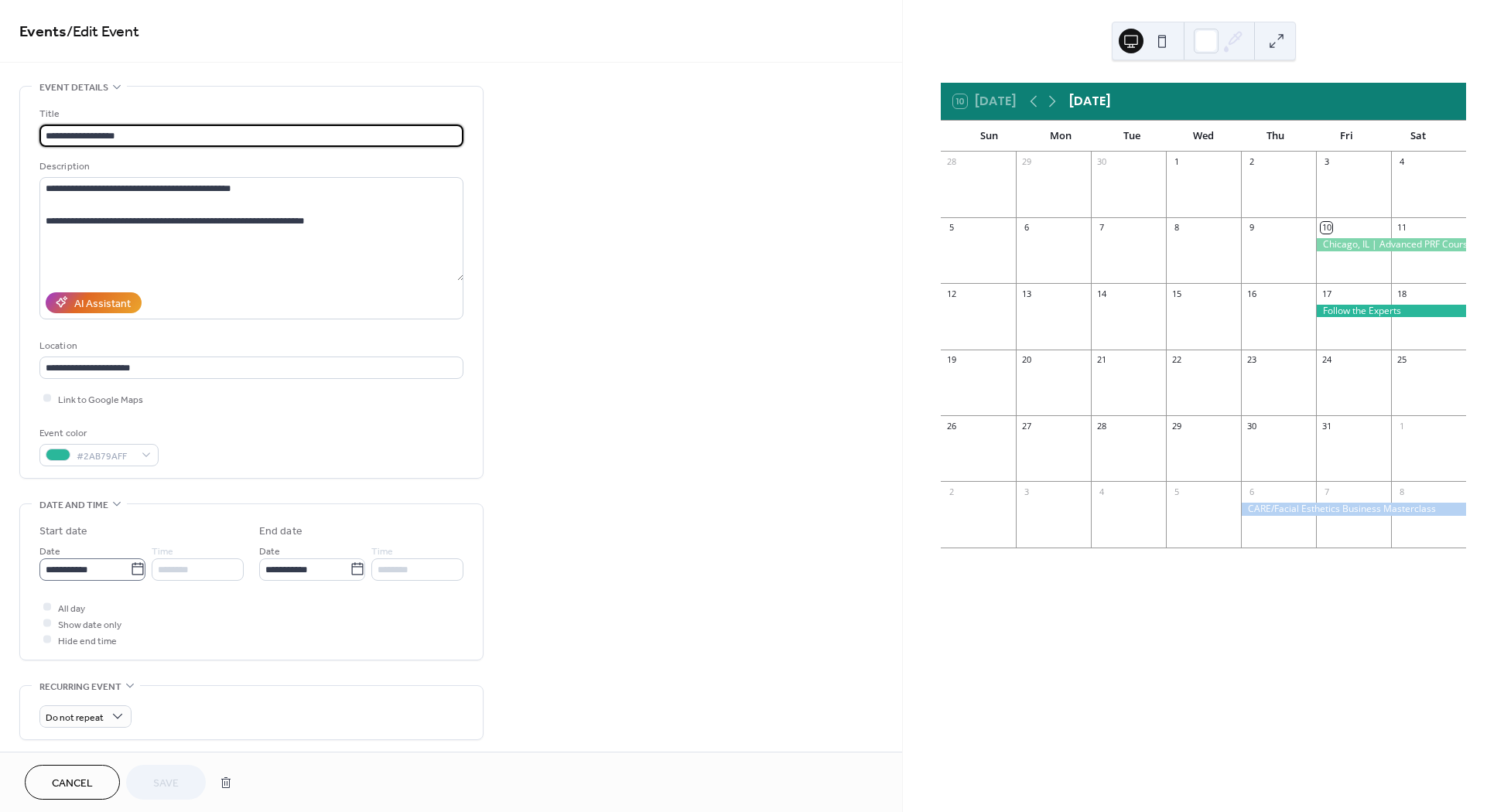
click at [136, 566] on icon at bounding box center [137, 569] width 12 height 12
click at [130, 566] on input "**********" at bounding box center [85, 570] width 91 height 22
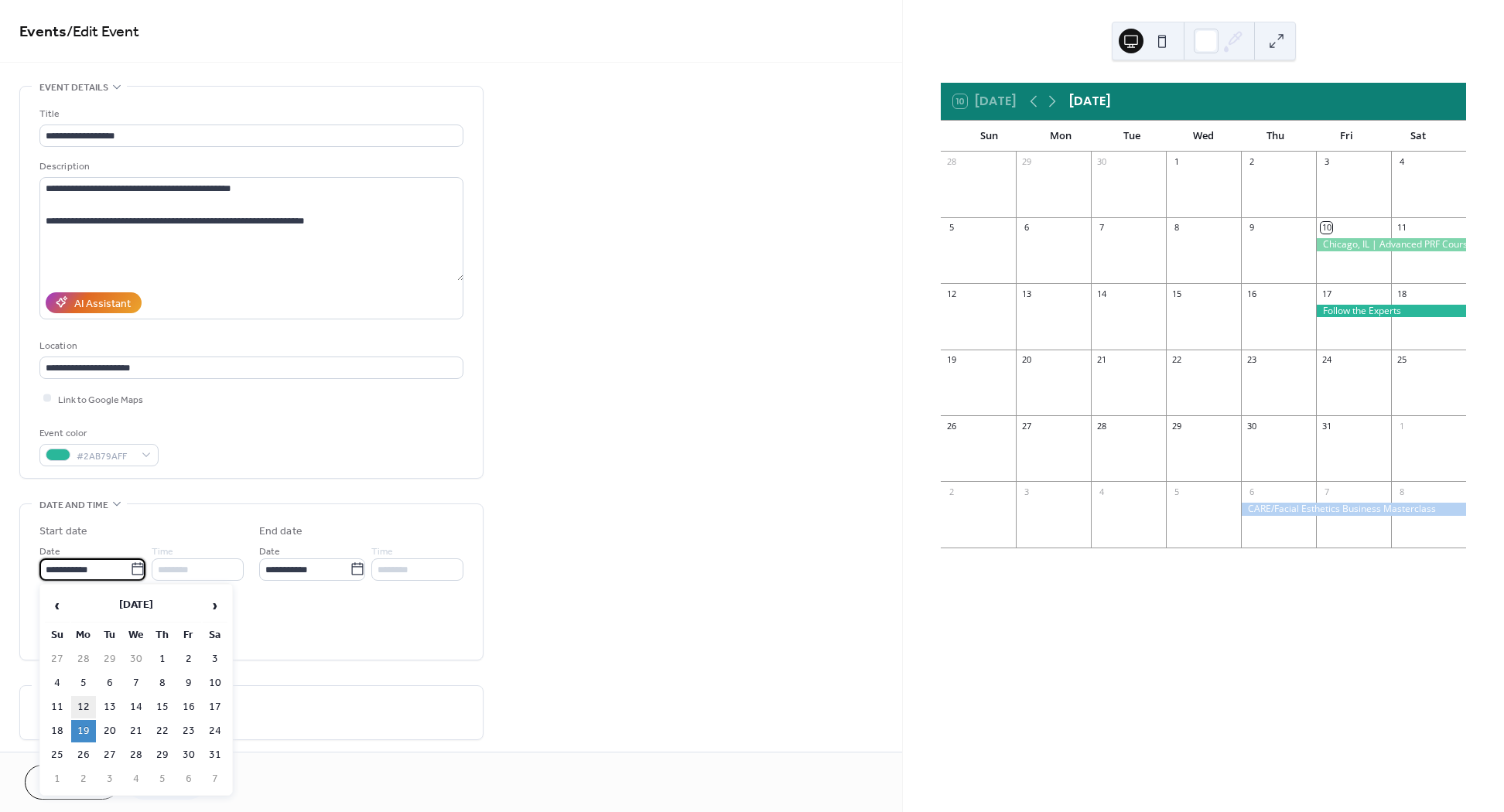
click at [83, 706] on td "12" at bounding box center [83, 707] width 25 height 22
type input "**********"
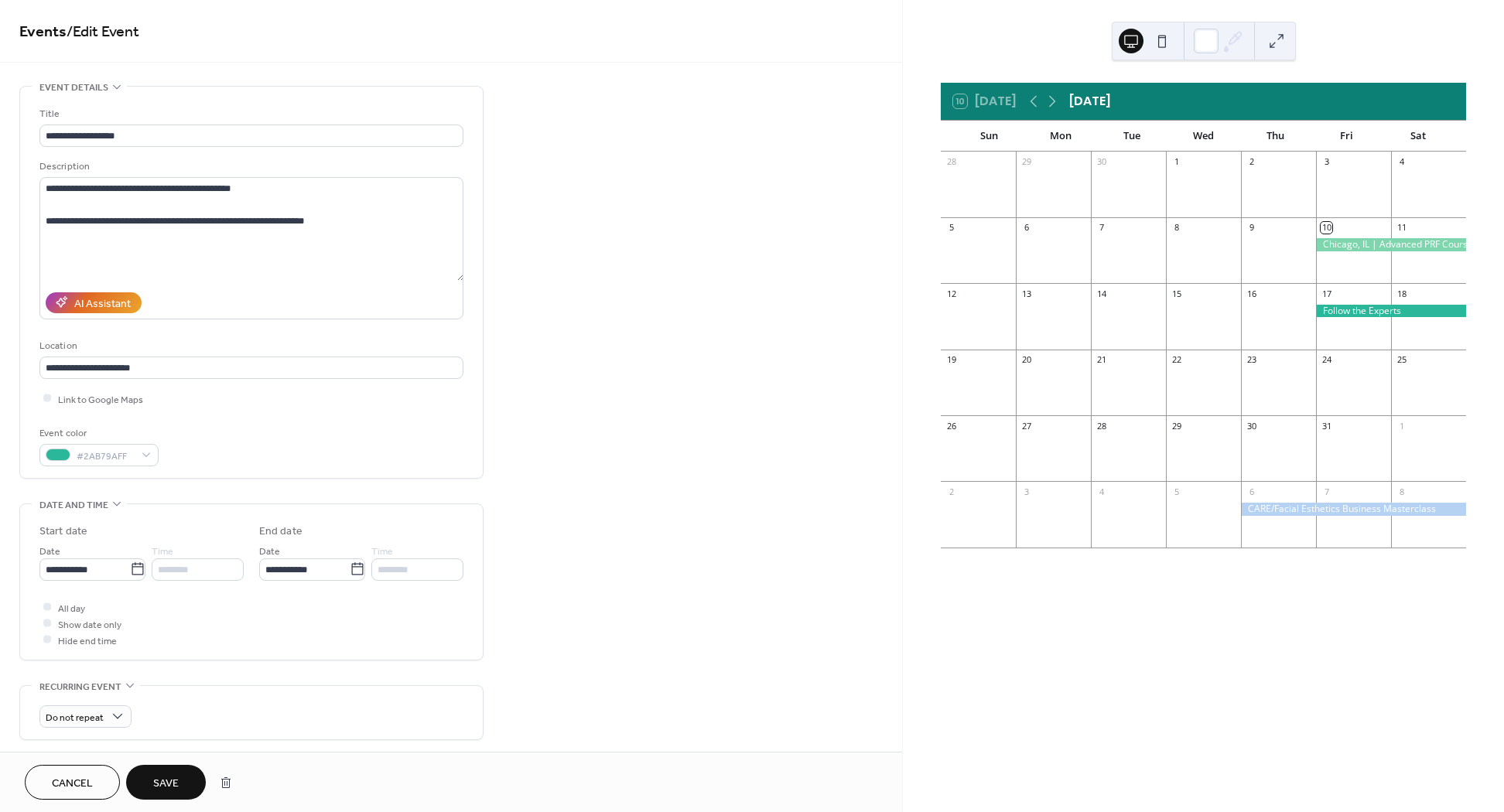
click at [167, 778] on span "Save" at bounding box center [166, 784] width 26 height 17
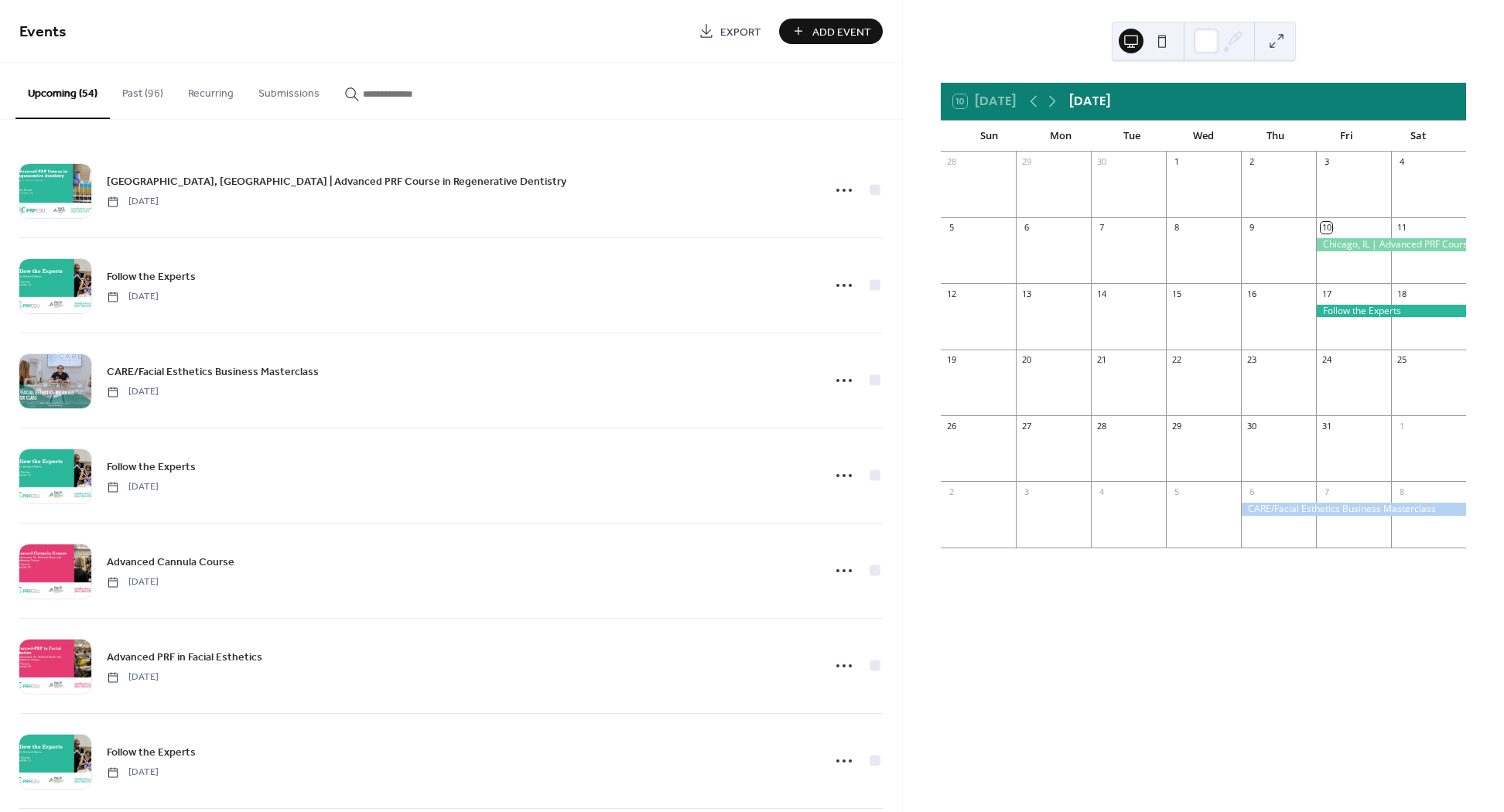
click at [133, 89] on button "Past (96)" at bounding box center [142, 90] width 66 height 55
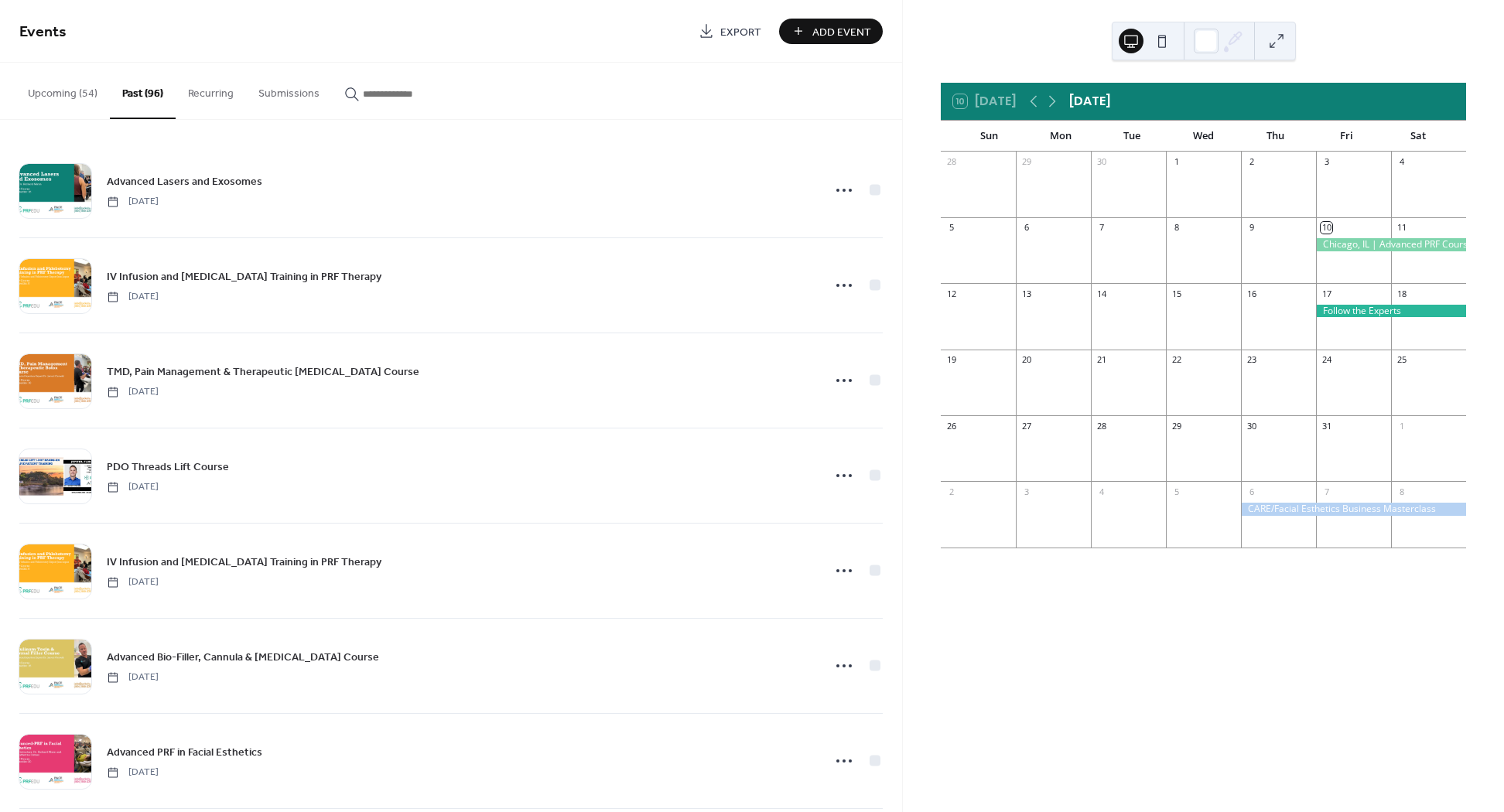
click at [386, 93] on input "button" at bounding box center [409, 94] width 92 height 17
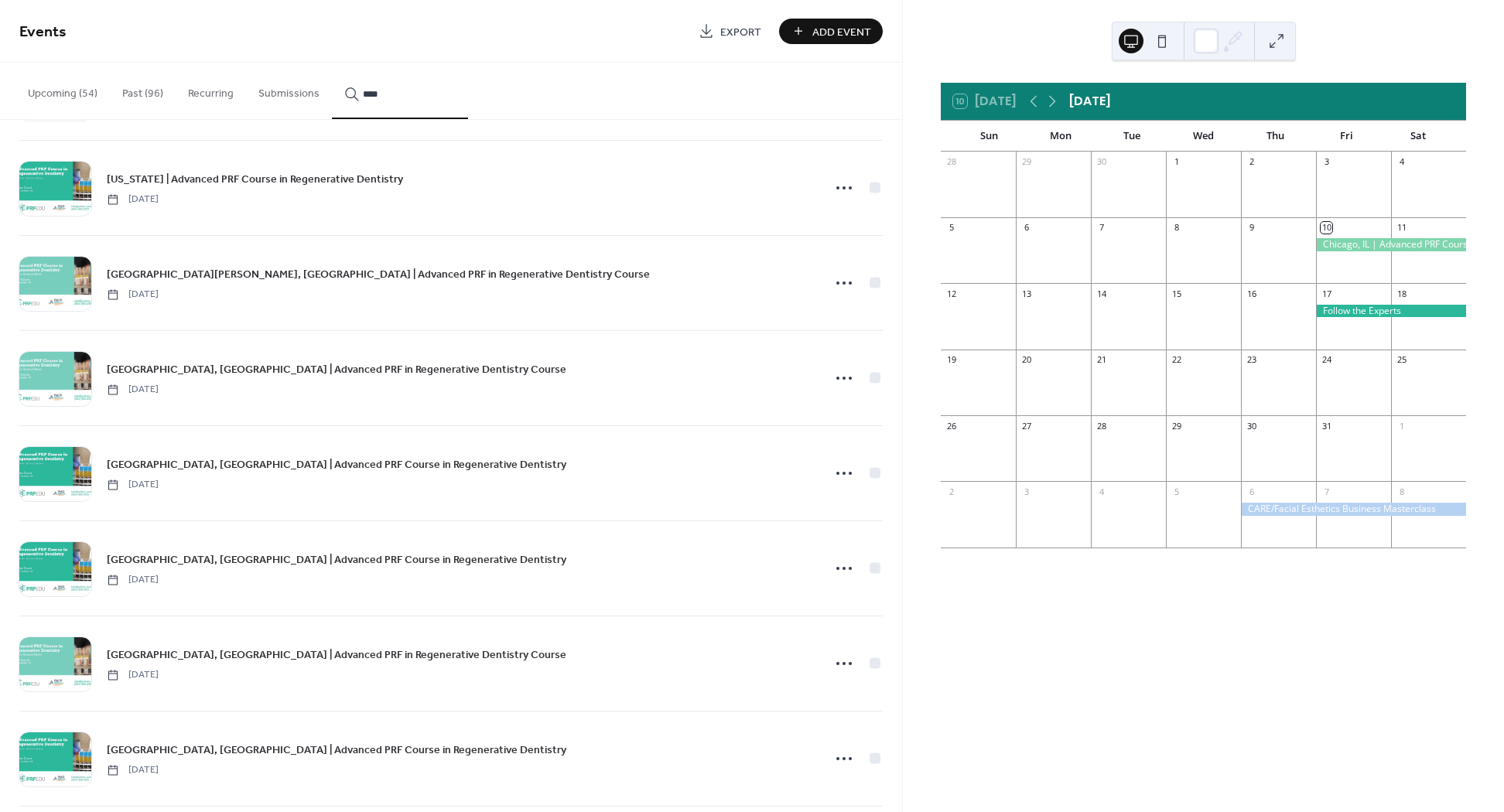
scroll to position [935, 0]
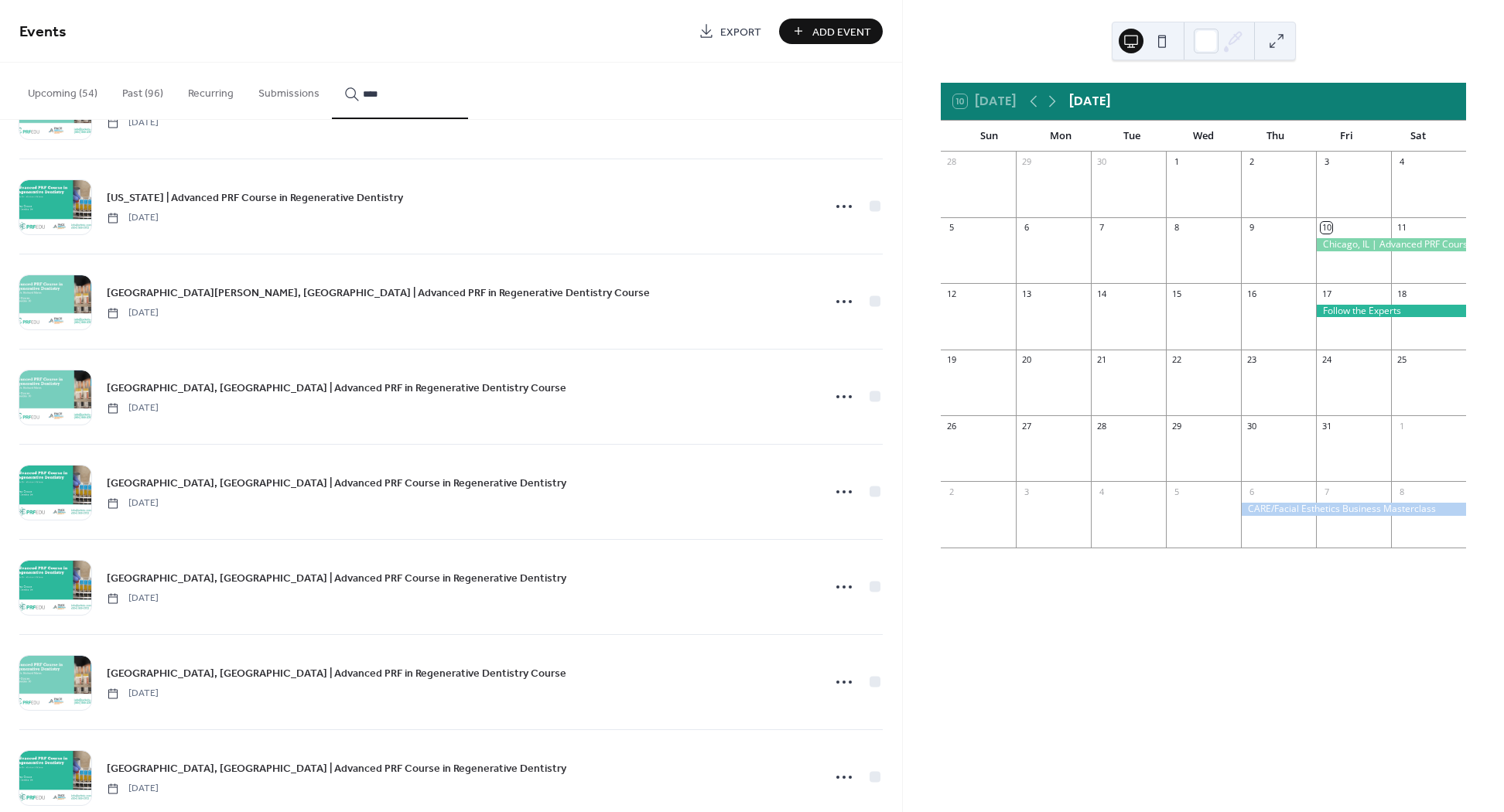
type input "****"
click at [836, 485] on icon at bounding box center [844, 492] width 25 height 25
click at [809, 518] on span "Edit" at bounding box center [806, 521] width 17 height 17
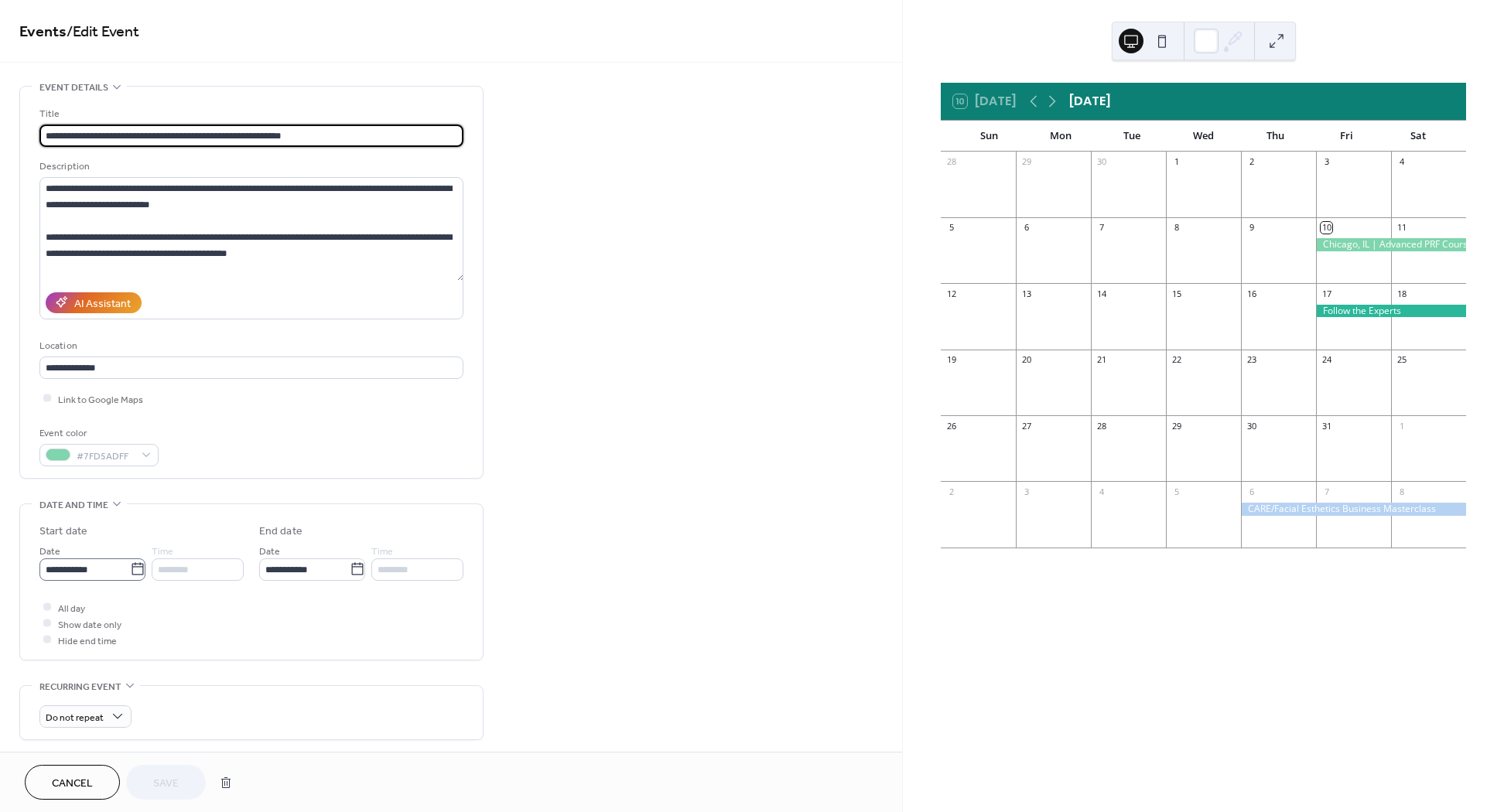
click at [142, 572] on label "**********" at bounding box center [92, 570] width 106 height 22
click at [130, 572] on input "**********" at bounding box center [85, 570] width 91 height 22
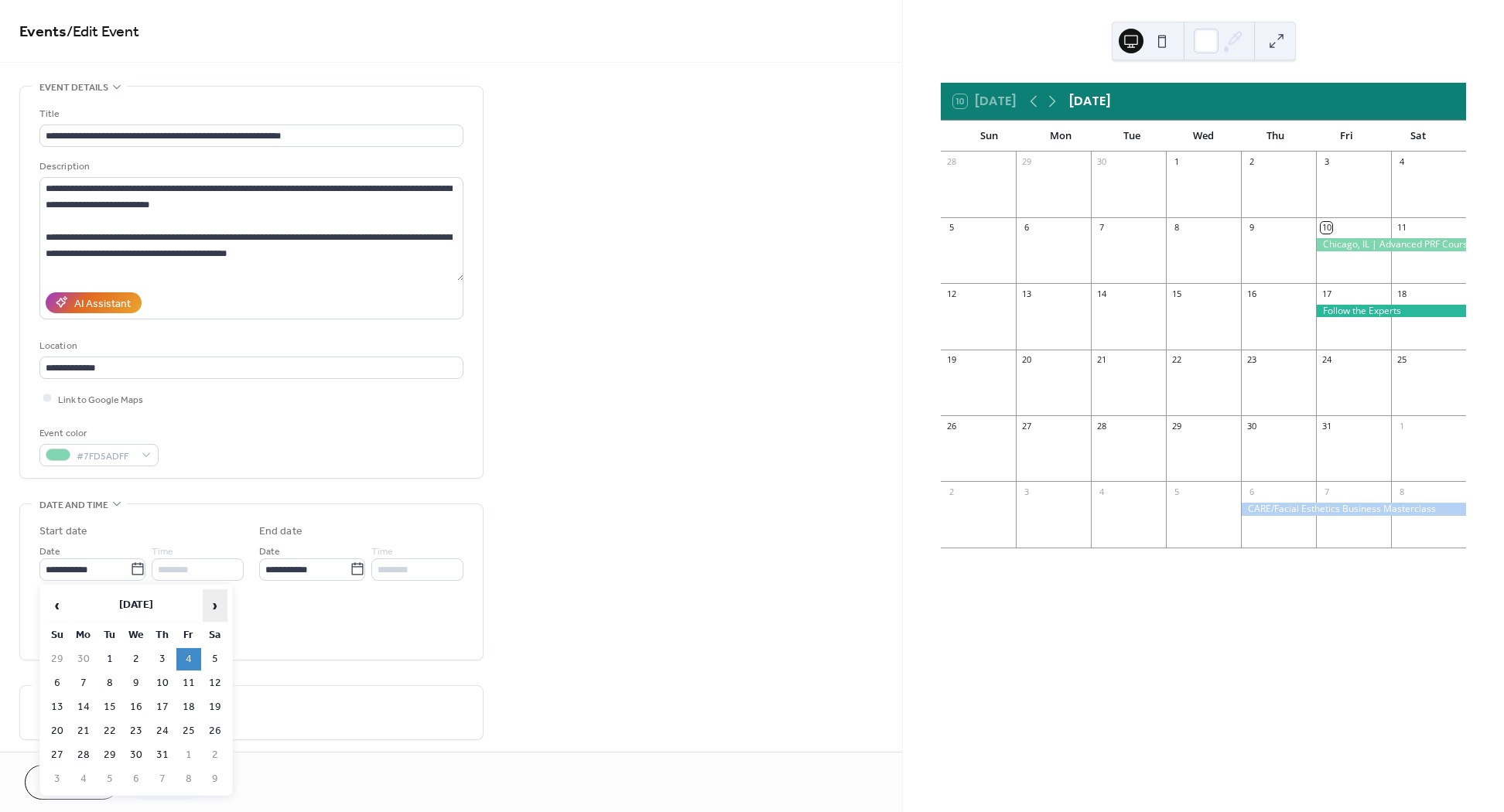
click at [215, 608] on span "›" at bounding box center [215, 605] width 23 height 31
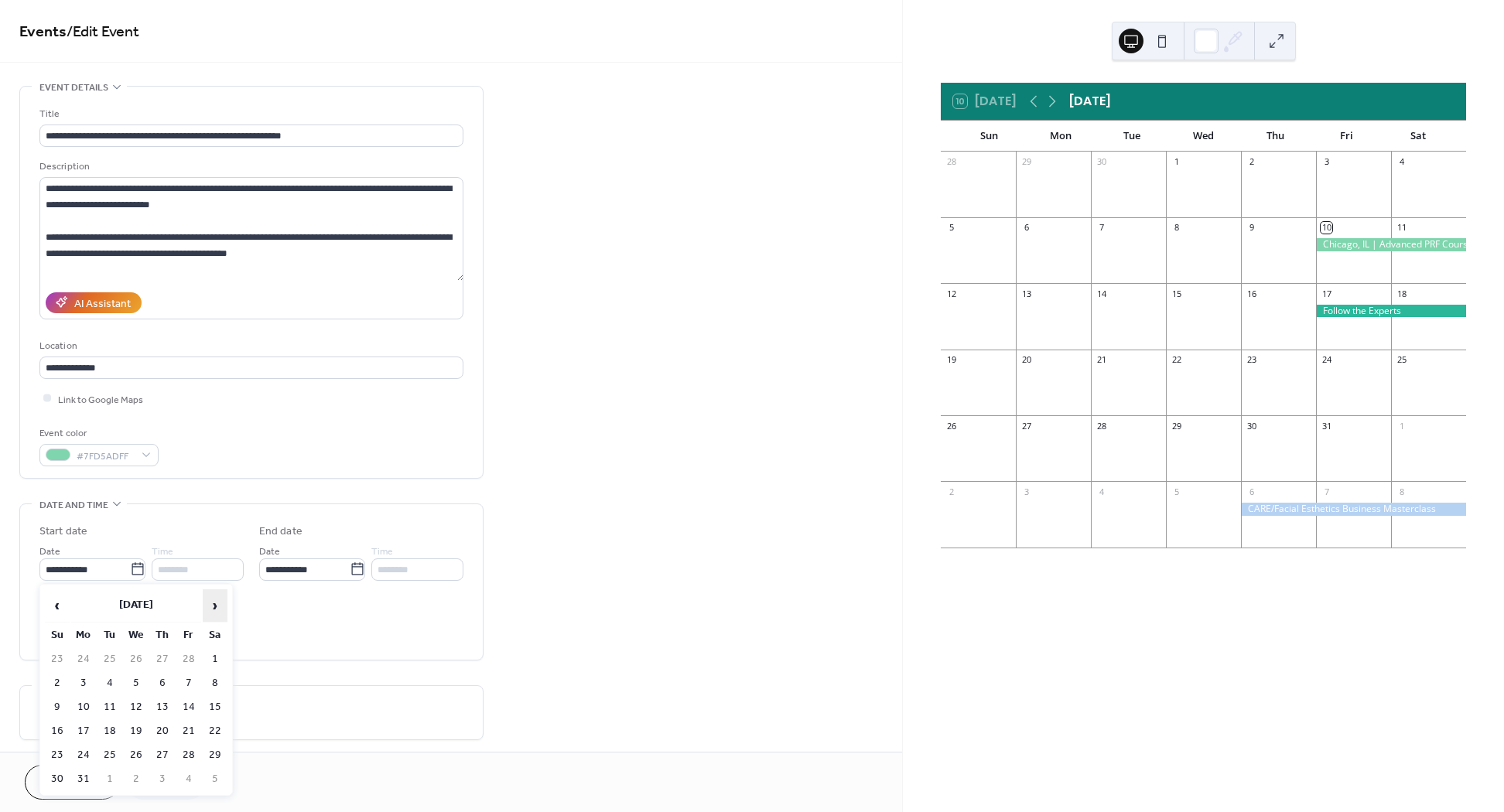
click at [215, 608] on span "›" at bounding box center [215, 605] width 23 height 31
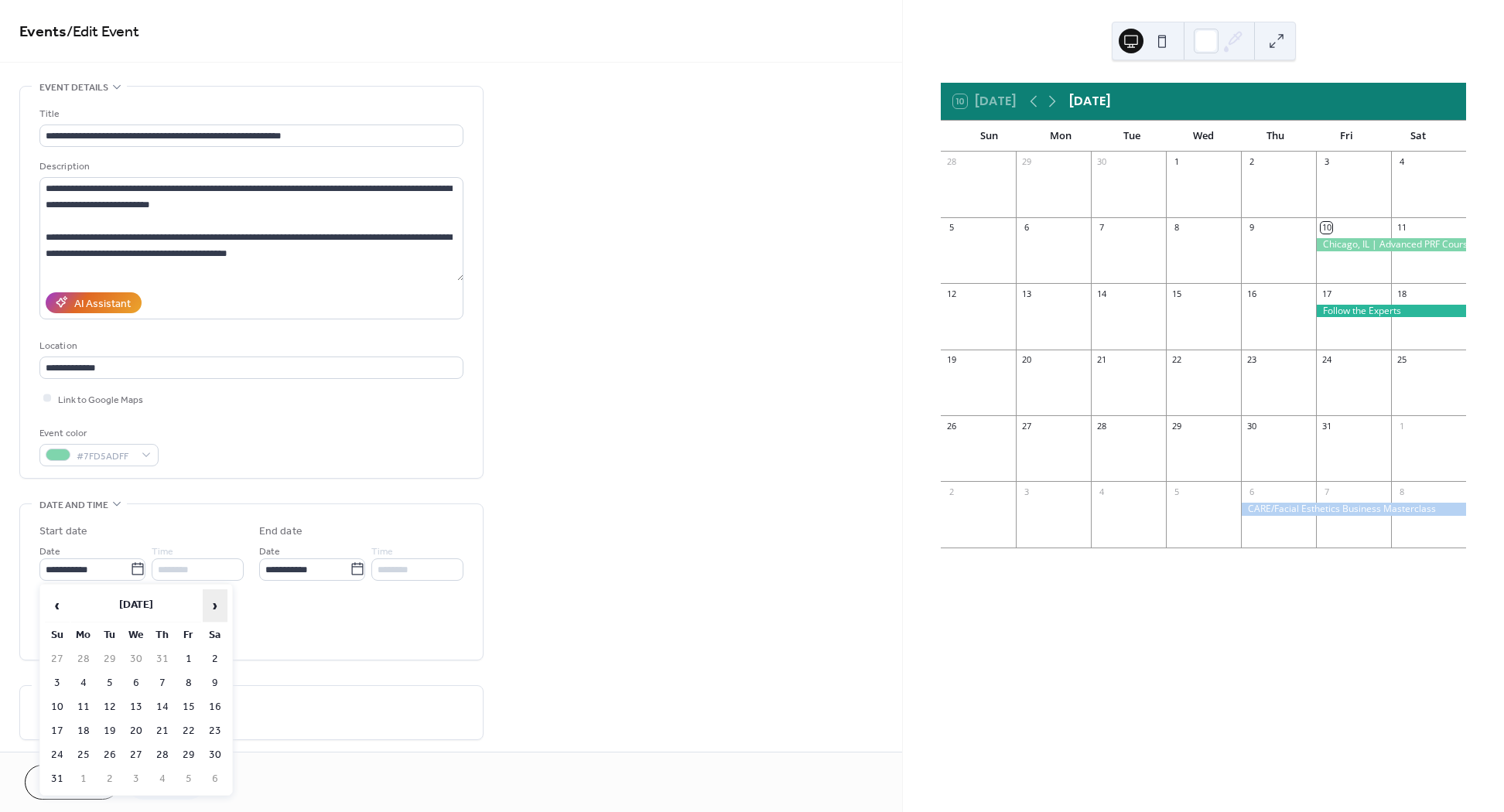
click at [215, 608] on span "›" at bounding box center [215, 605] width 23 height 31
click at [186, 707] on td "17" at bounding box center [189, 707] width 25 height 22
type input "**********"
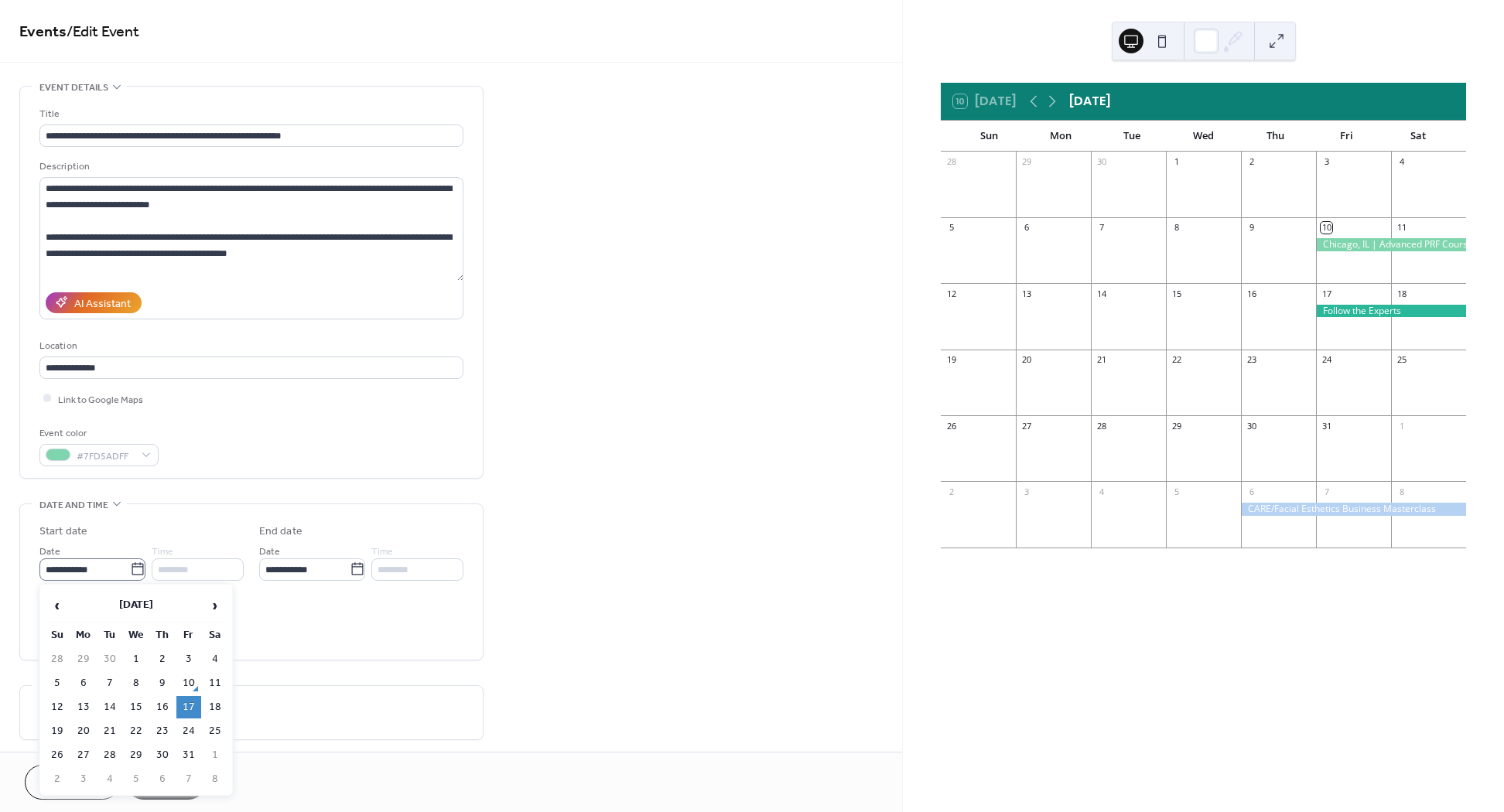
click at [136, 564] on icon at bounding box center [137, 569] width 12 height 12
click at [130, 564] on input "**********" at bounding box center [85, 570] width 91 height 22
click at [205, 603] on span "›" at bounding box center [215, 605] width 23 height 31
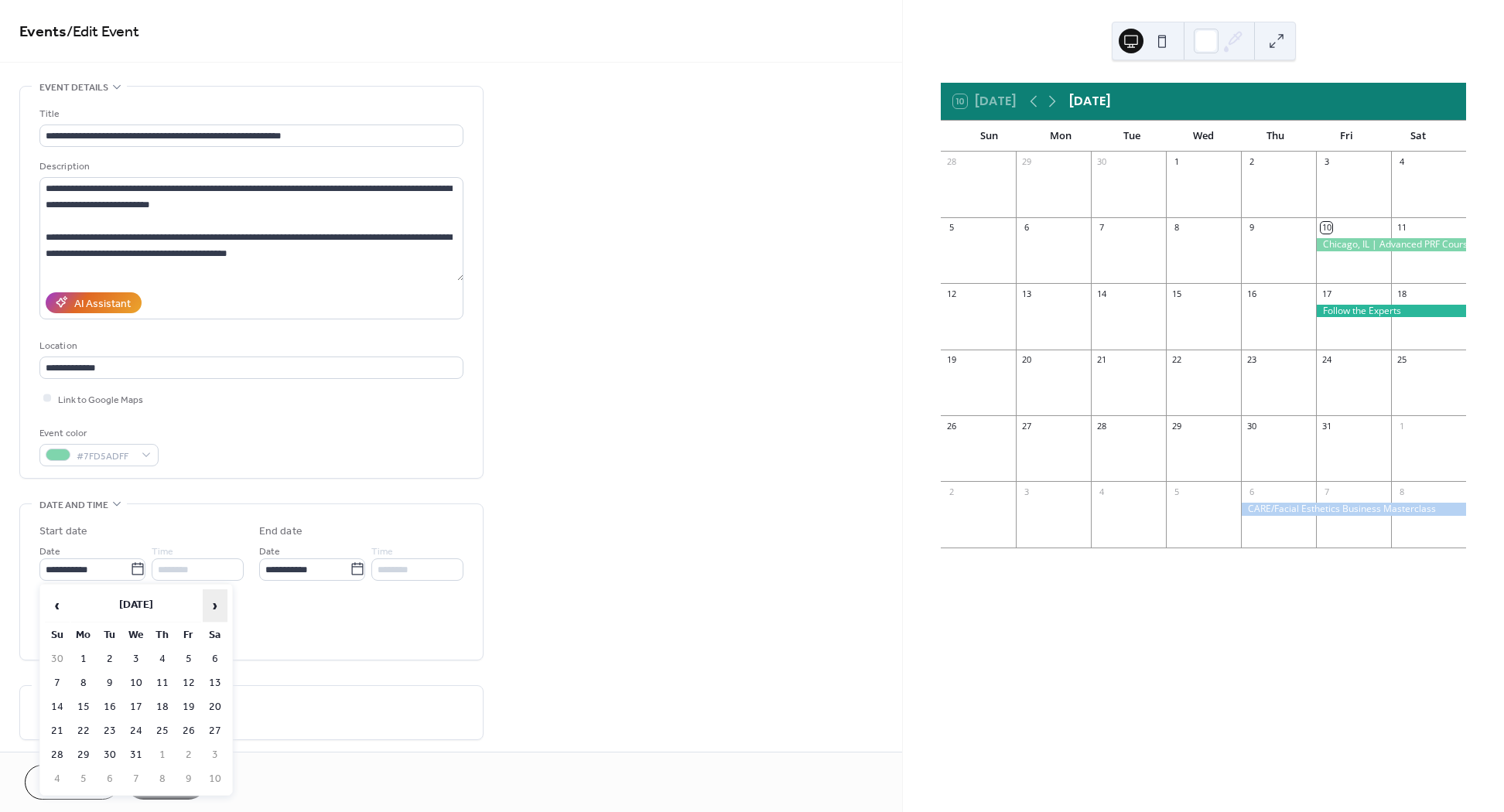
click at [205, 603] on span "›" at bounding box center [215, 605] width 23 height 31
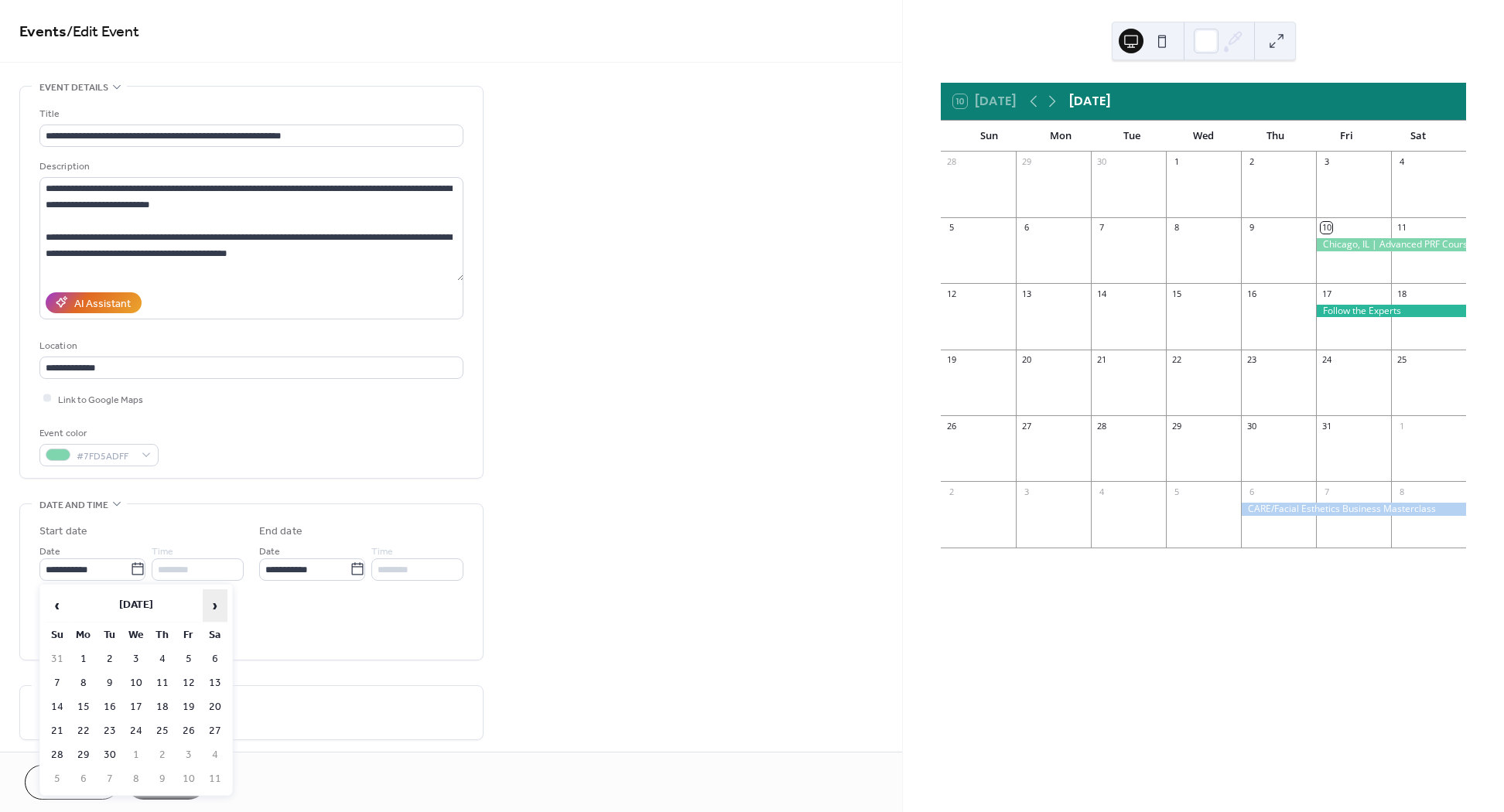
click at [205, 603] on span "›" at bounding box center [215, 605] width 23 height 31
click at [210, 709] on td "17" at bounding box center [215, 707] width 25 height 22
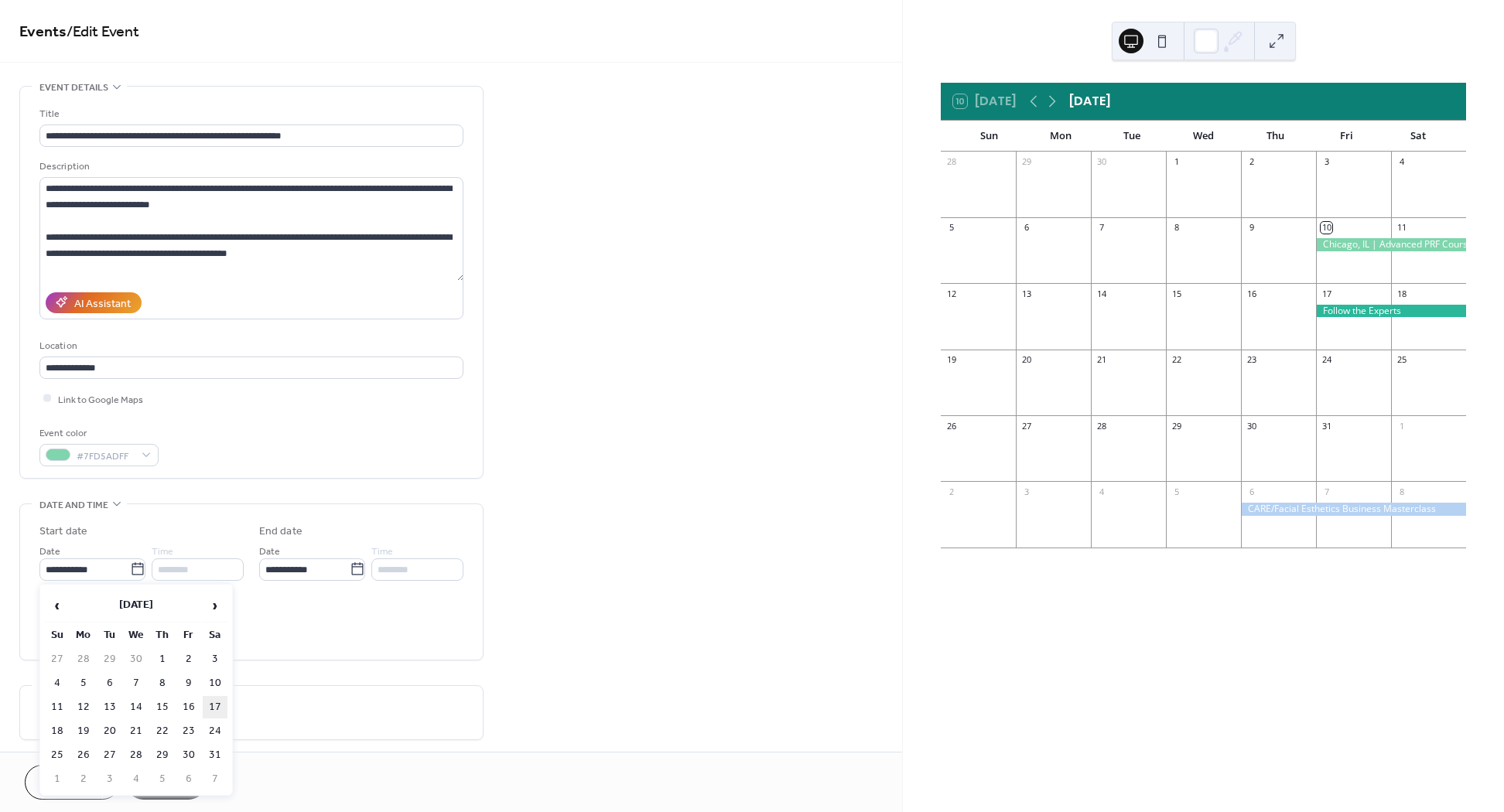
type input "**********"
click at [177, 784] on span "Save" at bounding box center [166, 784] width 26 height 17
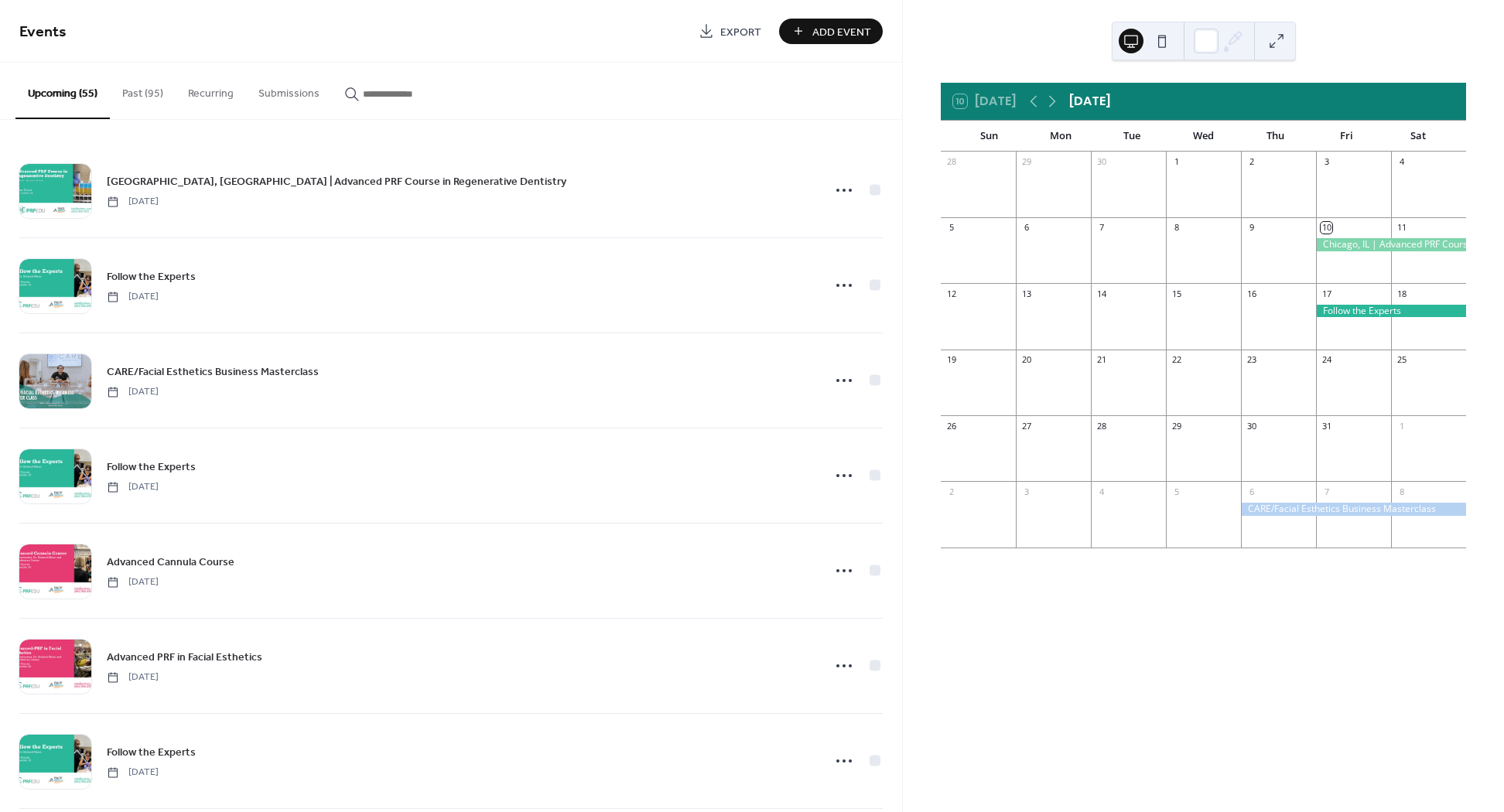
click at [1053, 114] on div "10 Today October 2025" at bounding box center [1203, 101] width 525 height 37
click at [1053, 112] on div "10 Today October 2025" at bounding box center [1203, 101] width 525 height 37
click at [1052, 99] on icon at bounding box center [1052, 102] width 18 height 18
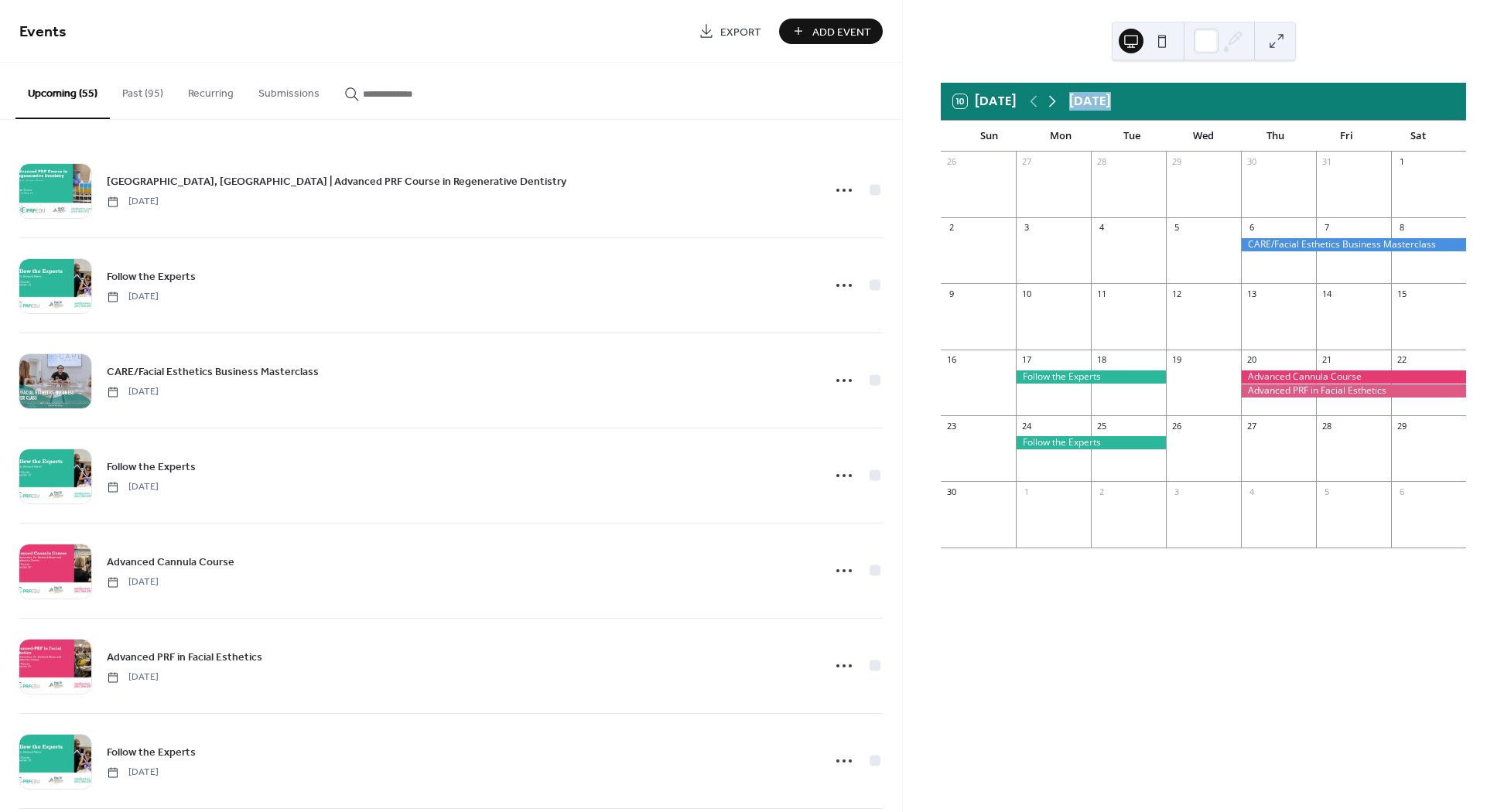
click at [1052, 99] on icon at bounding box center [1052, 102] width 18 height 18
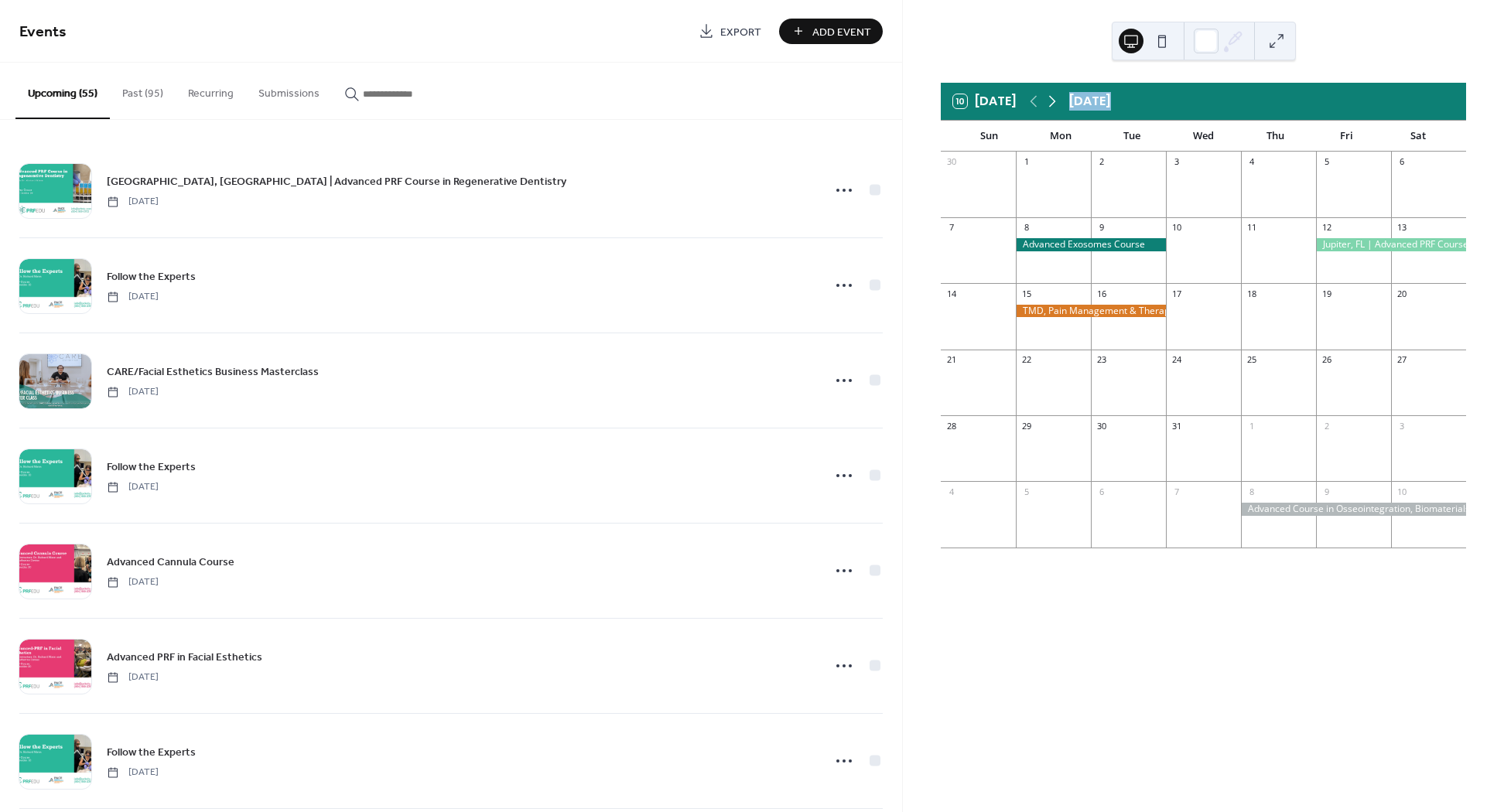
click at [1052, 99] on icon at bounding box center [1052, 102] width 18 height 18
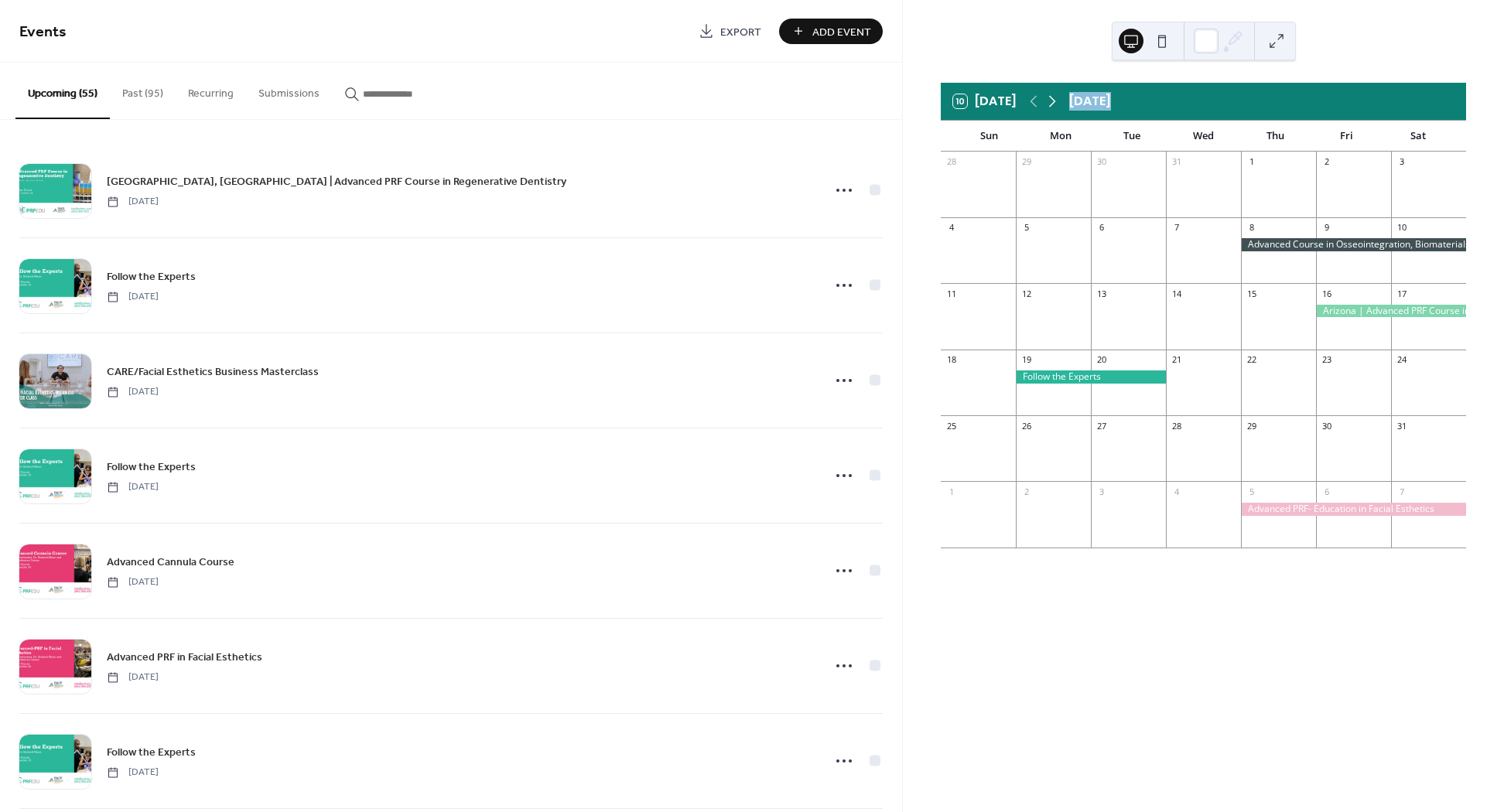
click at [1052, 99] on icon at bounding box center [1052, 102] width 18 height 18
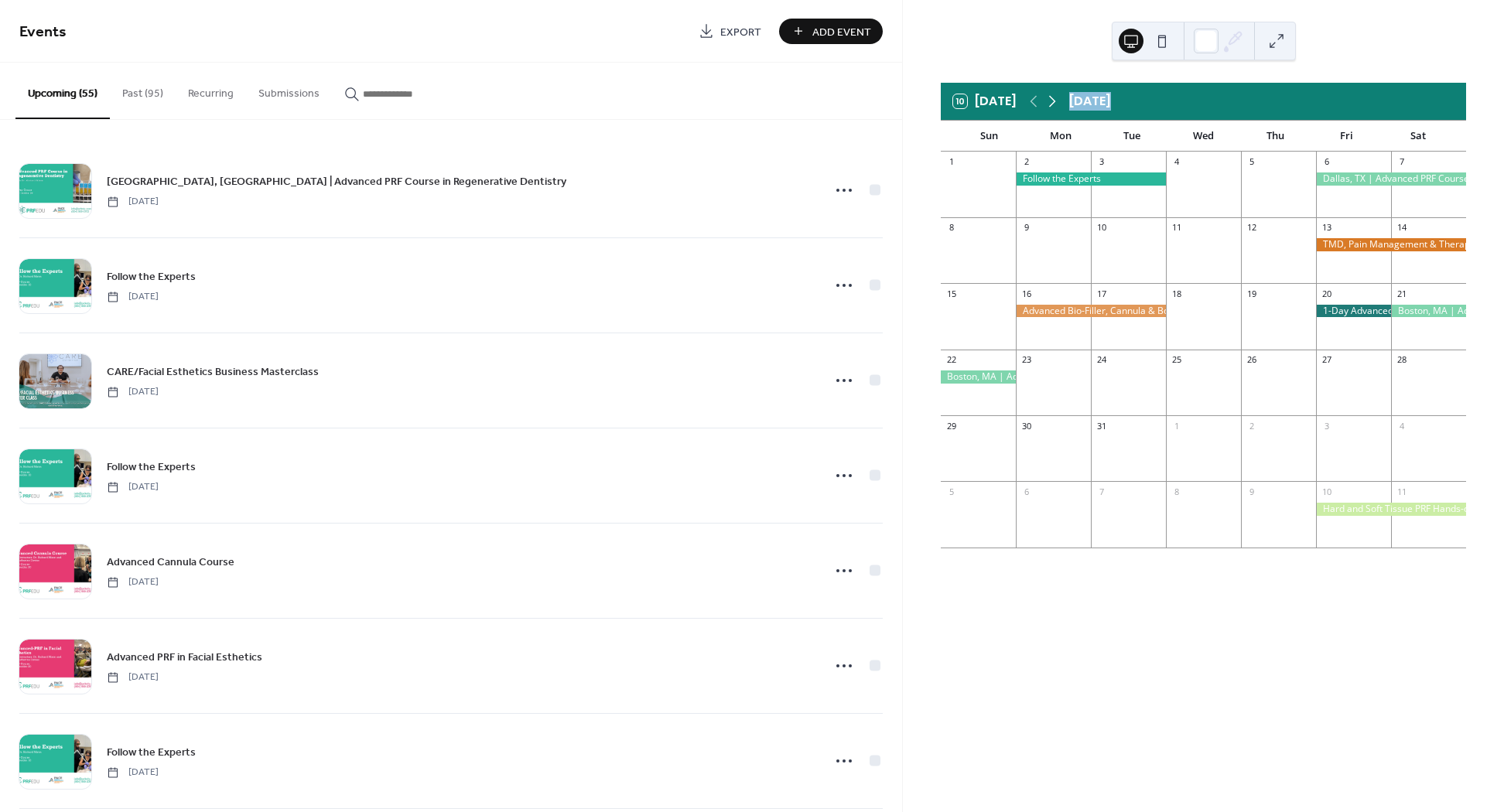
click at [1052, 99] on icon at bounding box center [1052, 102] width 18 height 18
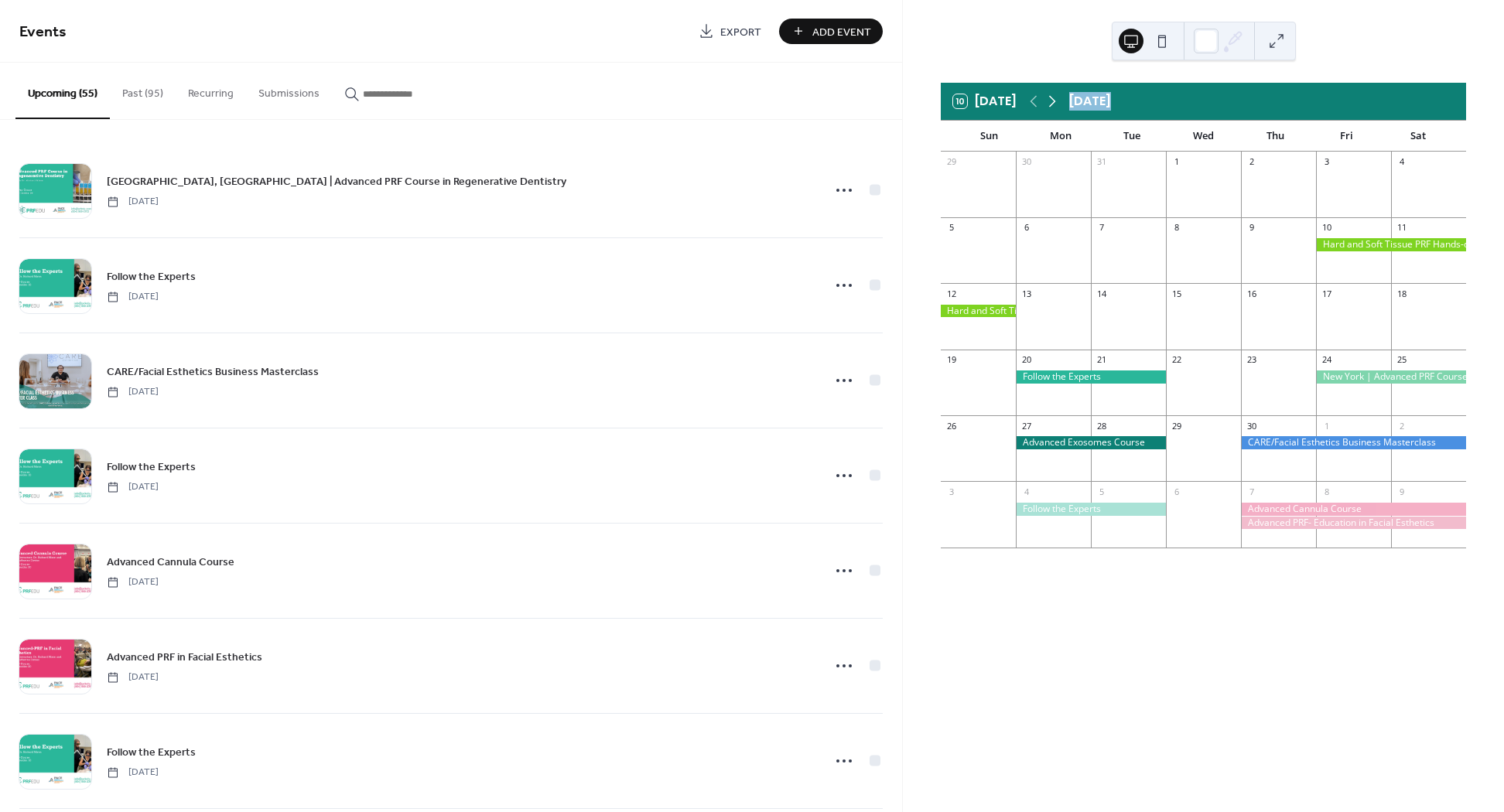
click at [1052, 99] on icon at bounding box center [1052, 102] width 18 height 18
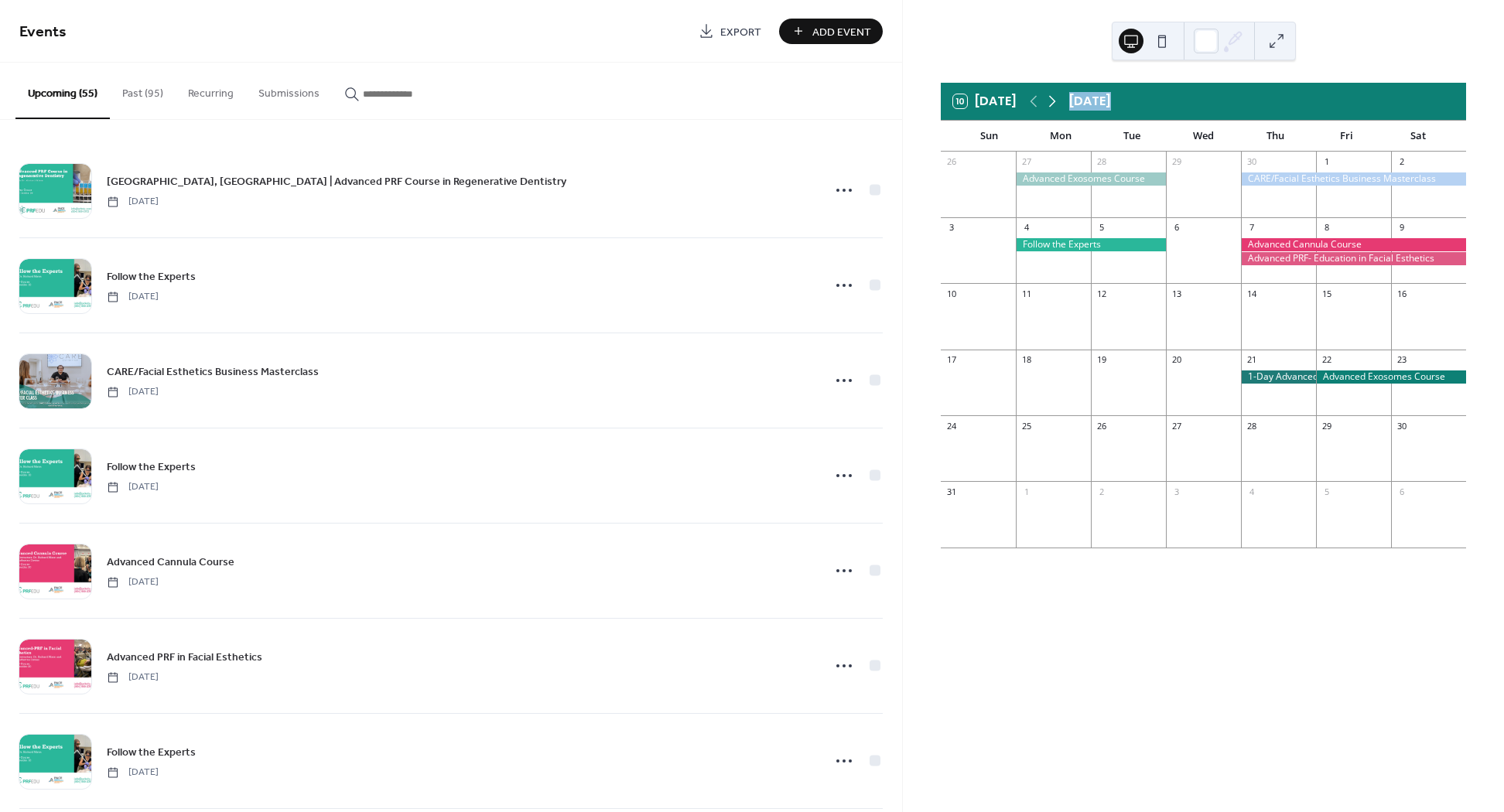
click at [1052, 99] on icon at bounding box center [1052, 102] width 18 height 18
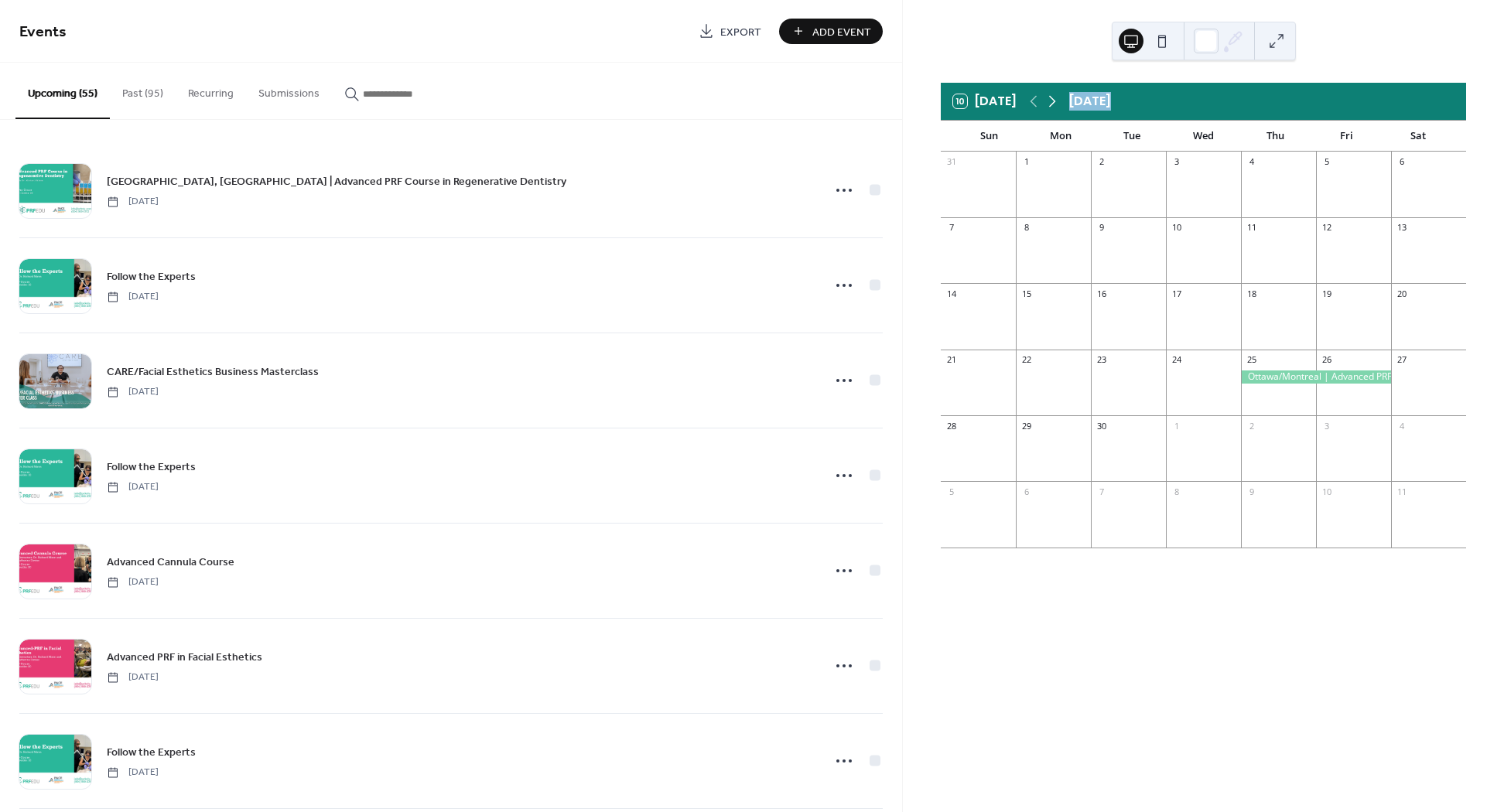
click at [1052, 99] on icon at bounding box center [1052, 102] width 18 height 18
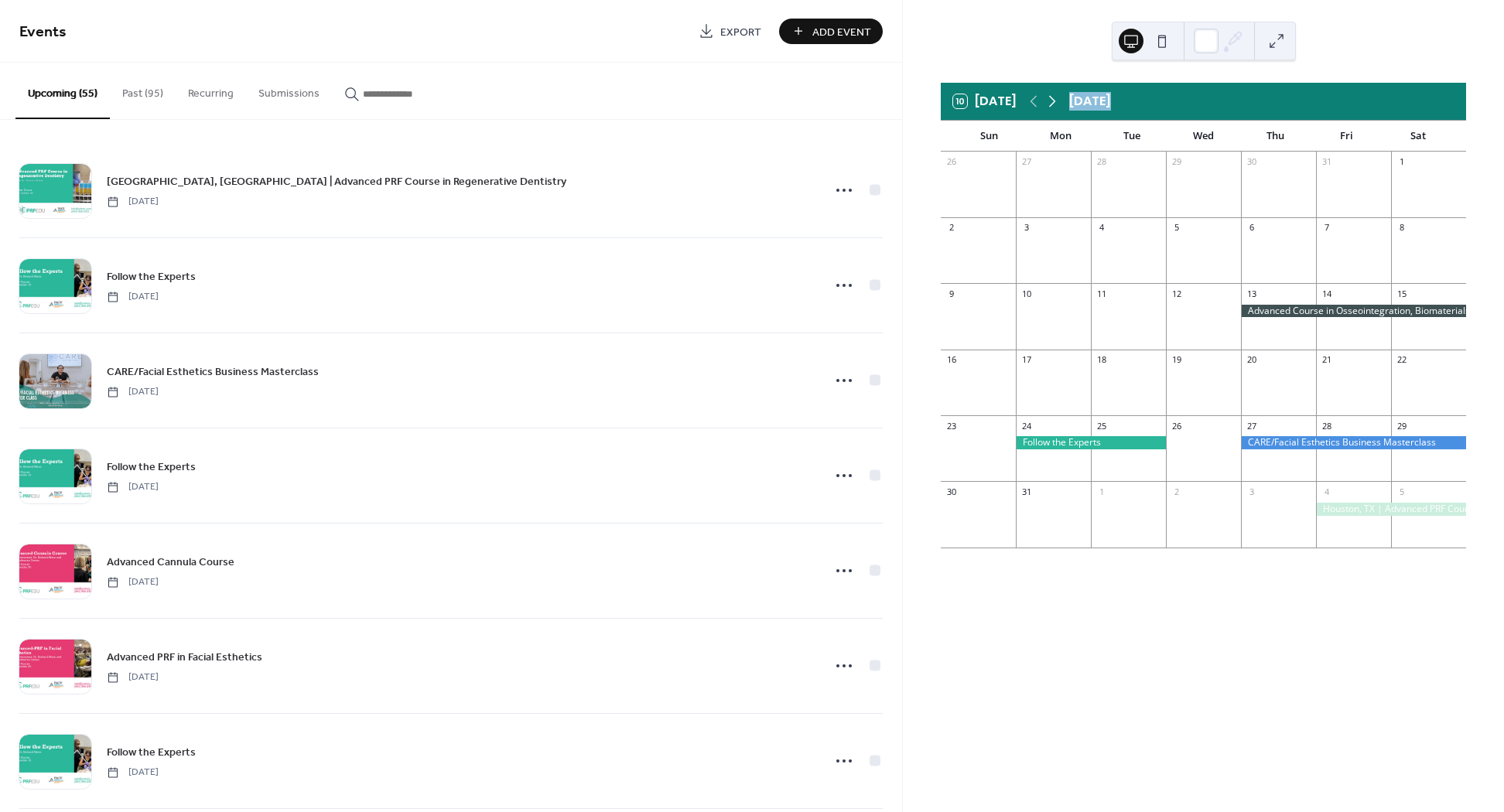
click at [1052, 99] on icon at bounding box center [1052, 102] width 18 height 18
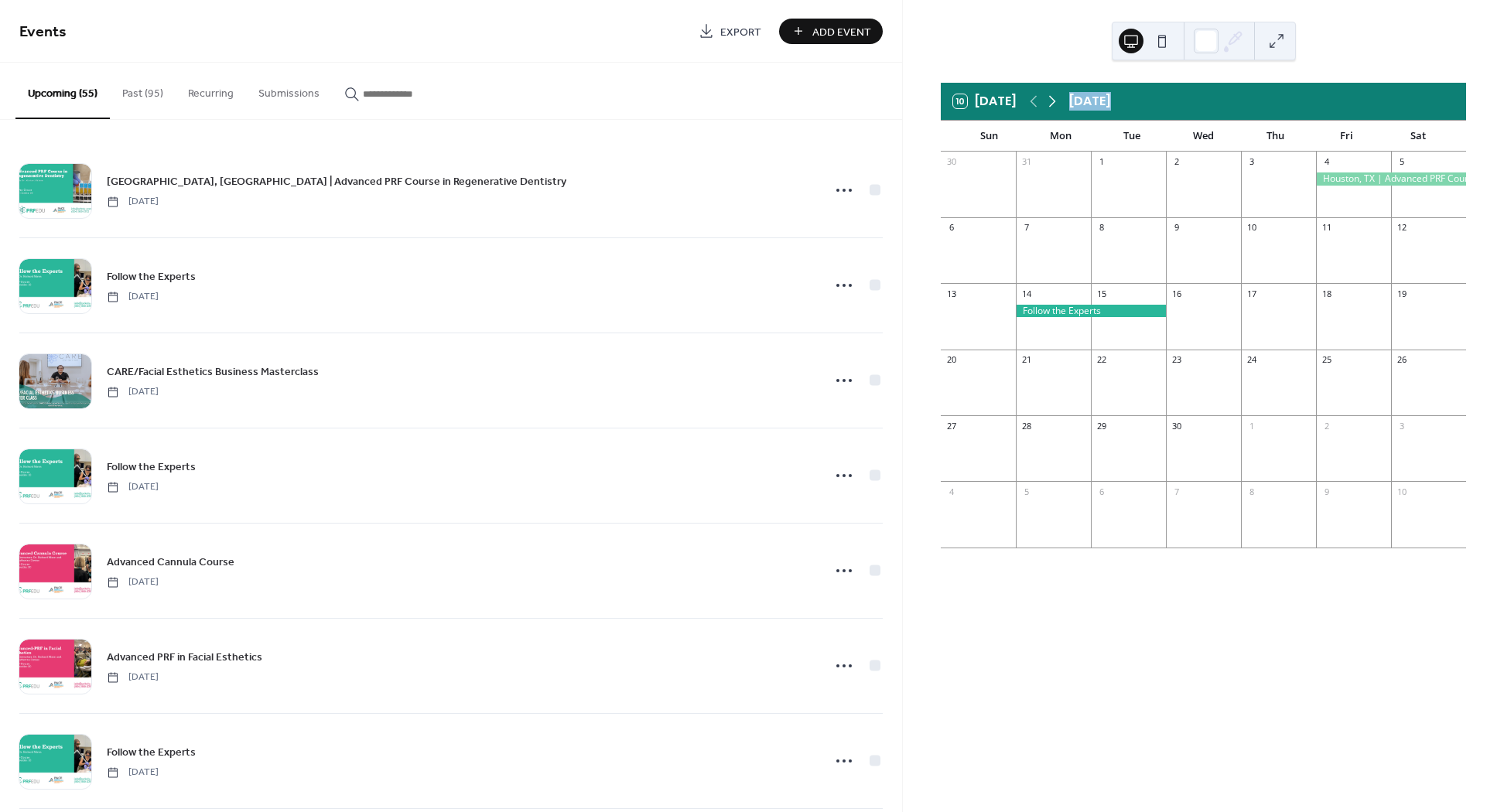
click at [1052, 99] on icon at bounding box center [1052, 102] width 18 height 18
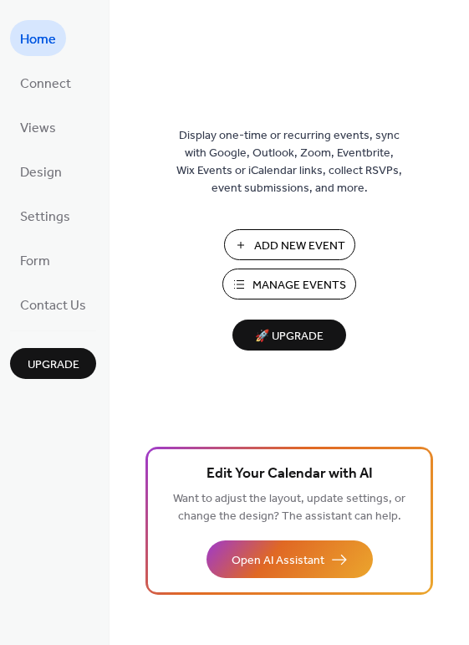
click at [260, 284] on span "Manage Events" at bounding box center [300, 286] width 94 height 18
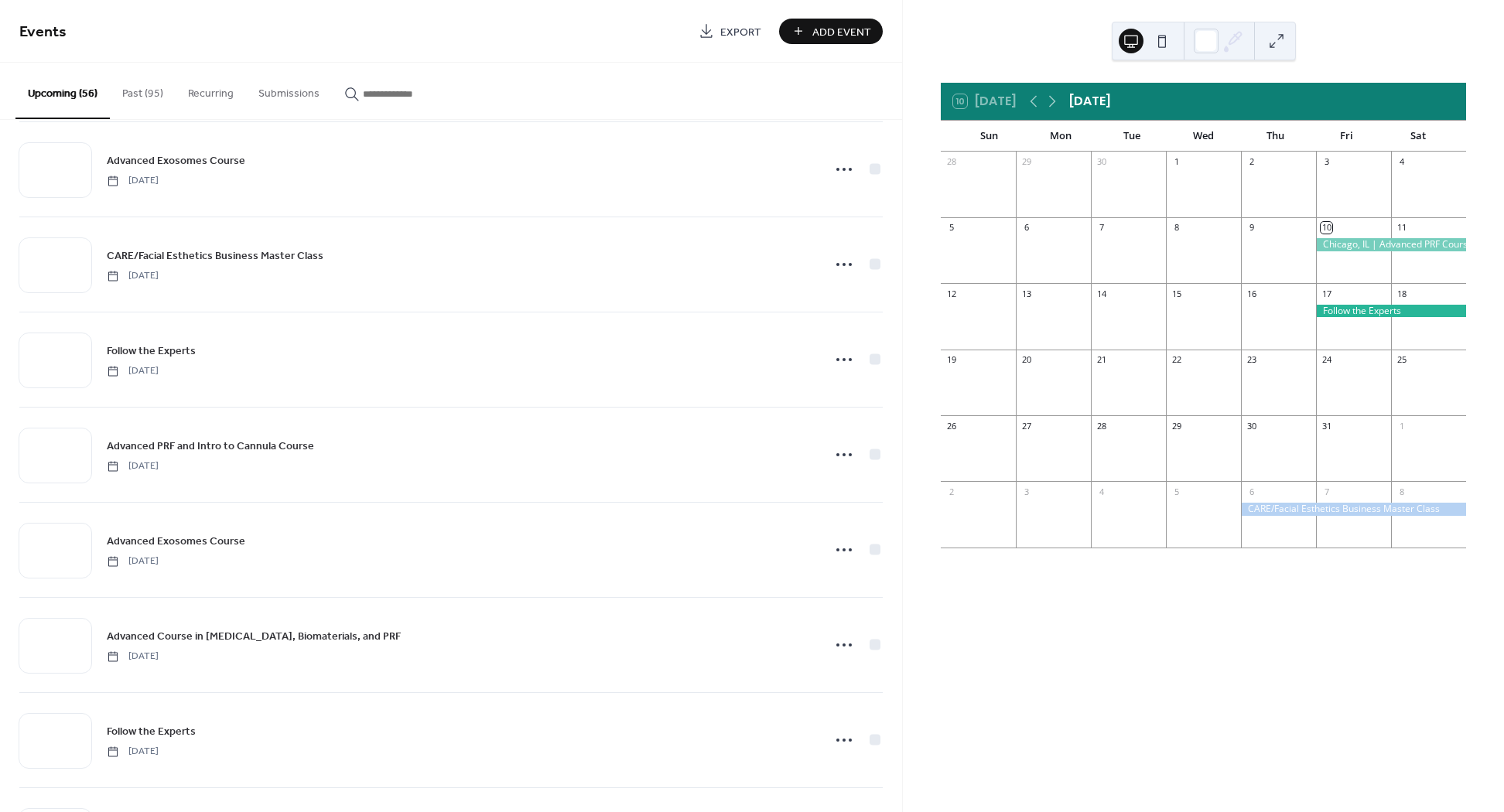
scroll to position [2492, 0]
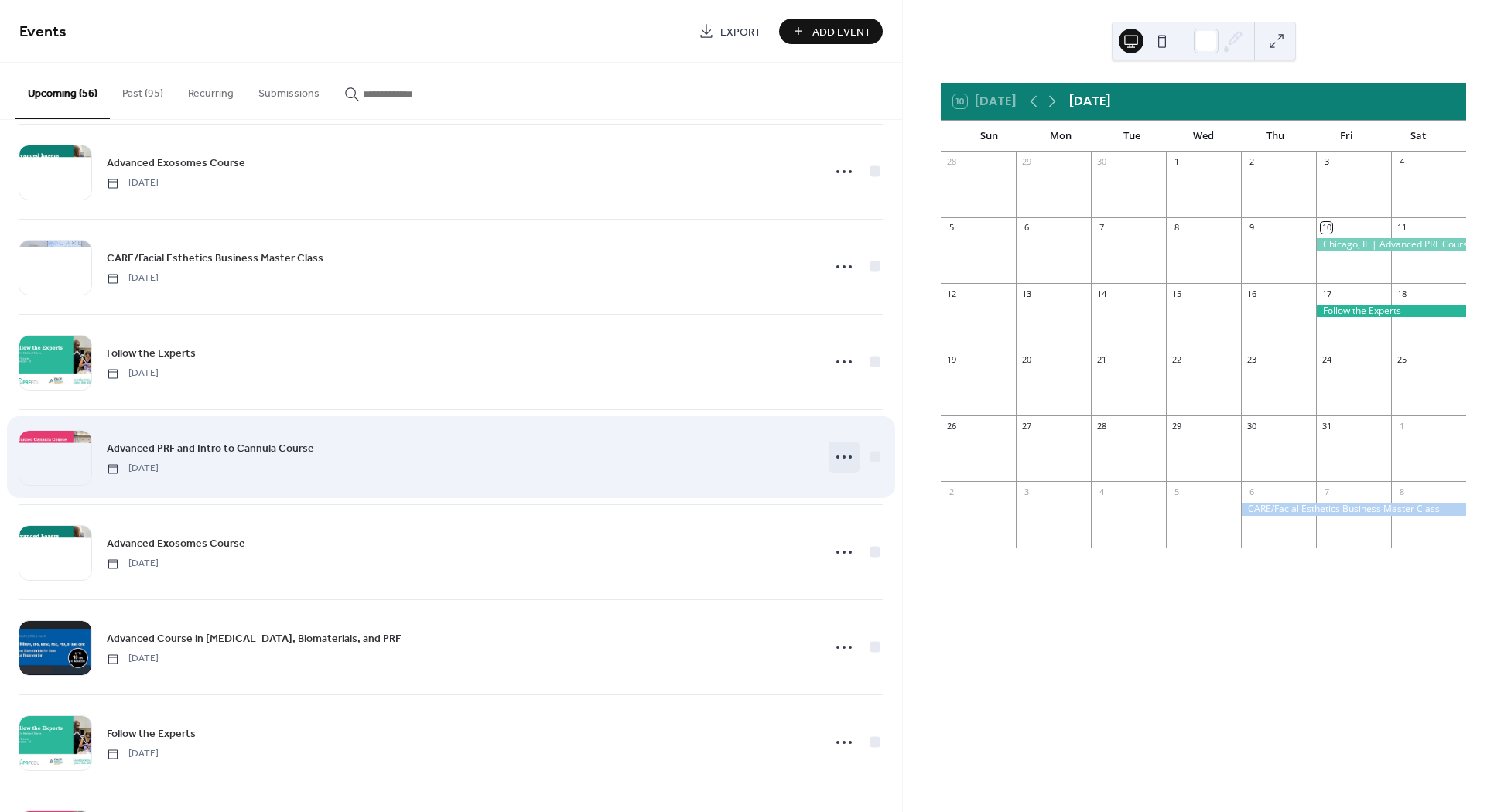
click at [846, 447] on icon at bounding box center [844, 457] width 25 height 25
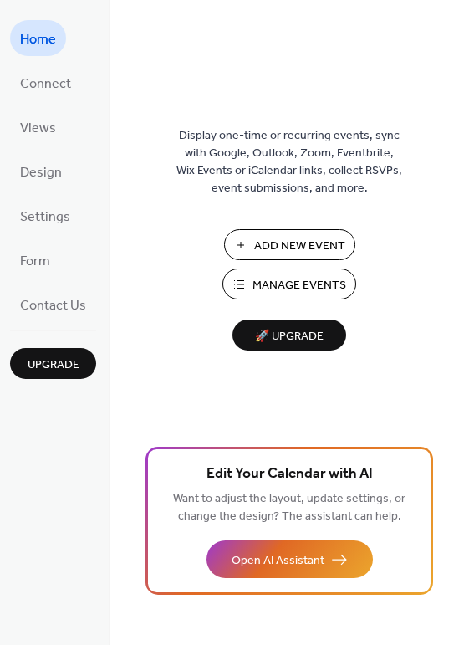
click at [253, 283] on span "Manage Events" at bounding box center [300, 286] width 94 height 18
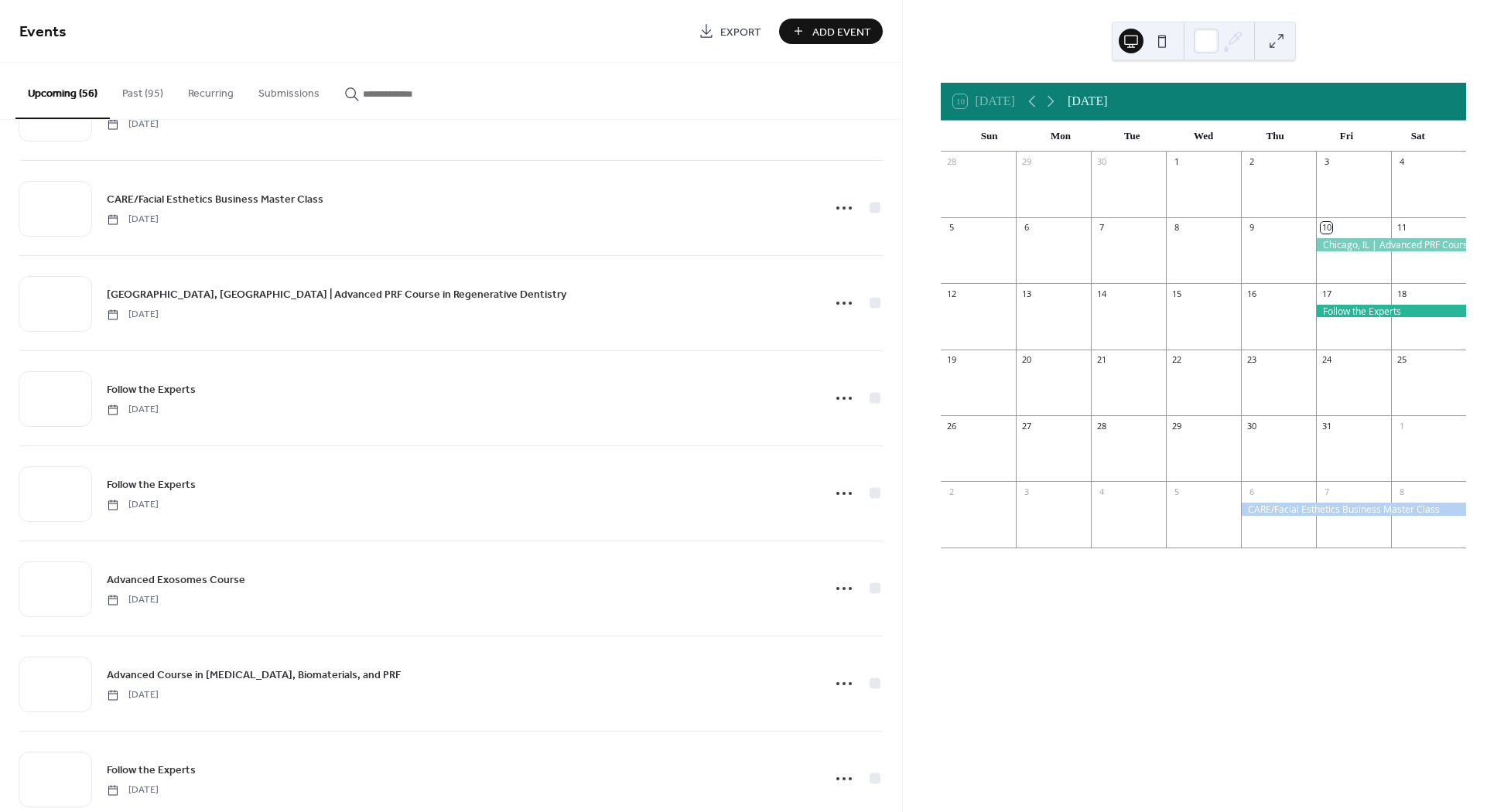
scroll to position [3388, 0]
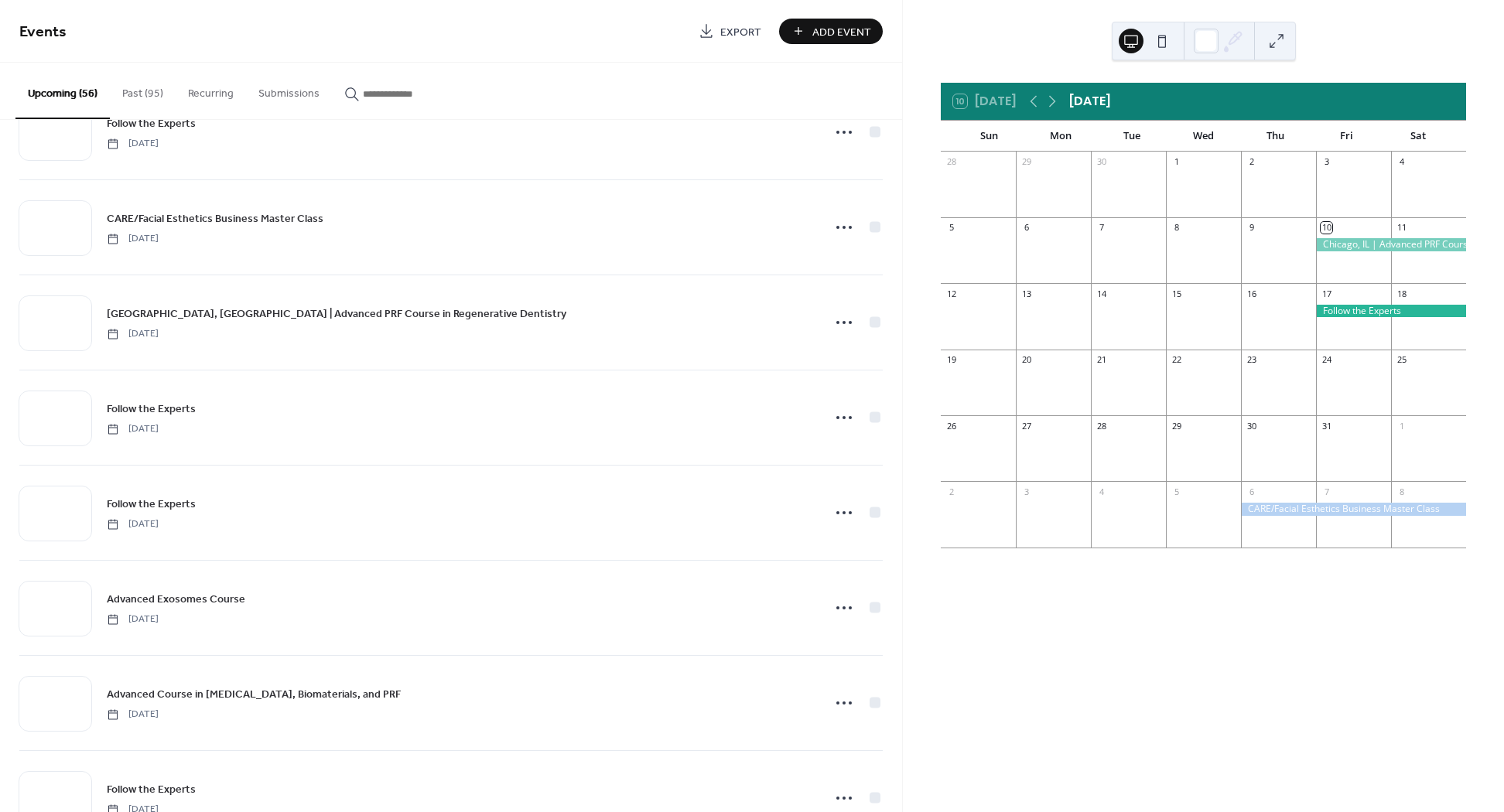
click at [192, 97] on button "Recurring" at bounding box center [211, 90] width 70 height 55
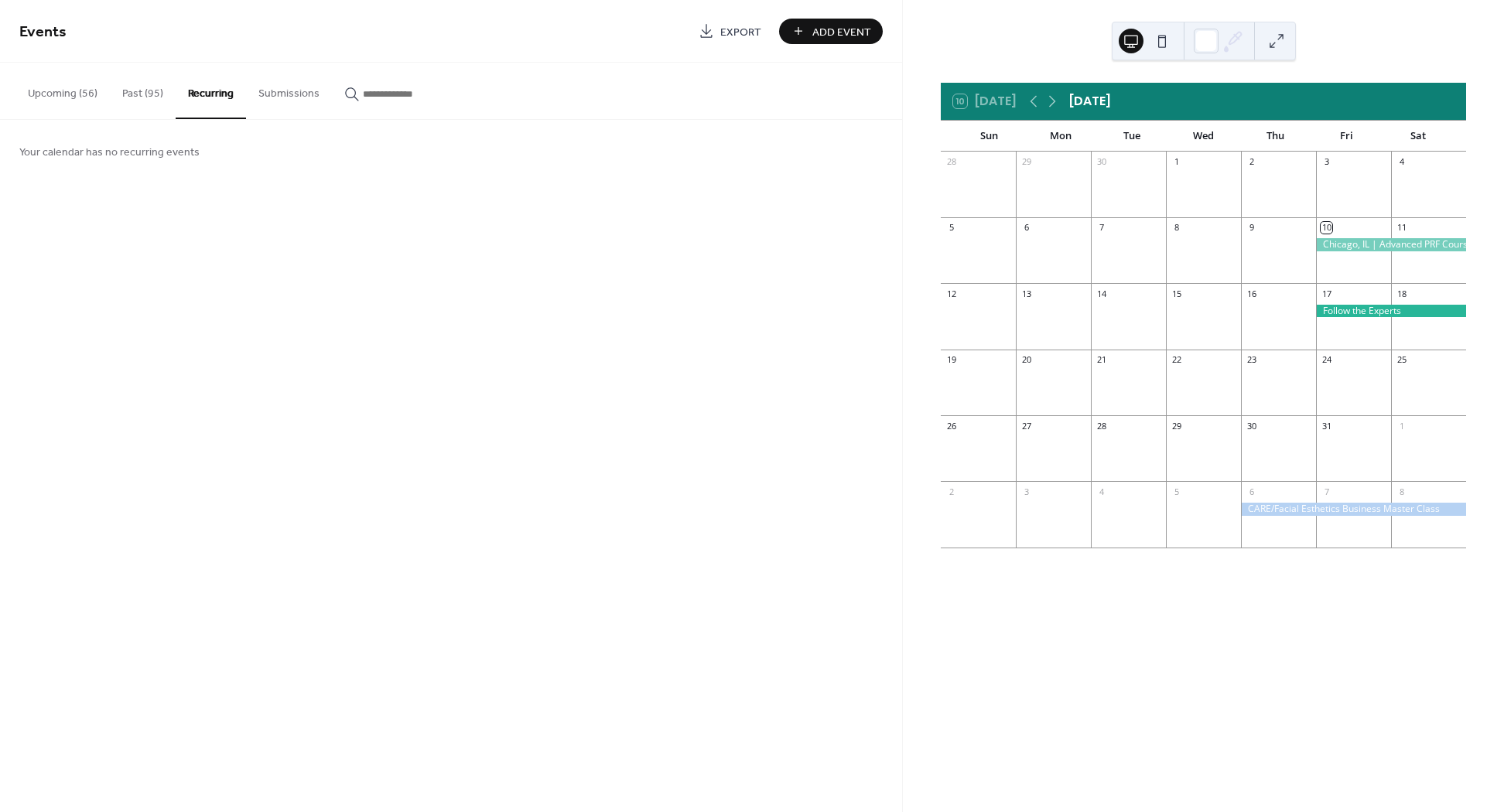
click at [137, 101] on button "Past (95)" at bounding box center [142, 90] width 66 height 55
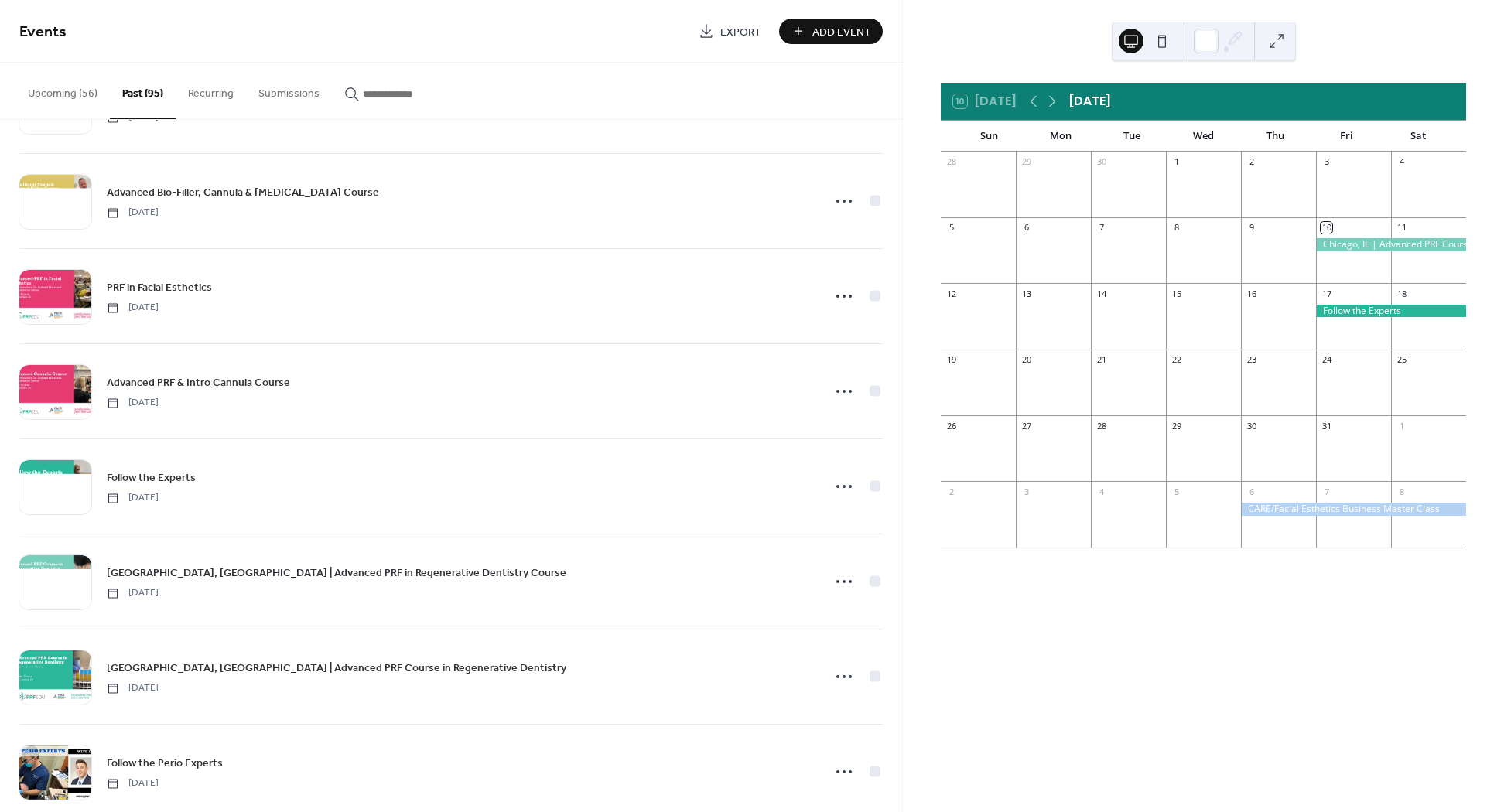
scroll to position [541, 0]
